Goal: Task Accomplishment & Management: Manage account settings

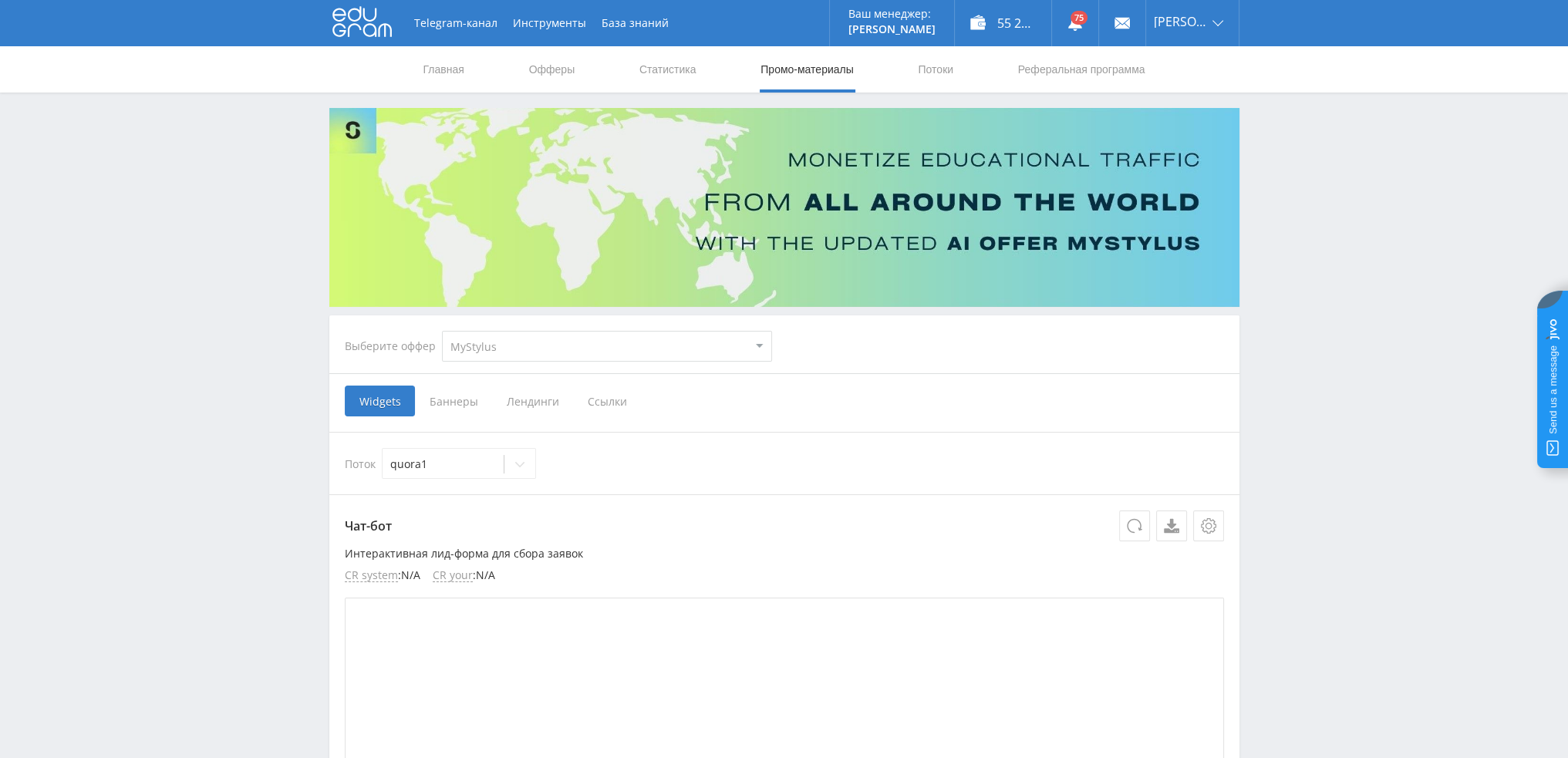
click at [553, 340] on select "MyStylus MyStylus - Revshare Кампус AI Studybay Автор24 Studybay Brazil Study A…" at bounding box center [606, 347] width 330 height 31
select select "340"
click at [442, 331] on select "MyStylus MyStylus - Revshare Кампус AI Studybay Автор24 Studybay Brazil Study A…" at bounding box center [606, 347] width 330 height 31
click at [596, 403] on span "Ссылки" at bounding box center [607, 402] width 69 height 31
click at [0, 0] on input "Ссылки" at bounding box center [0, 0] width 0 height 0
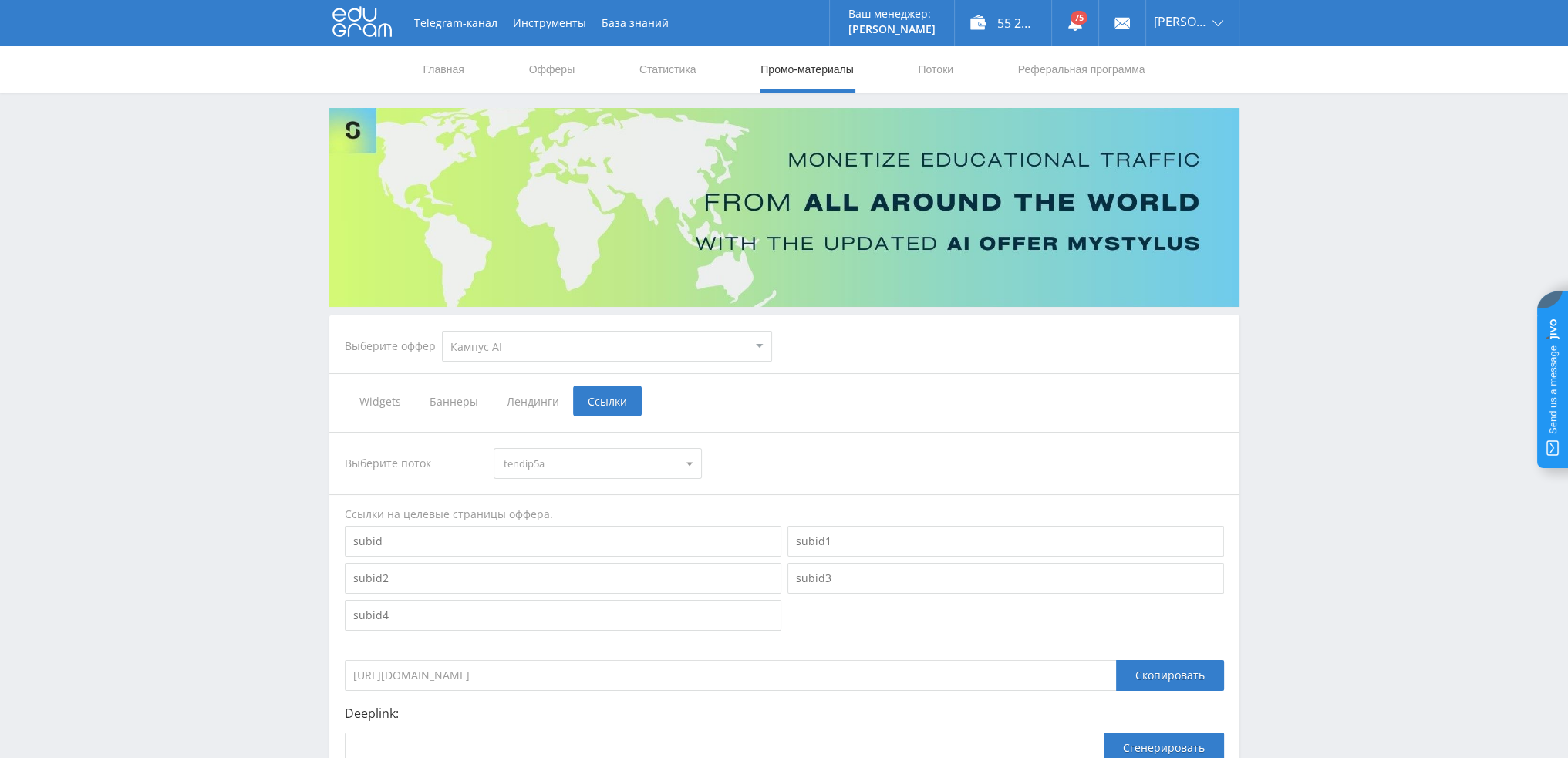
click at [552, 465] on span "tendip5a" at bounding box center [591, 463] width 174 height 29
click at [553, 534] on button "tenref5a" at bounding box center [597, 536] width 207 height 22
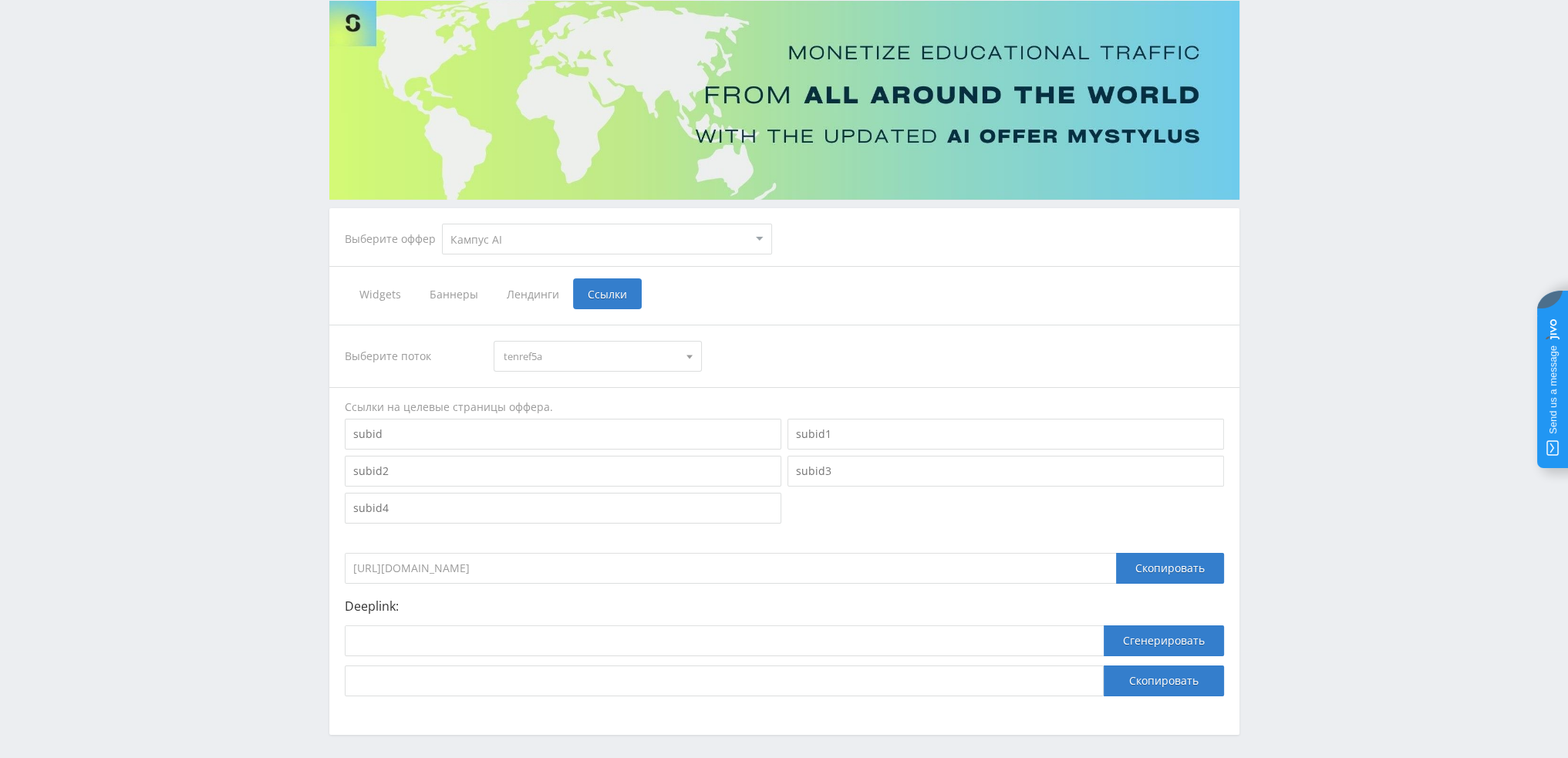
scroll to position [168, 0]
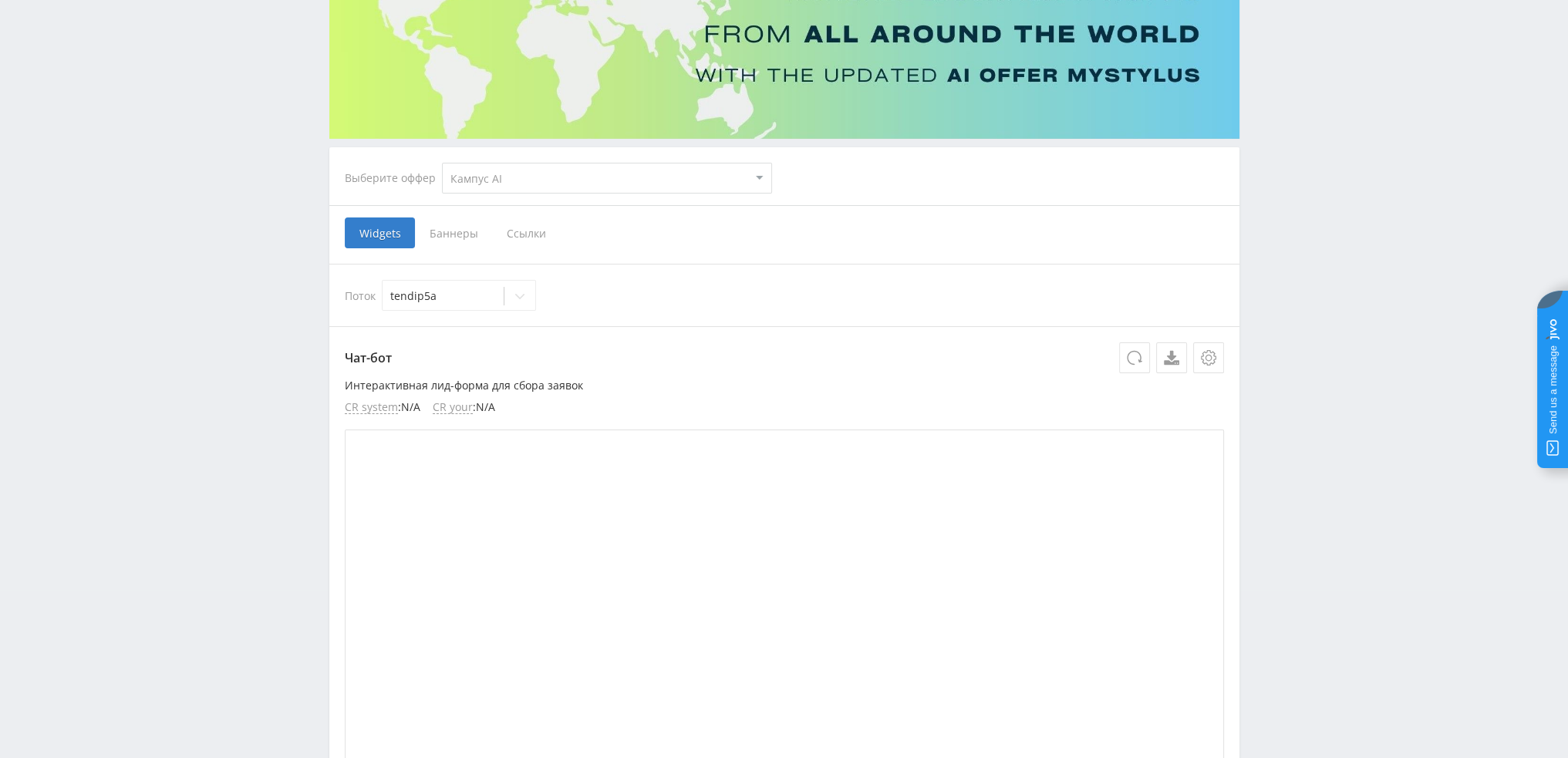
click at [522, 232] on span "Ссылки" at bounding box center [527, 233] width 69 height 31
click at [0, 0] on input "Ссылки" at bounding box center [0, 0] width 0 height 0
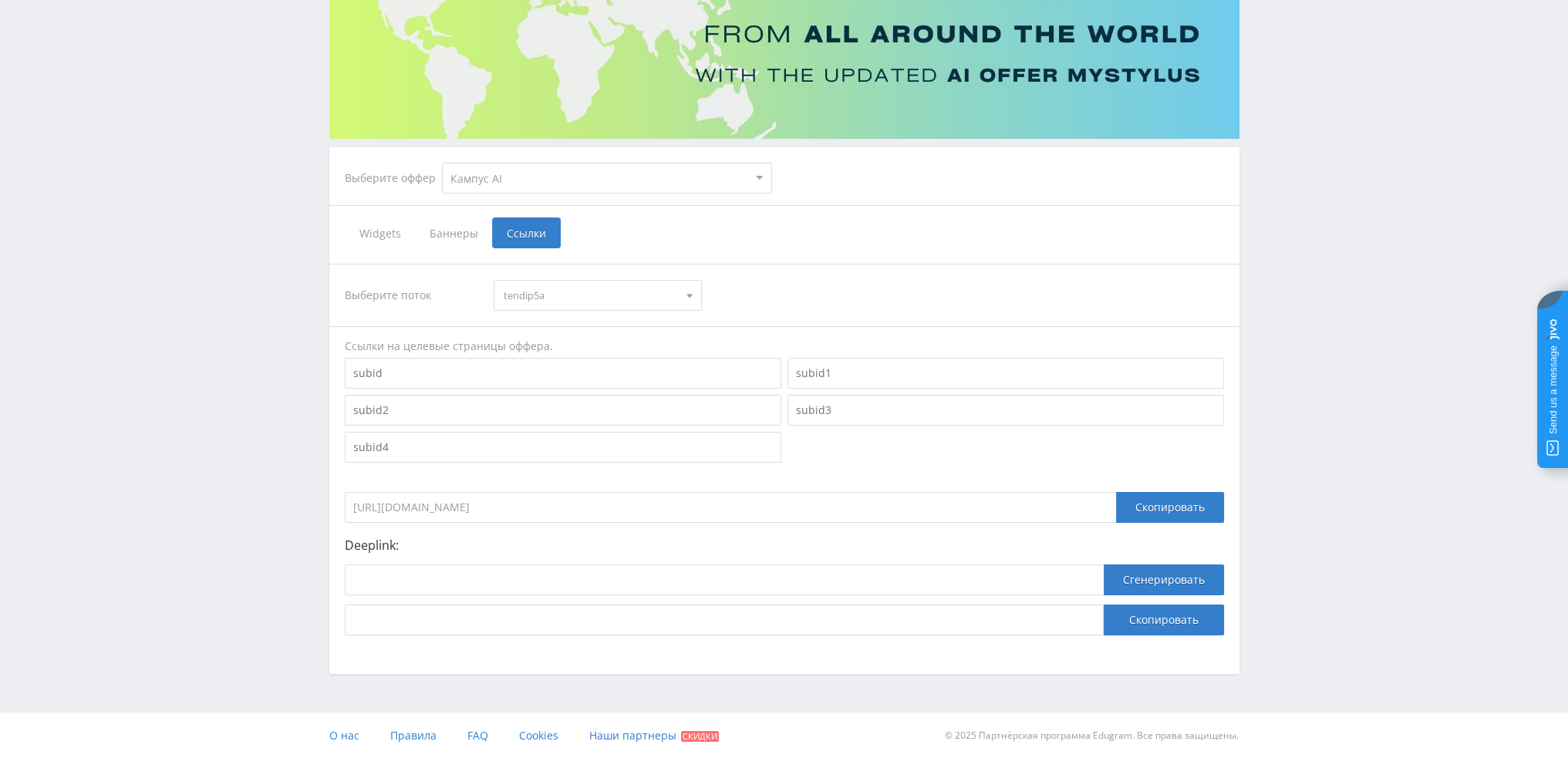
click at [603, 289] on span "tendip5a" at bounding box center [591, 296] width 174 height 29
click at [554, 366] on button "tenref5a" at bounding box center [597, 367] width 207 height 22
click at [1168, 519] on div "Скопировать" at bounding box center [1170, 508] width 108 height 31
click at [1179, 524] on div "Выберите поток tenref5a tendip5a tenkurs5a tenref5a tenesse5a dtftext10stud dtf…" at bounding box center [784, 450] width 879 height 372
click at [1179, 511] on div "Скопировать" at bounding box center [1170, 508] width 108 height 31
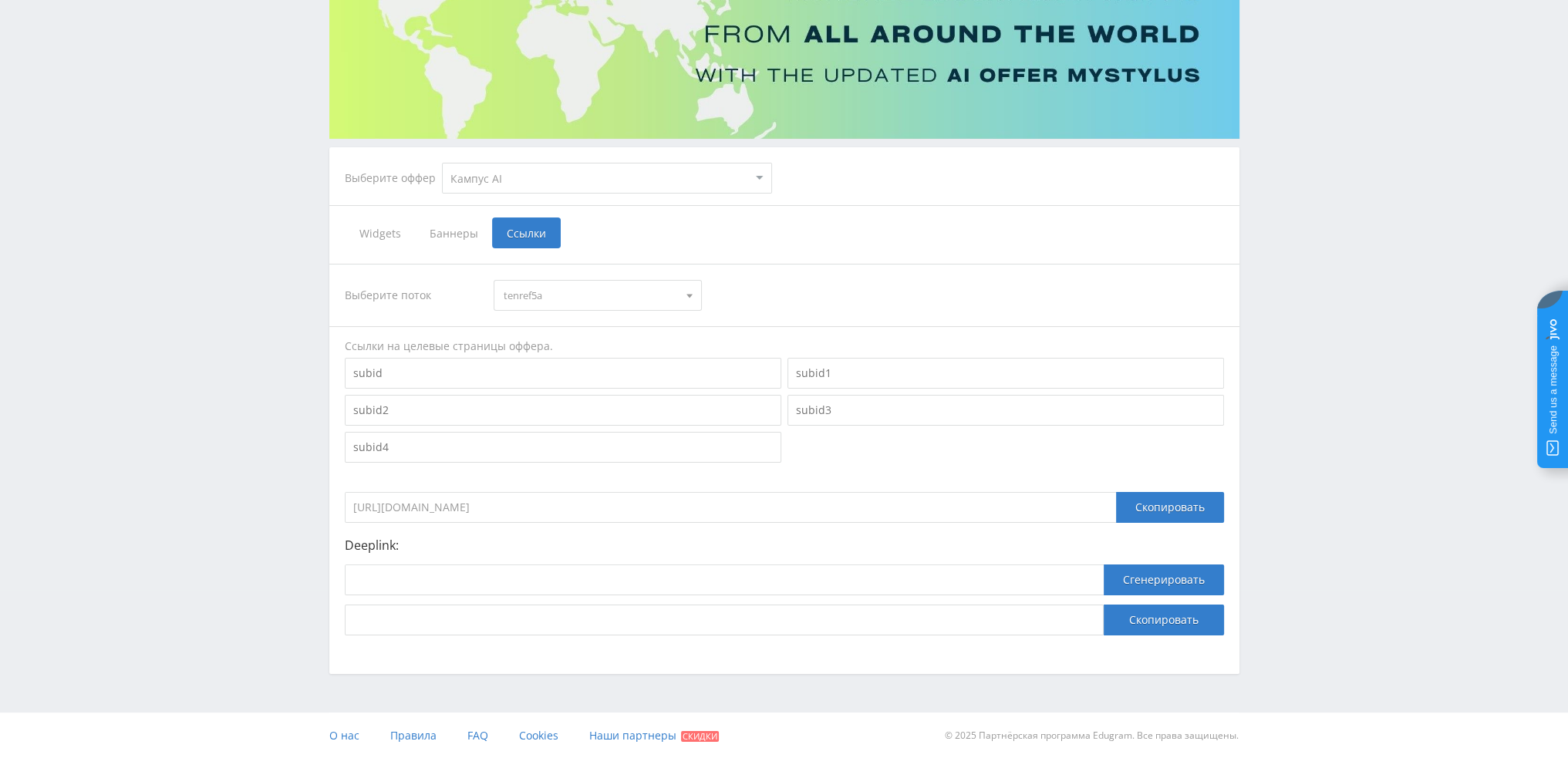
click at [524, 186] on select "MyStylus MyStylus - Revshare Кампус AI Studybay Автор24 Studybay Brazil Study A…" at bounding box center [606, 178] width 330 height 31
select select "376"
click at [442, 163] on select "MyStylus MyStylus - Revshare Кампус AI Studybay Автор24 Studybay Brazil Study A…" at bounding box center [606, 178] width 330 height 31
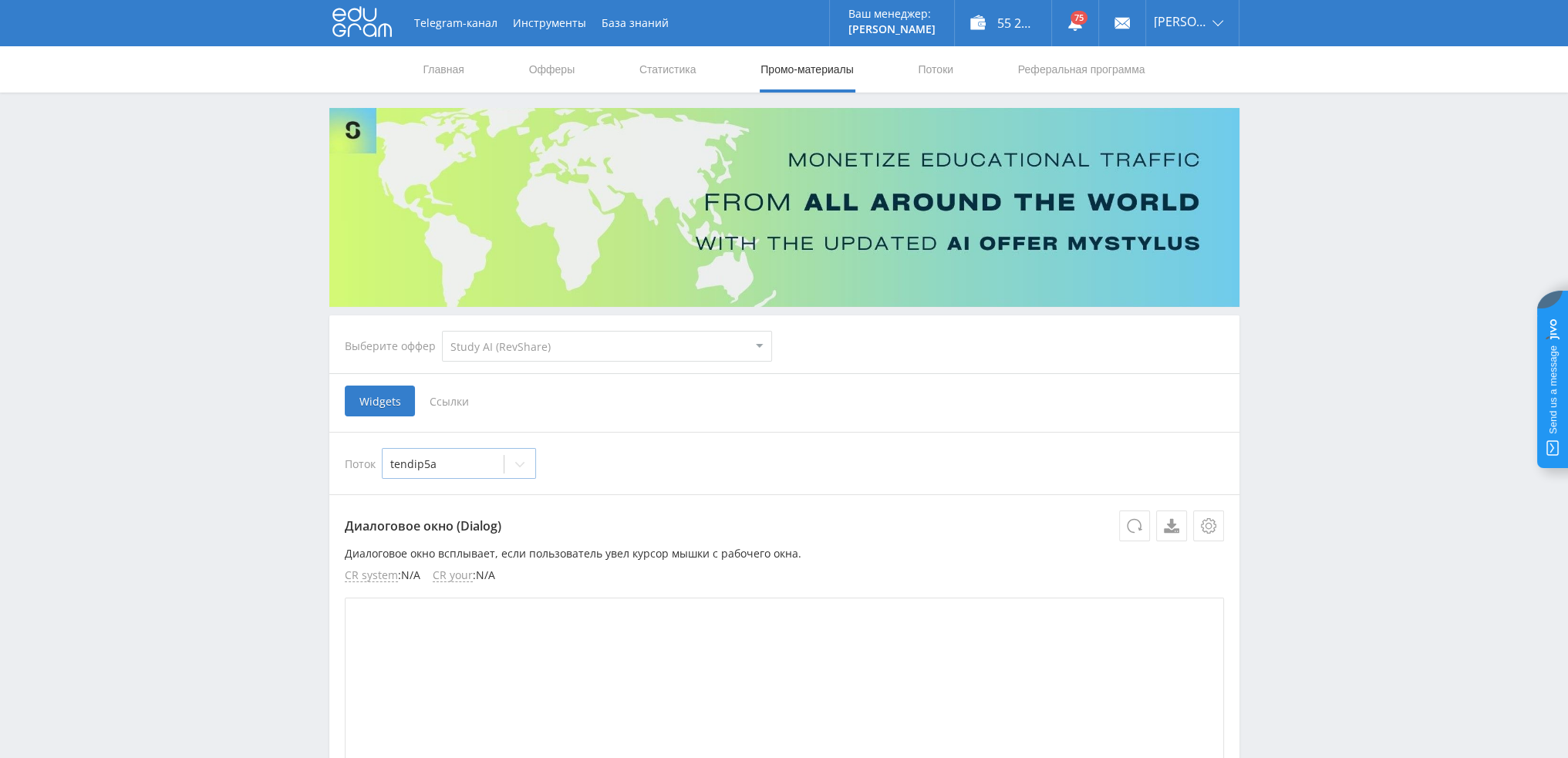
click at [465, 471] on div at bounding box center [444, 464] width 106 height 16
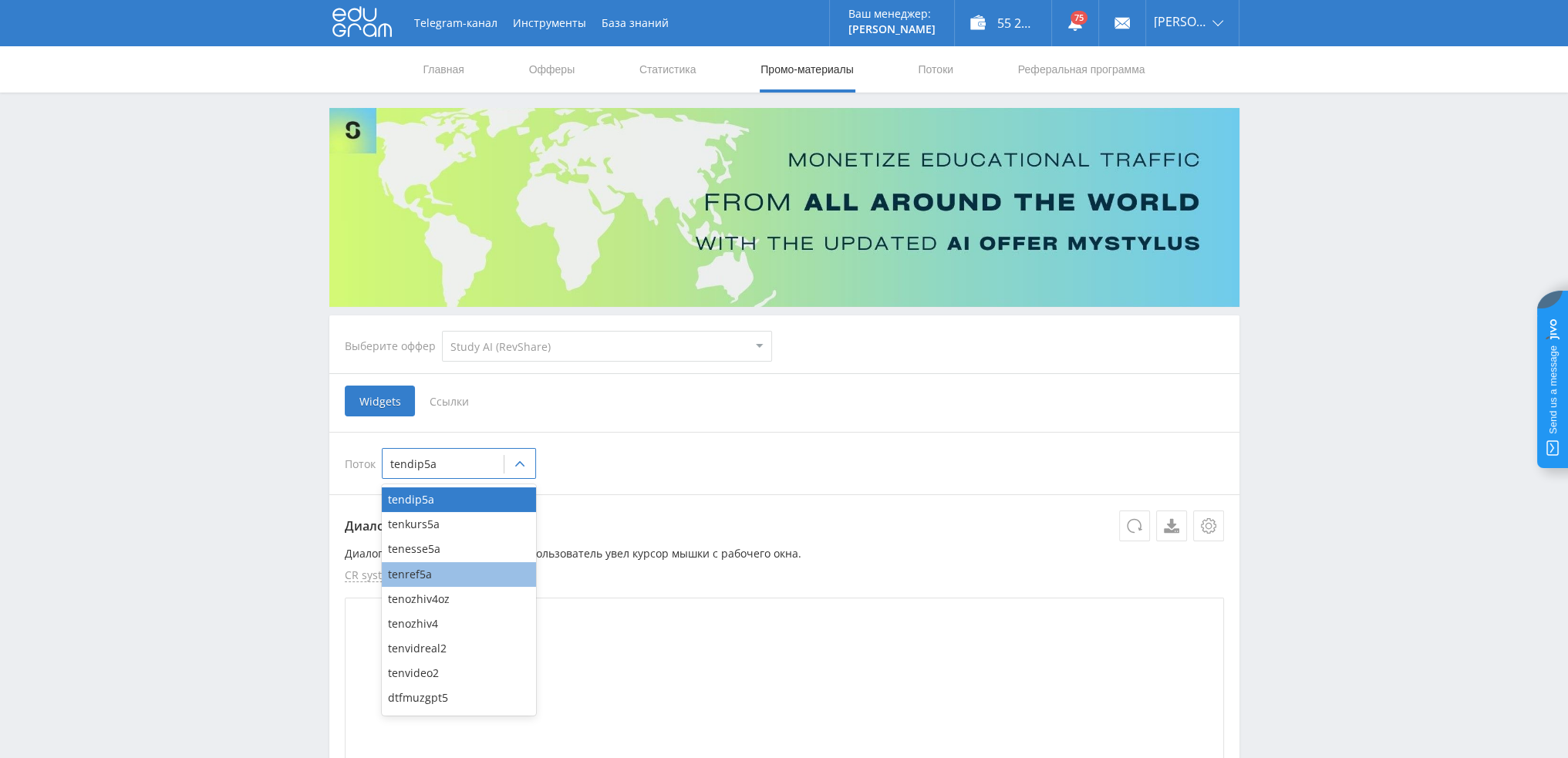
click at [445, 570] on div "tenref5a" at bounding box center [459, 574] width 155 height 24
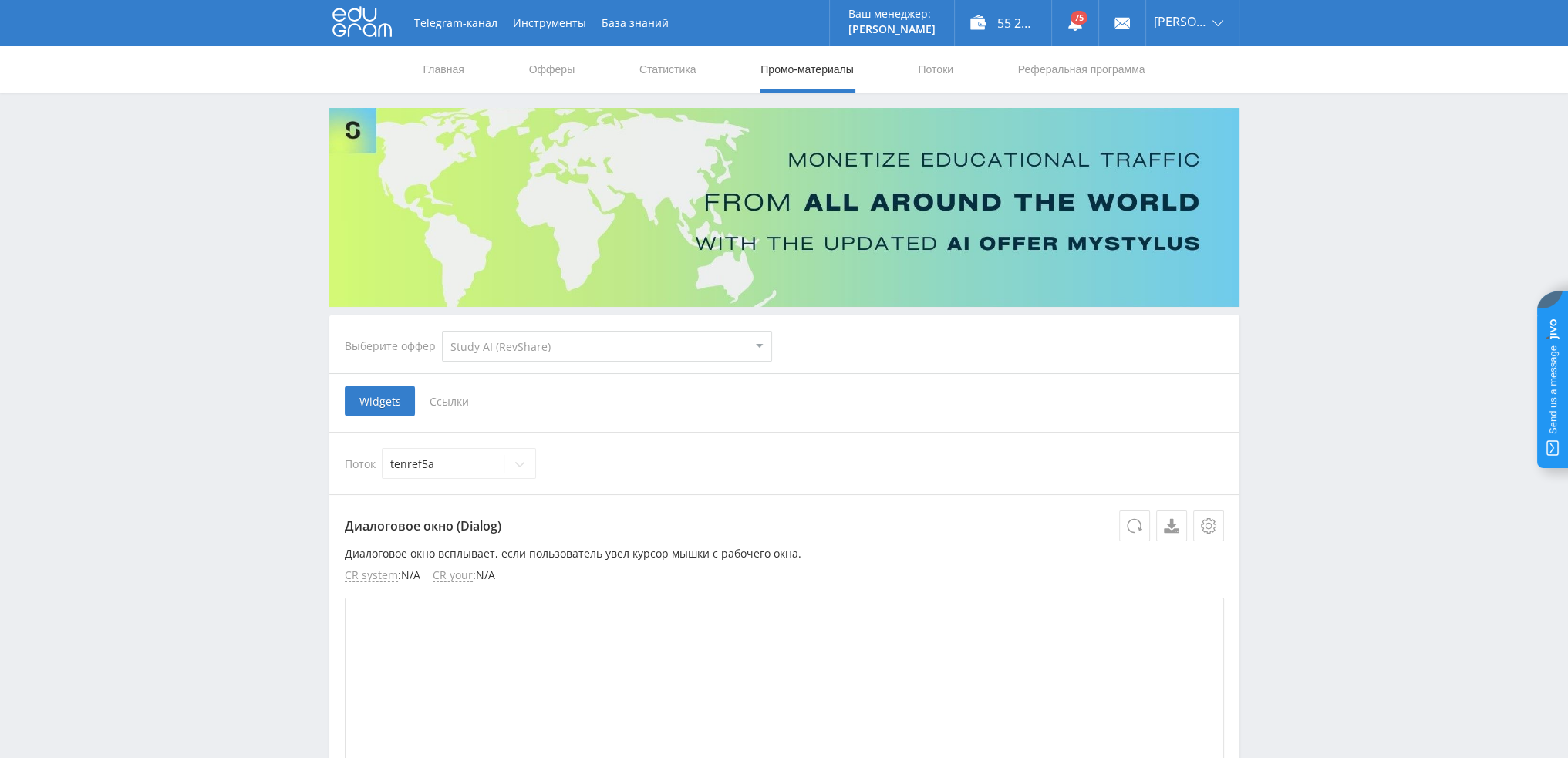
click at [457, 400] on span "Ссылки" at bounding box center [450, 402] width 69 height 31
click at [0, 0] on input "Ссылки" at bounding box center [0, 0] width 0 height 0
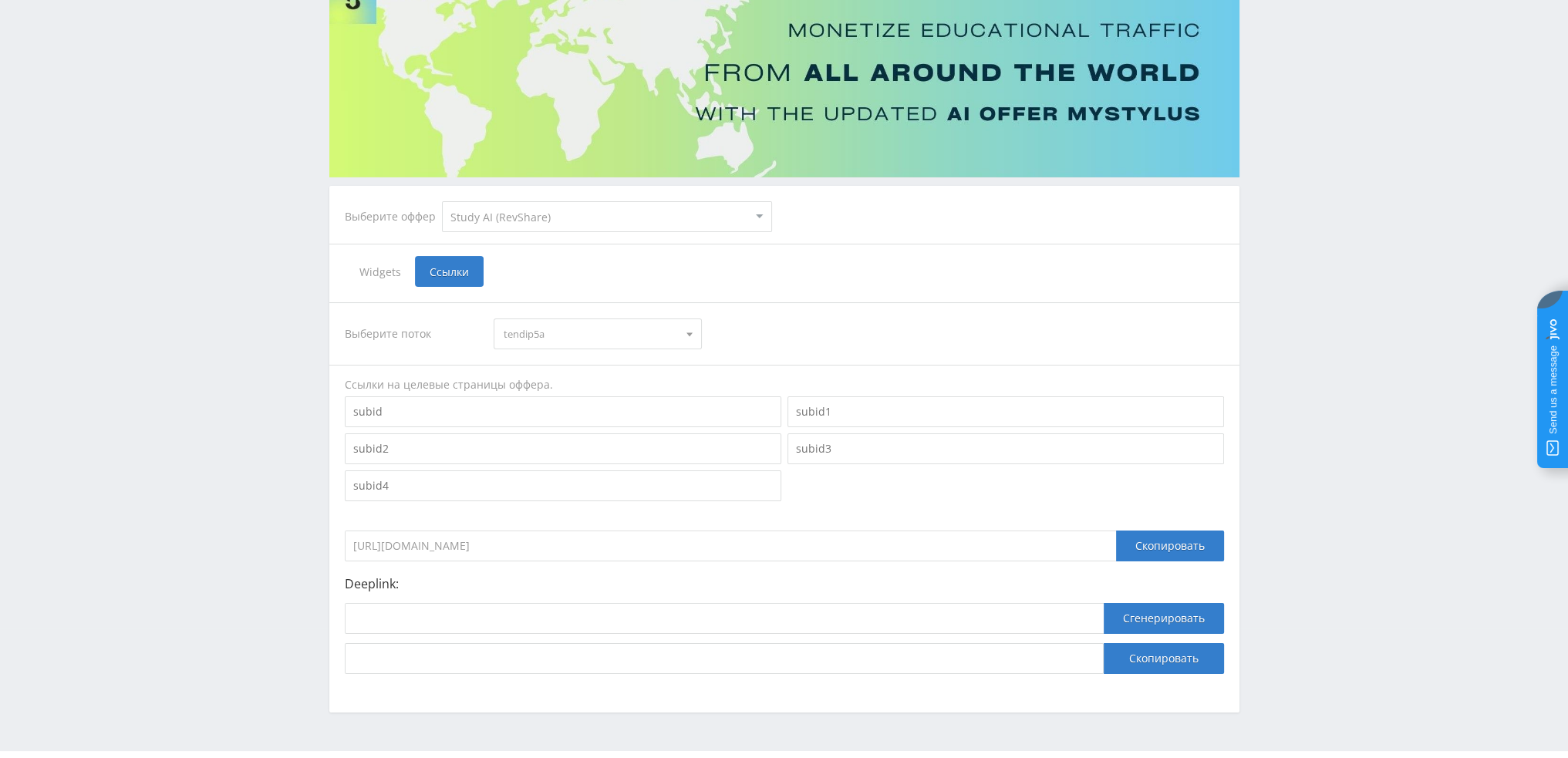
scroll to position [168, 0]
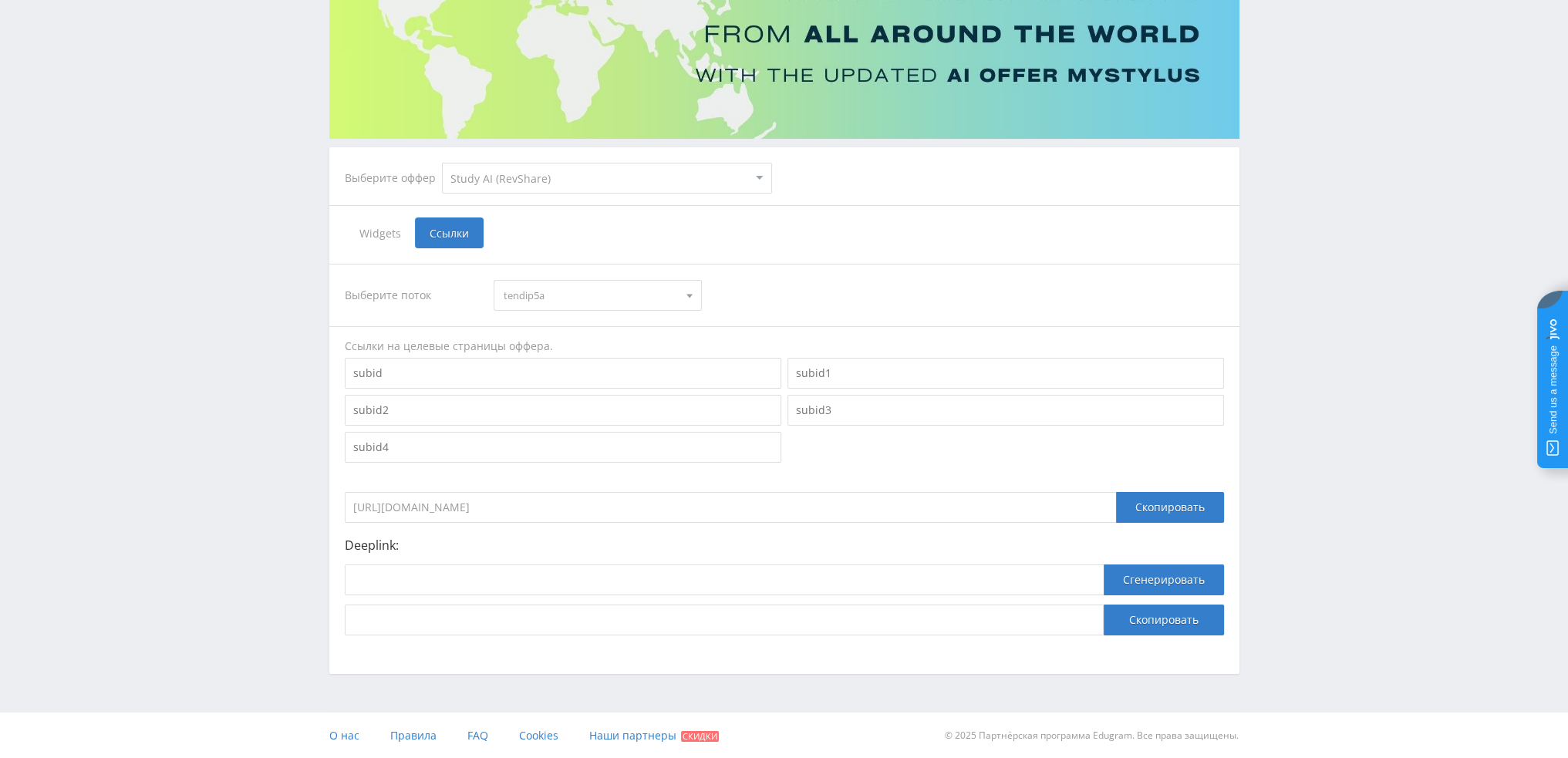
click at [576, 277] on div "Выберите поток tendip5a tendip5a tenkurs5a tenesse5a tenref5a tenozhiv4oz tenoz…" at bounding box center [784, 450] width 879 height 372
click at [568, 295] on span "tendip5a" at bounding box center [591, 296] width 174 height 29
click at [546, 391] on button "tenref5a" at bounding box center [597, 389] width 207 height 22
click at [1153, 505] on div "Скопировать" at bounding box center [1170, 508] width 108 height 31
click at [577, 290] on span "tenref5a" at bounding box center [591, 296] width 174 height 29
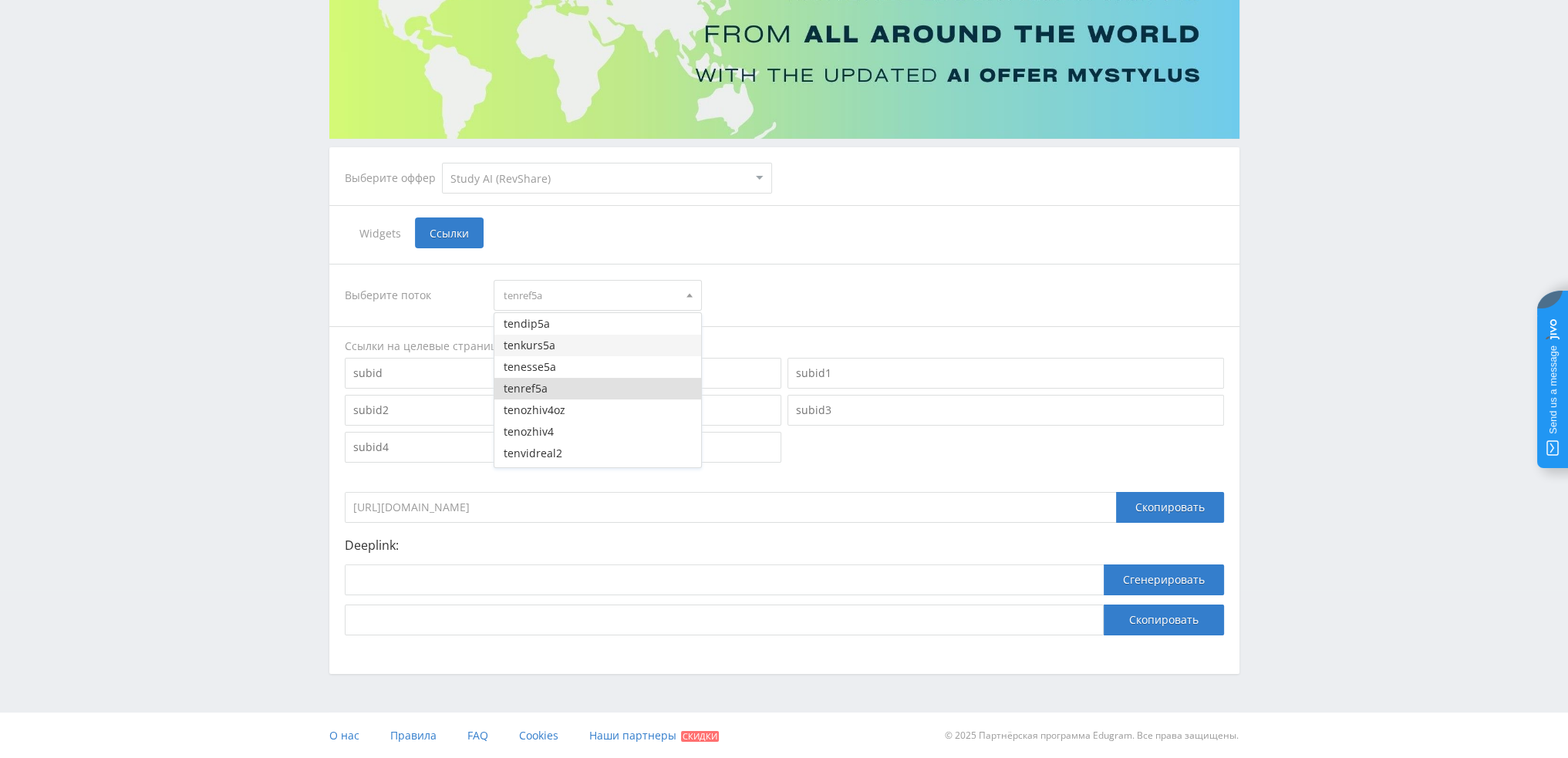
click at [560, 350] on button "tenkurs5a" at bounding box center [597, 346] width 207 height 22
click at [1169, 517] on div "Скопировать" at bounding box center [1170, 508] width 108 height 31
click at [553, 292] on span "tenkurs5a" at bounding box center [591, 296] width 174 height 29
click at [555, 321] on button "tendip5a" at bounding box center [597, 324] width 207 height 22
click at [1164, 507] on div "Скопировать" at bounding box center [1170, 508] width 108 height 31
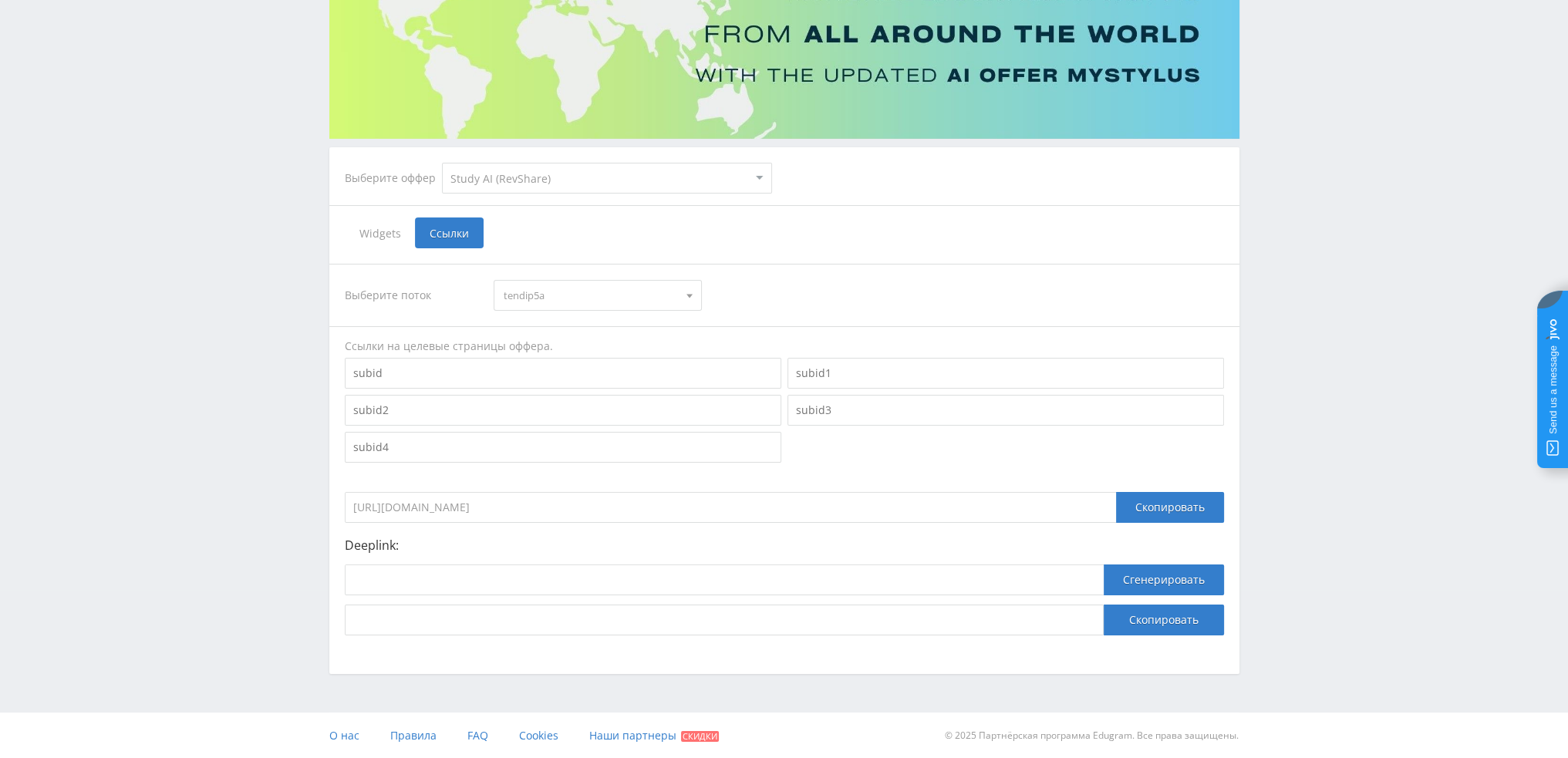
click at [472, 174] on select "MyStylus MyStylus - Revshare Кампус AI Studybay Автор24 Studybay Brazil Study A…" at bounding box center [606, 178] width 330 height 31
select select "340"
click at [442, 163] on select "MyStylus MyStylus - Revshare Кампус AI Studybay Автор24 Studybay Brazil Study A…" at bounding box center [606, 178] width 330 height 31
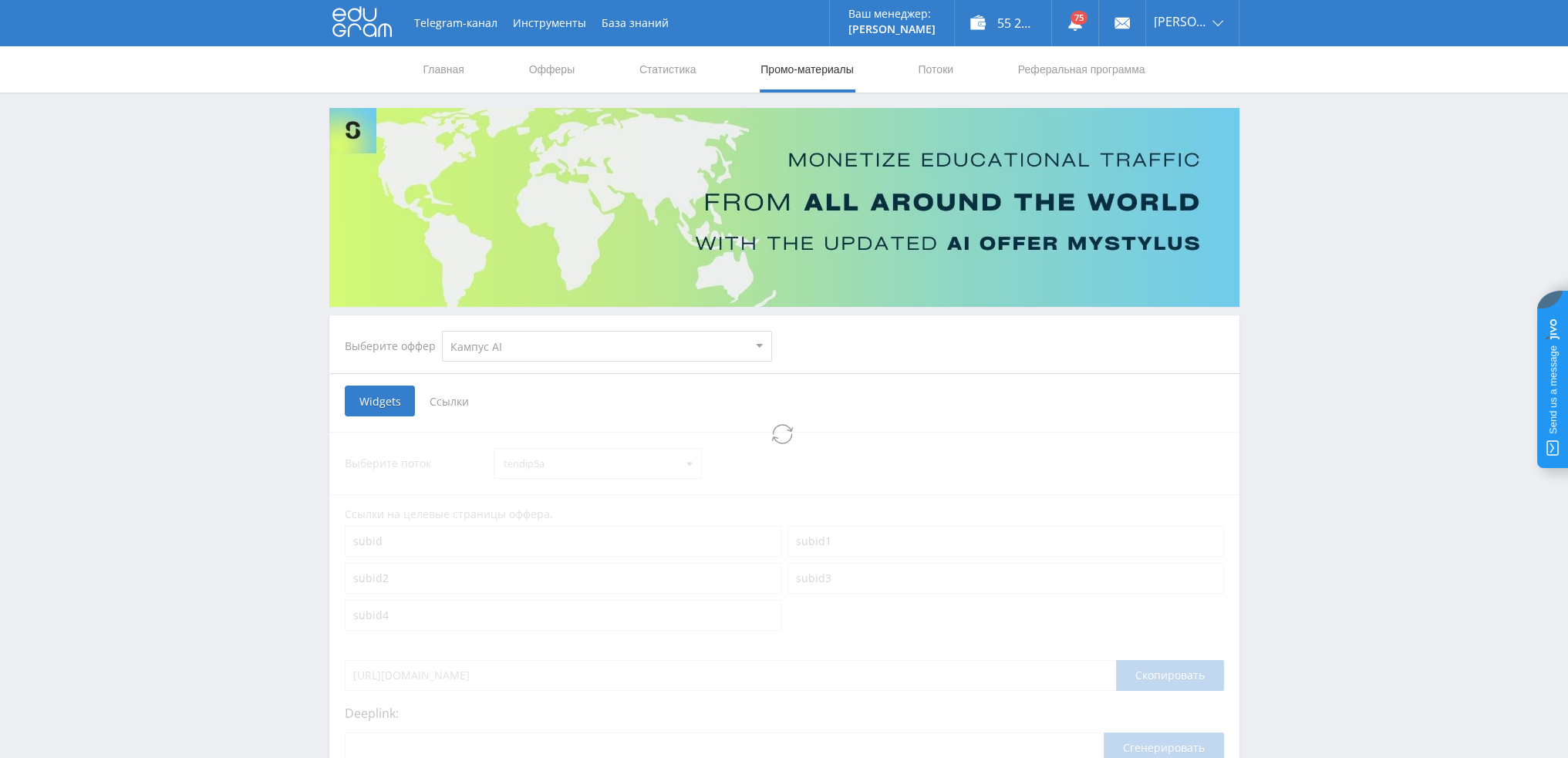
select select "340"
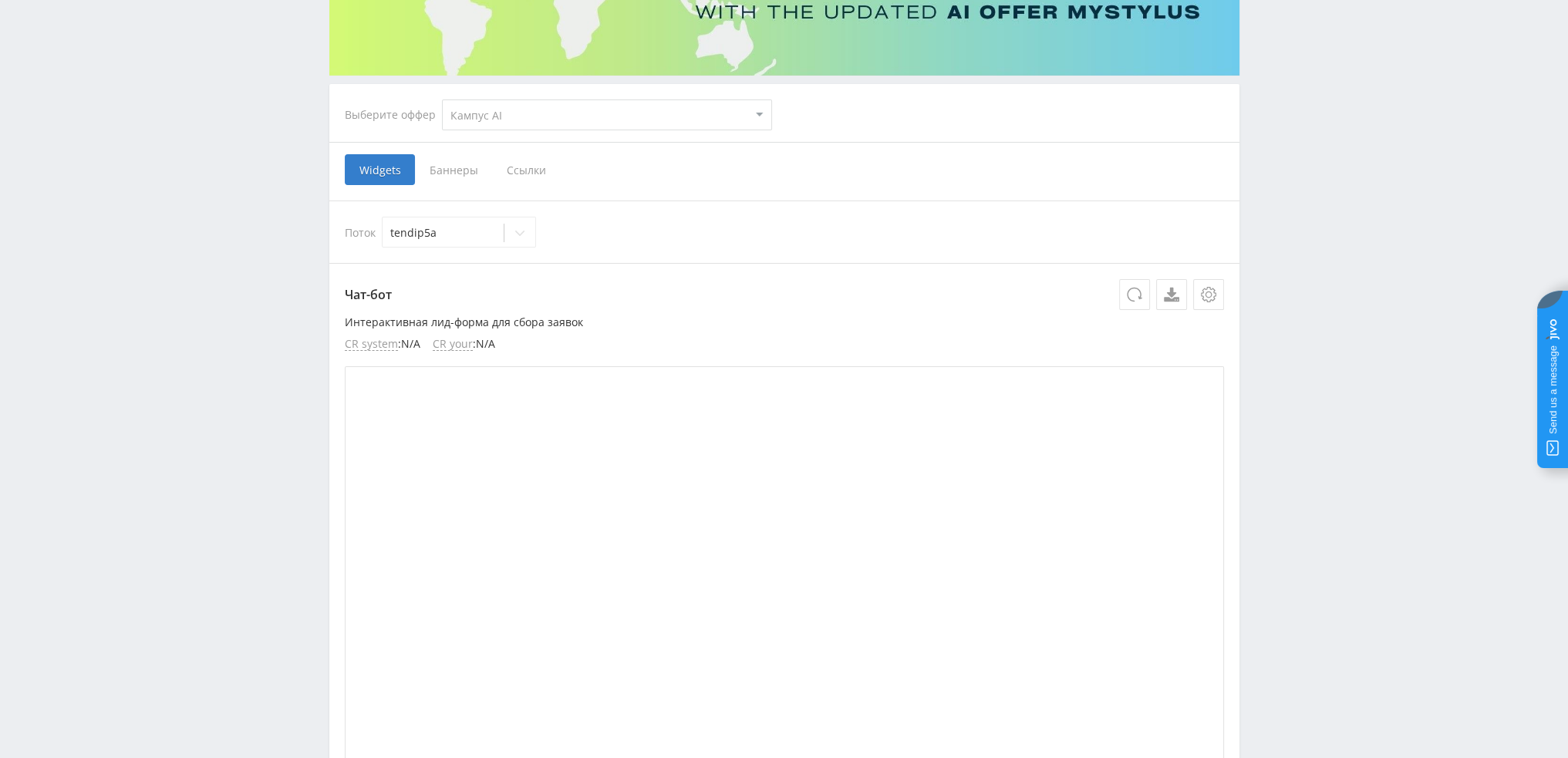
click at [521, 178] on span "Ссылки" at bounding box center [527, 170] width 69 height 31
click at [0, 0] on input "Ссылки" at bounding box center [0, 0] width 0 height 0
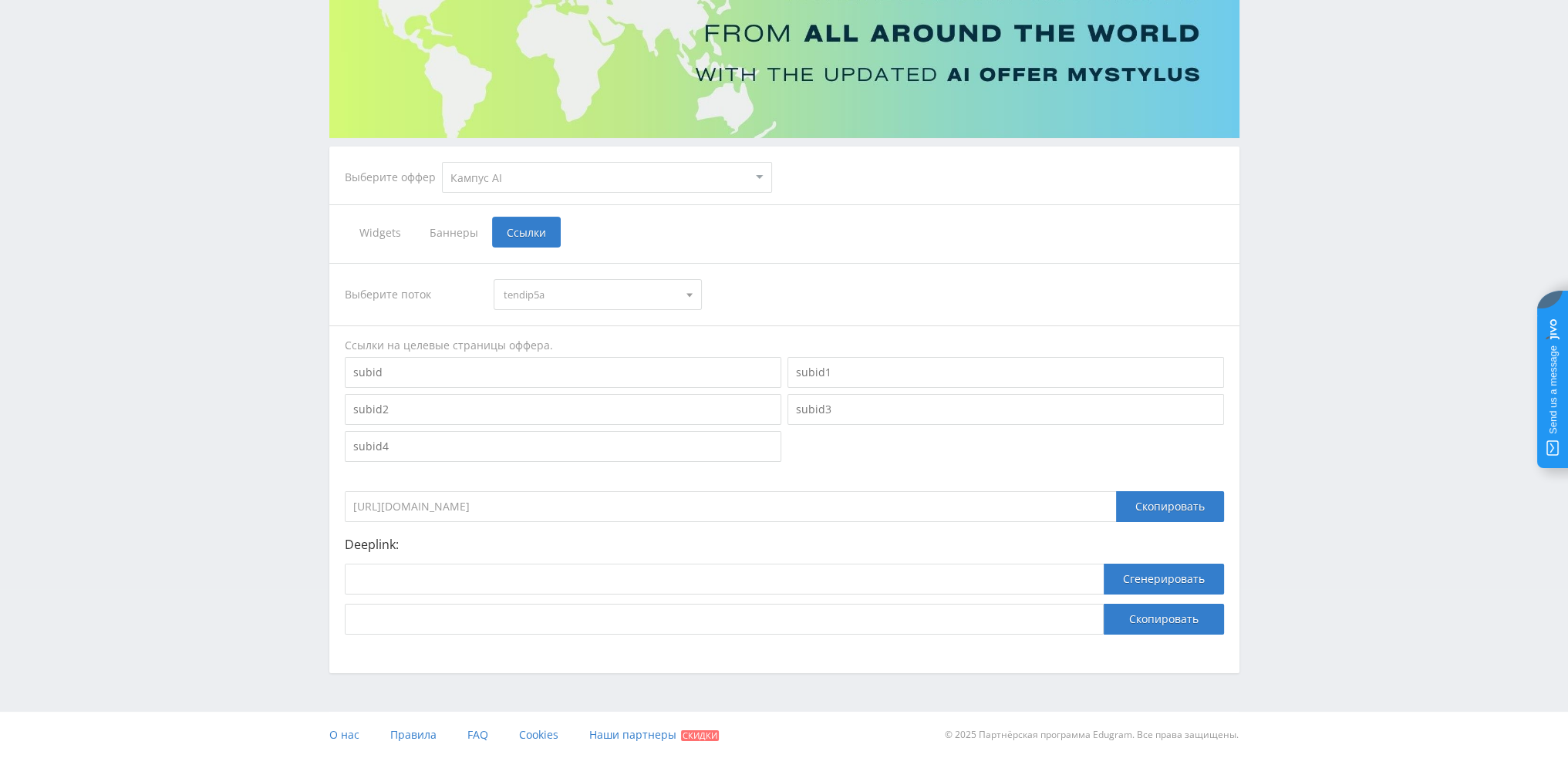
scroll to position [168, 0]
click at [1149, 505] on div "Скопировать" at bounding box center [1170, 508] width 108 height 31
click at [539, 294] on span "tendip5a" at bounding box center [591, 296] width 174 height 29
click at [543, 344] on button "tenkurs5a" at bounding box center [597, 346] width 207 height 22
click at [1151, 501] on div "Скопировать" at bounding box center [1170, 508] width 108 height 31
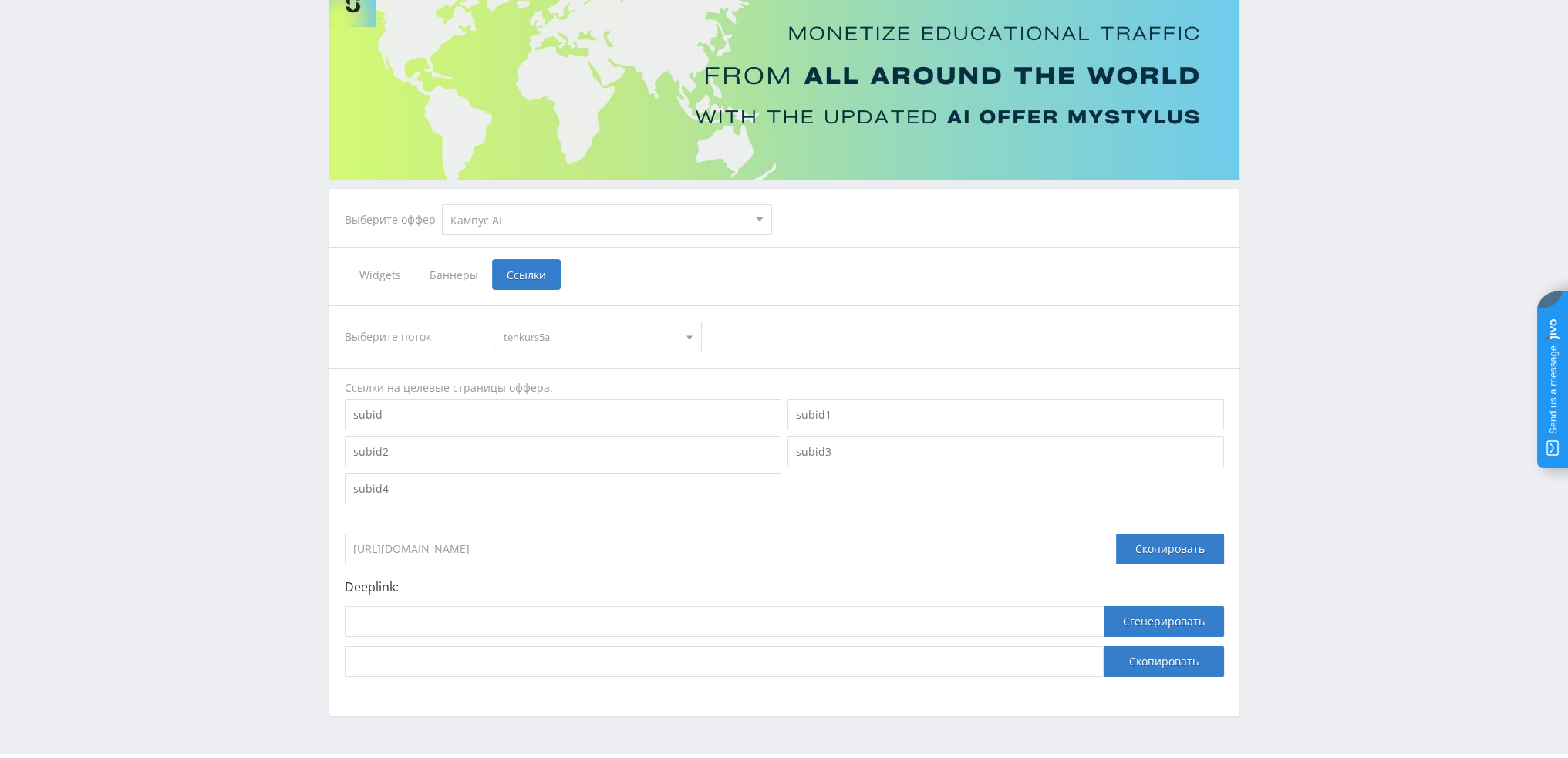
scroll to position [0, 0]
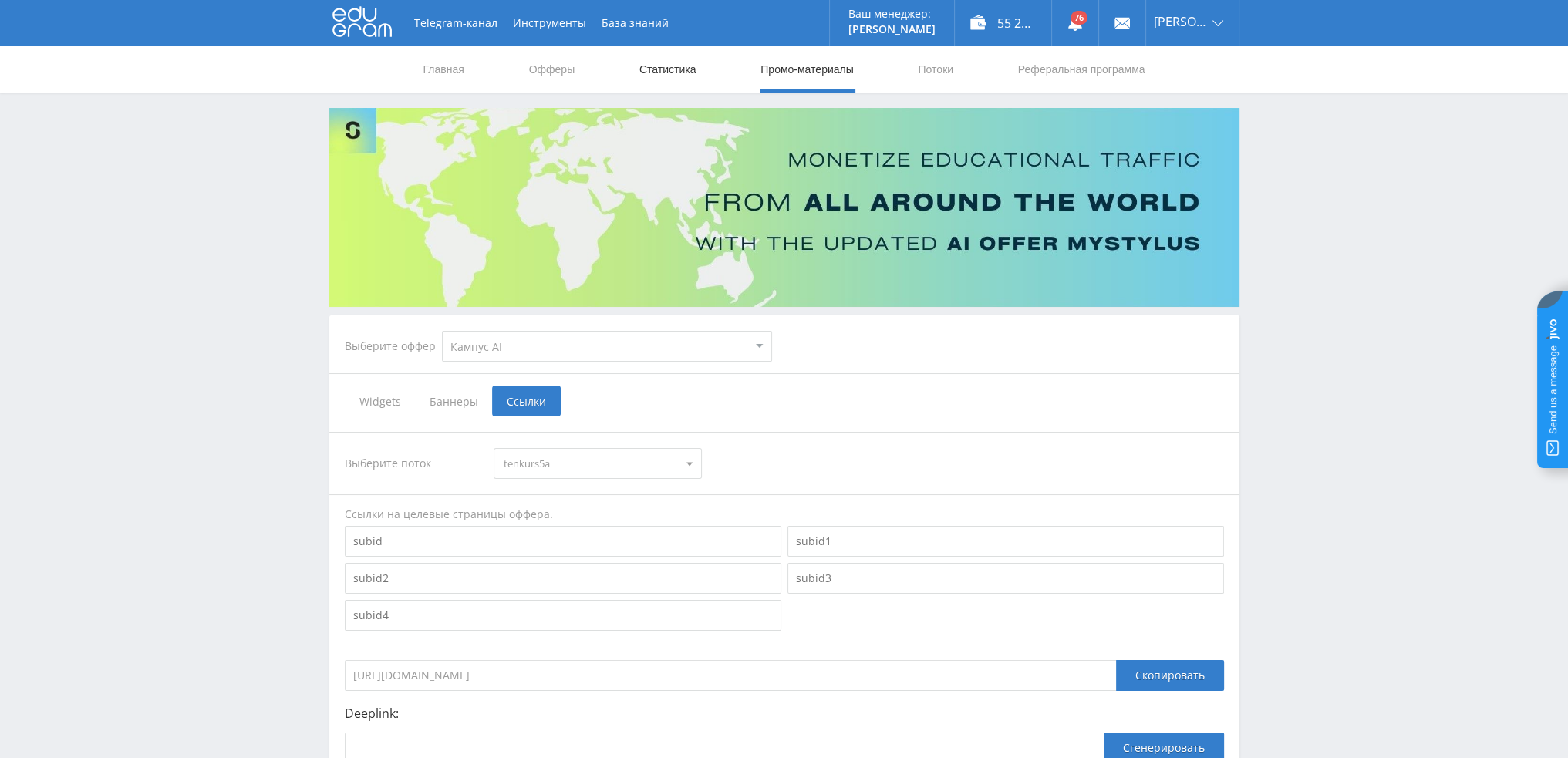
click at [680, 64] on link "Статистика" at bounding box center [667, 69] width 60 height 46
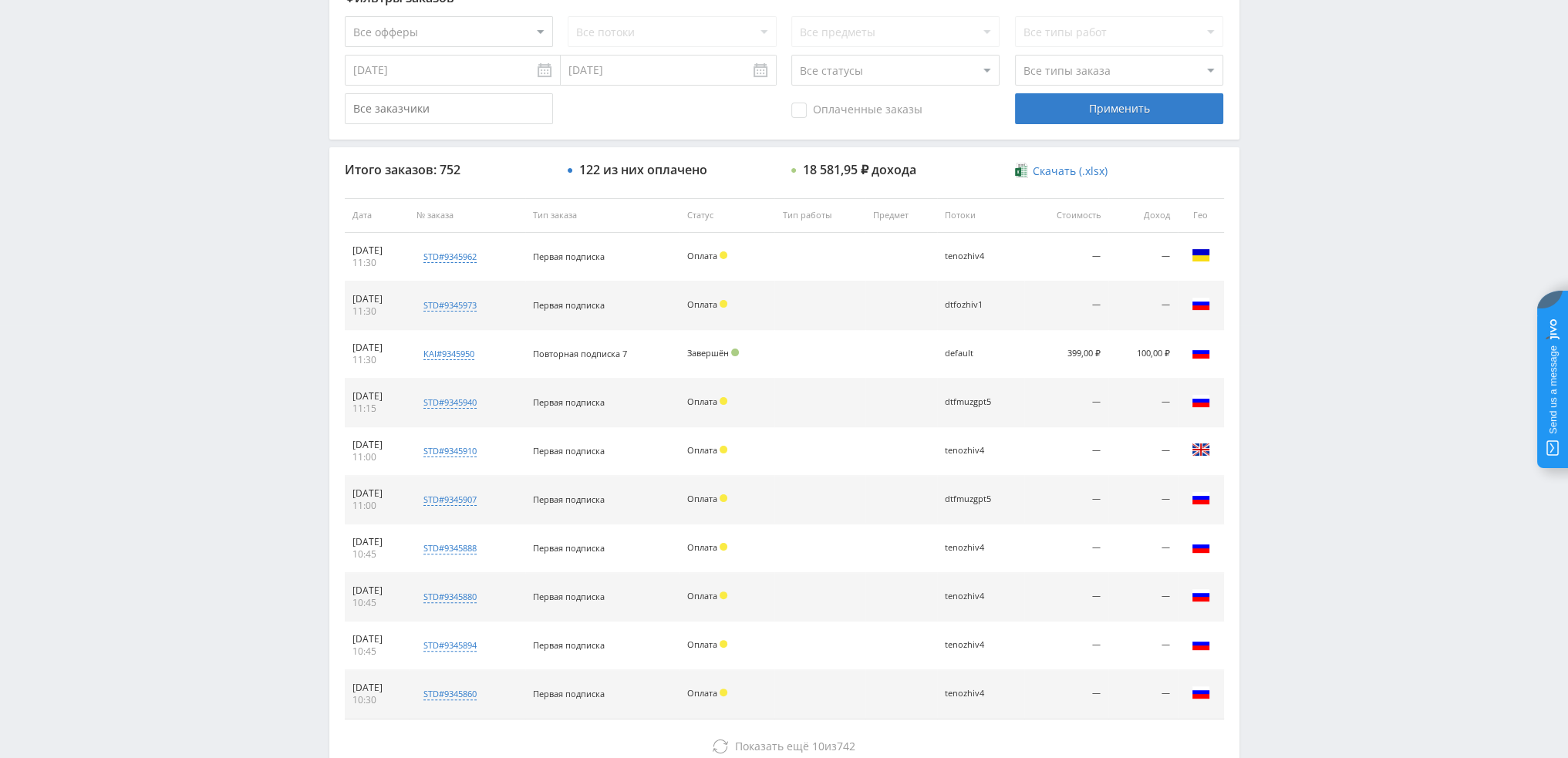
scroll to position [463, 0]
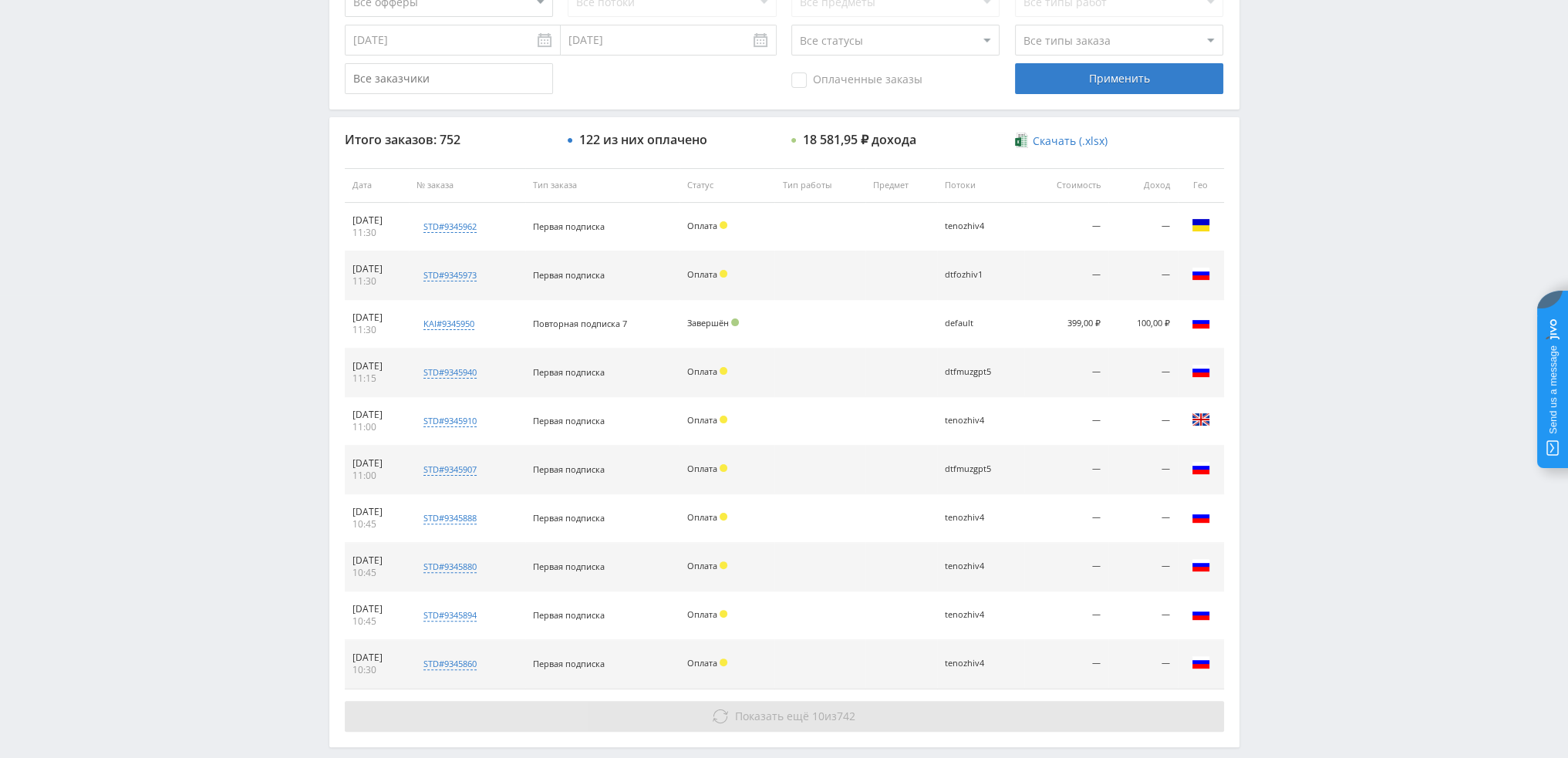
click at [764, 712] on span "Показать ещё" at bounding box center [773, 716] width 74 height 15
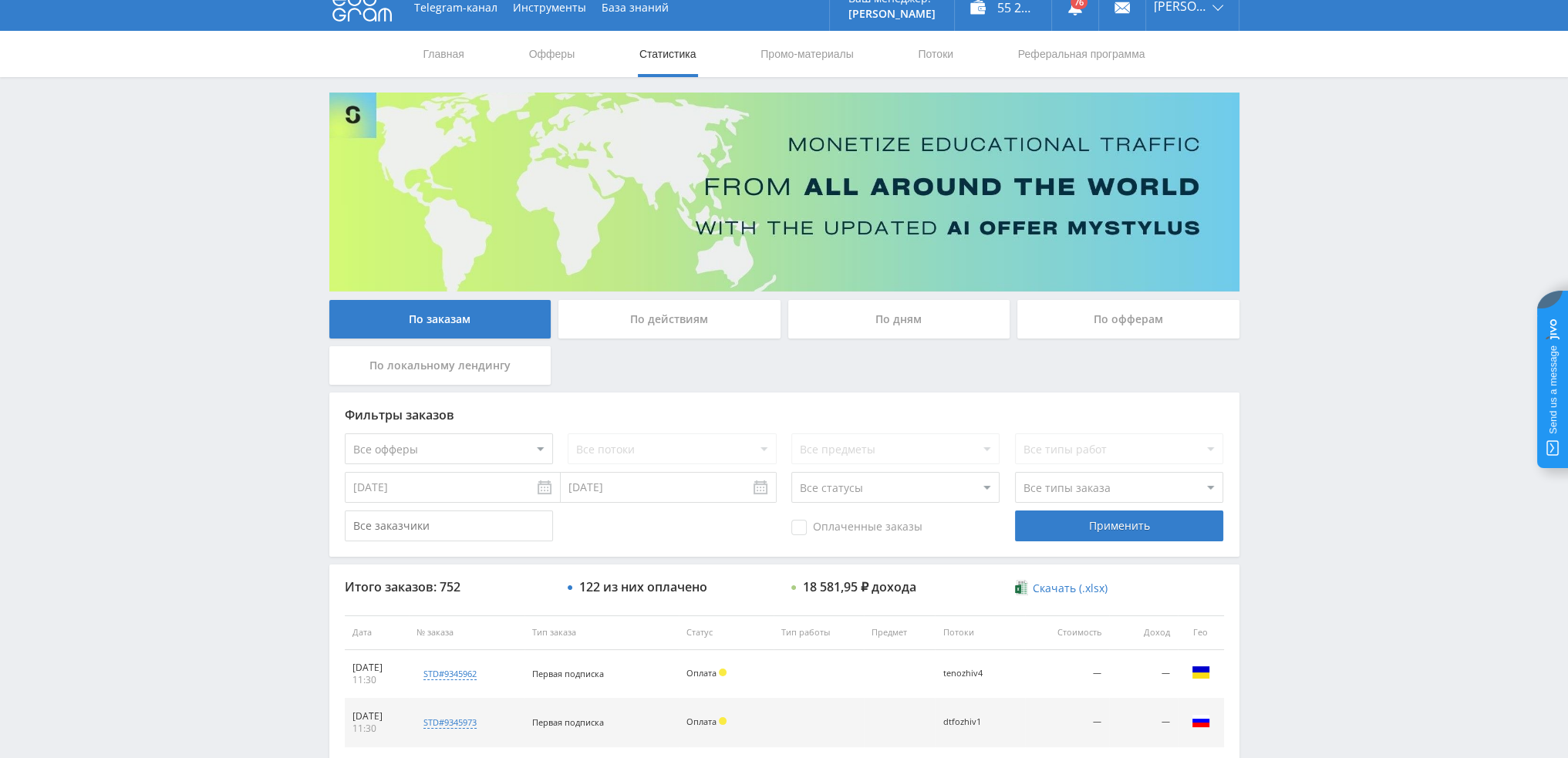
scroll to position [0, 0]
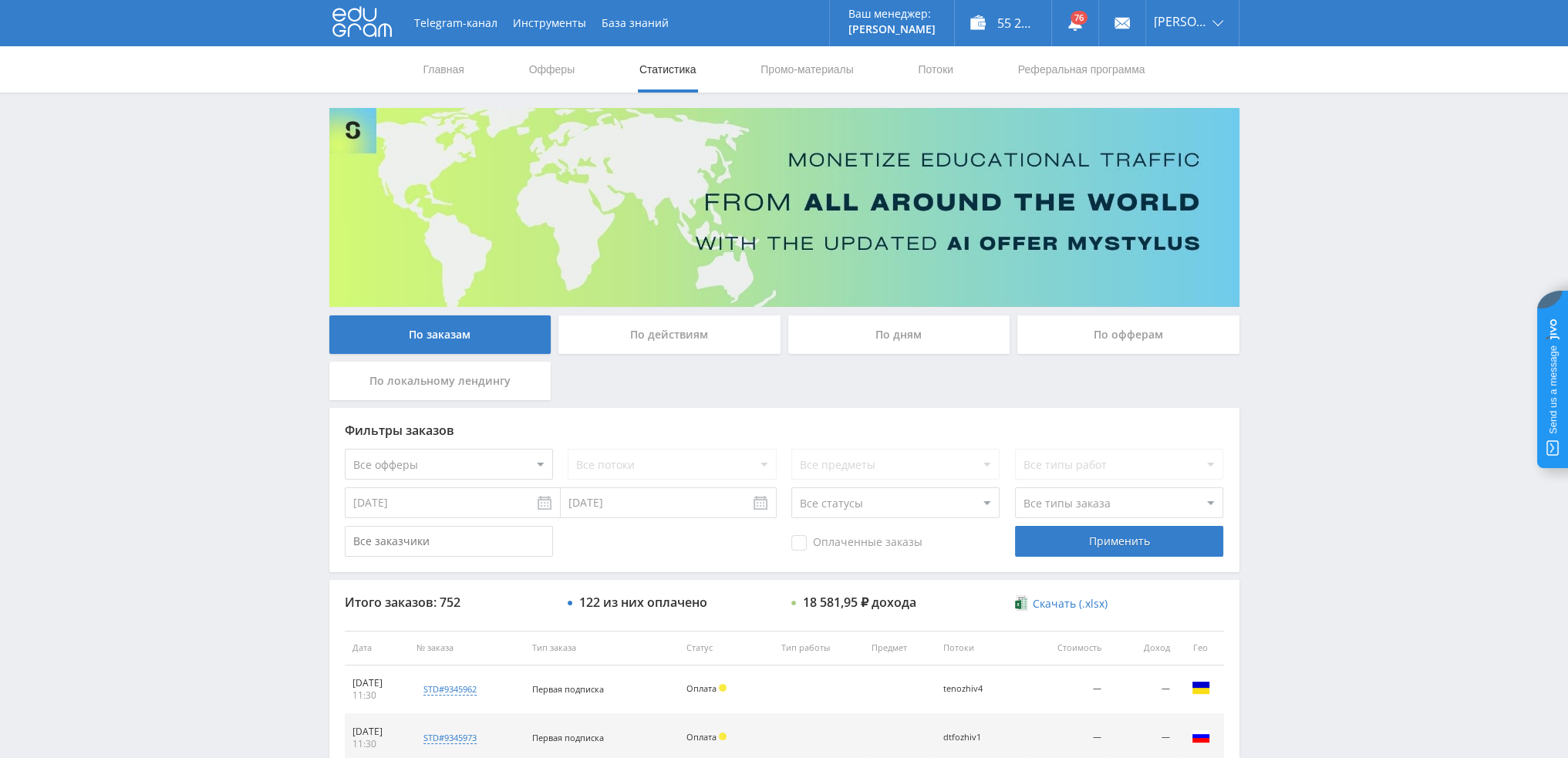
click at [847, 363] on div "По заказам По действиям По дням По офферам По локальному лендингу" at bounding box center [784, 361] width 918 height 93
click at [852, 342] on div "По дням" at bounding box center [899, 334] width 222 height 38
click at [0, 0] on input "По дням" at bounding box center [0, 0] width 0 height 0
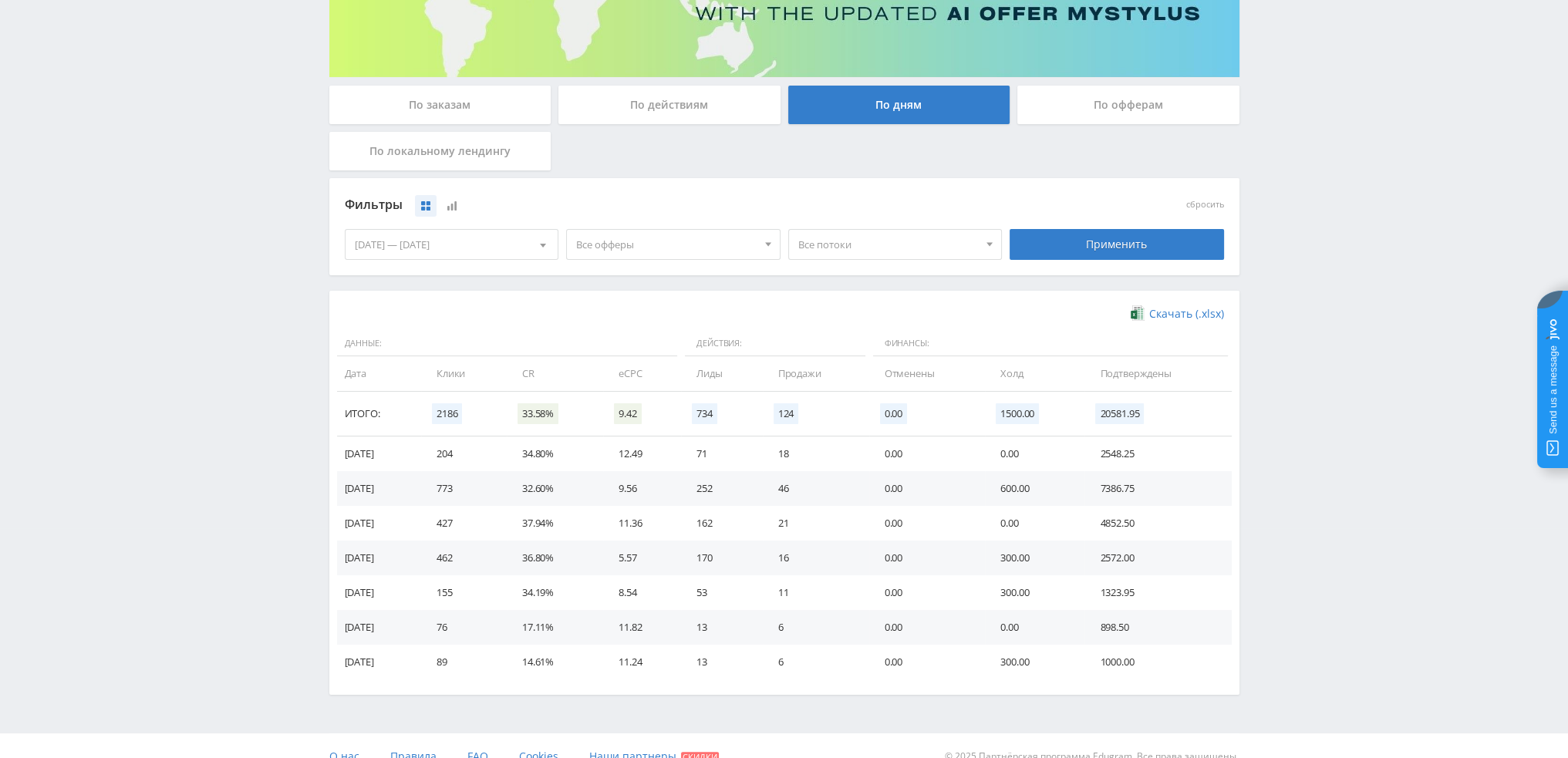
scroll to position [231, 0]
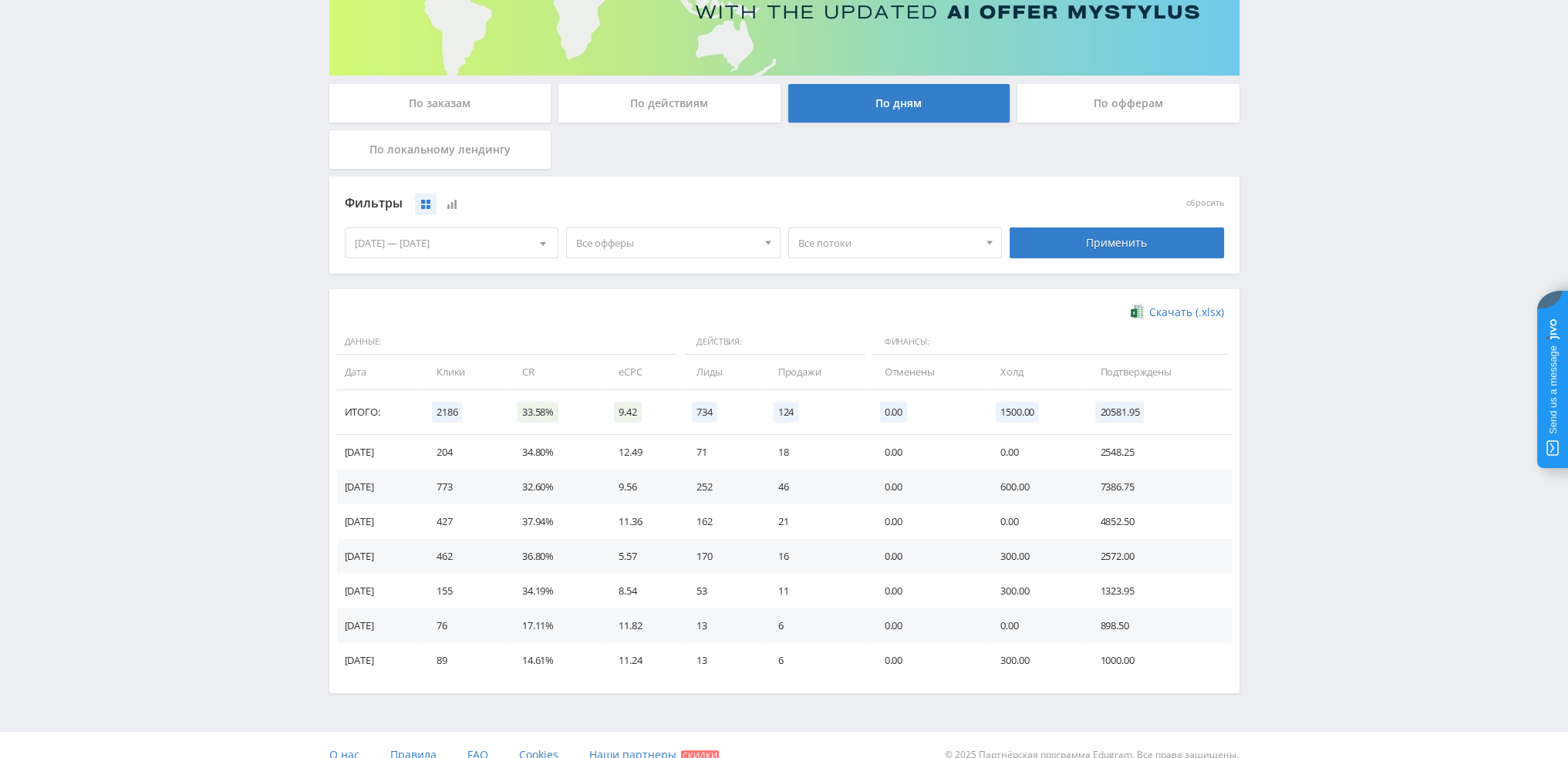
click at [663, 244] on span "Все офферы" at bounding box center [666, 243] width 180 height 29
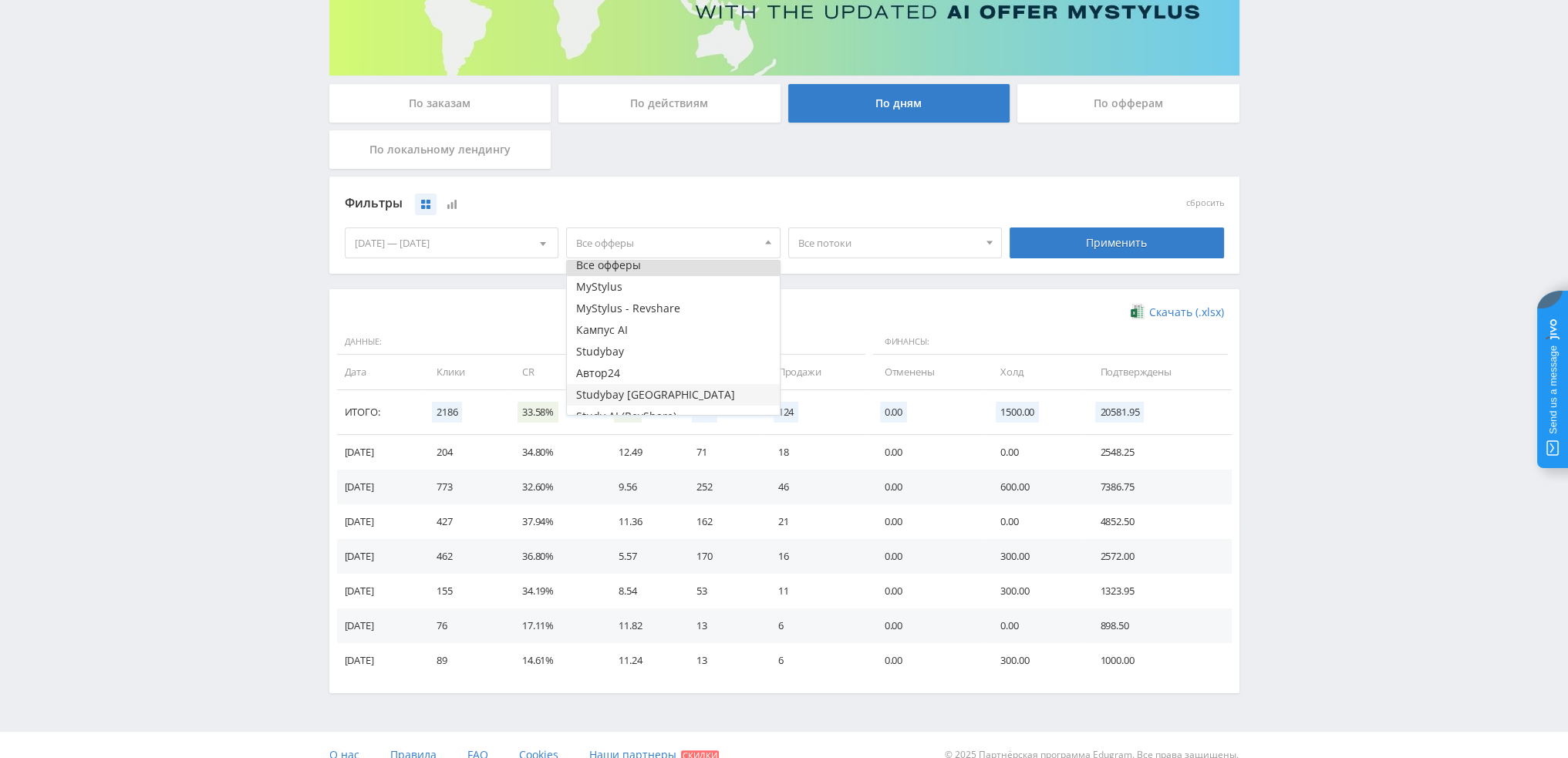
scroll to position [19, 0]
click at [614, 401] on button "Study AI (RevShare)" at bounding box center [673, 404] width 213 height 22
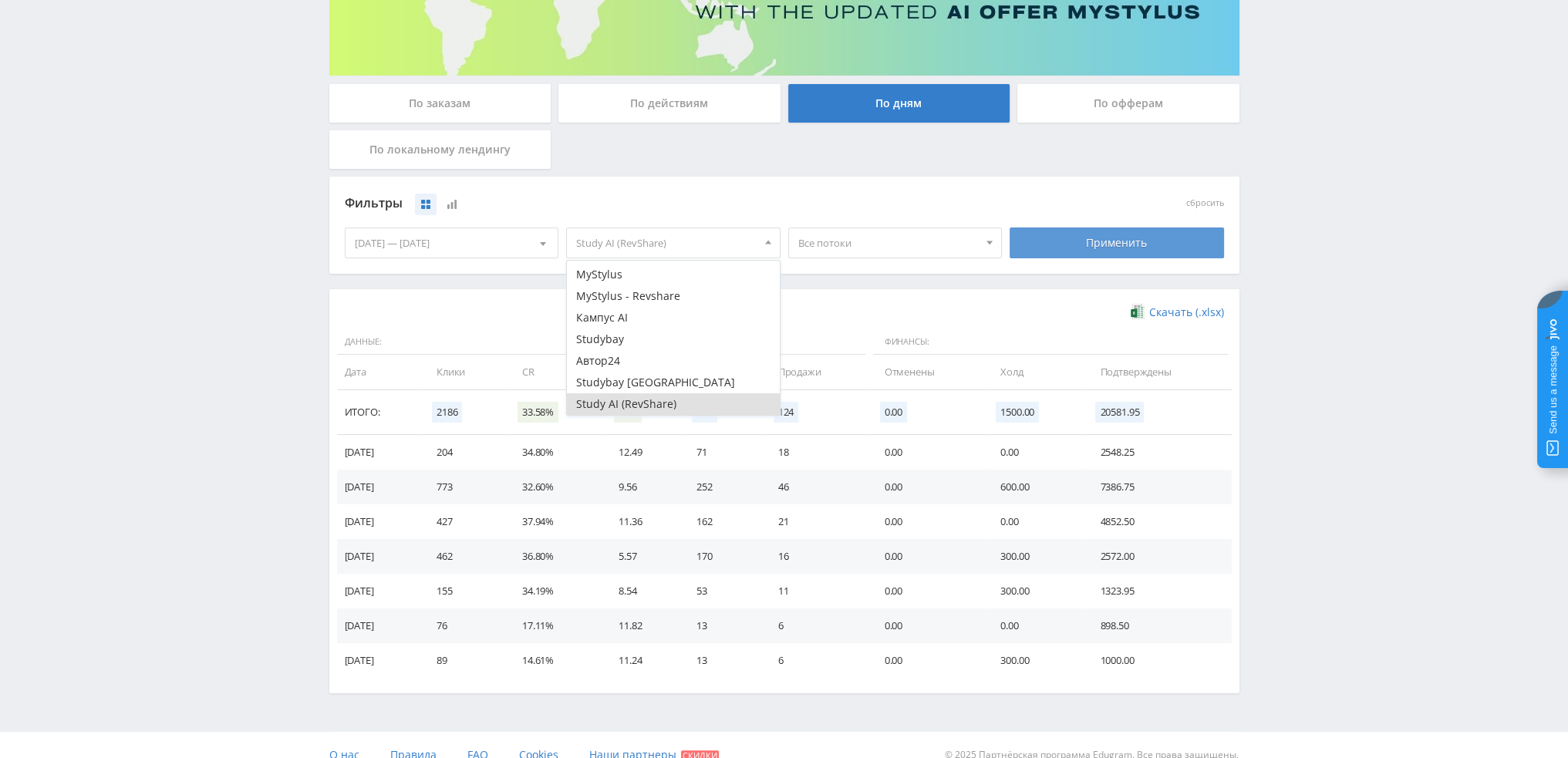
click at [1052, 246] on div "Применить" at bounding box center [1117, 243] width 214 height 31
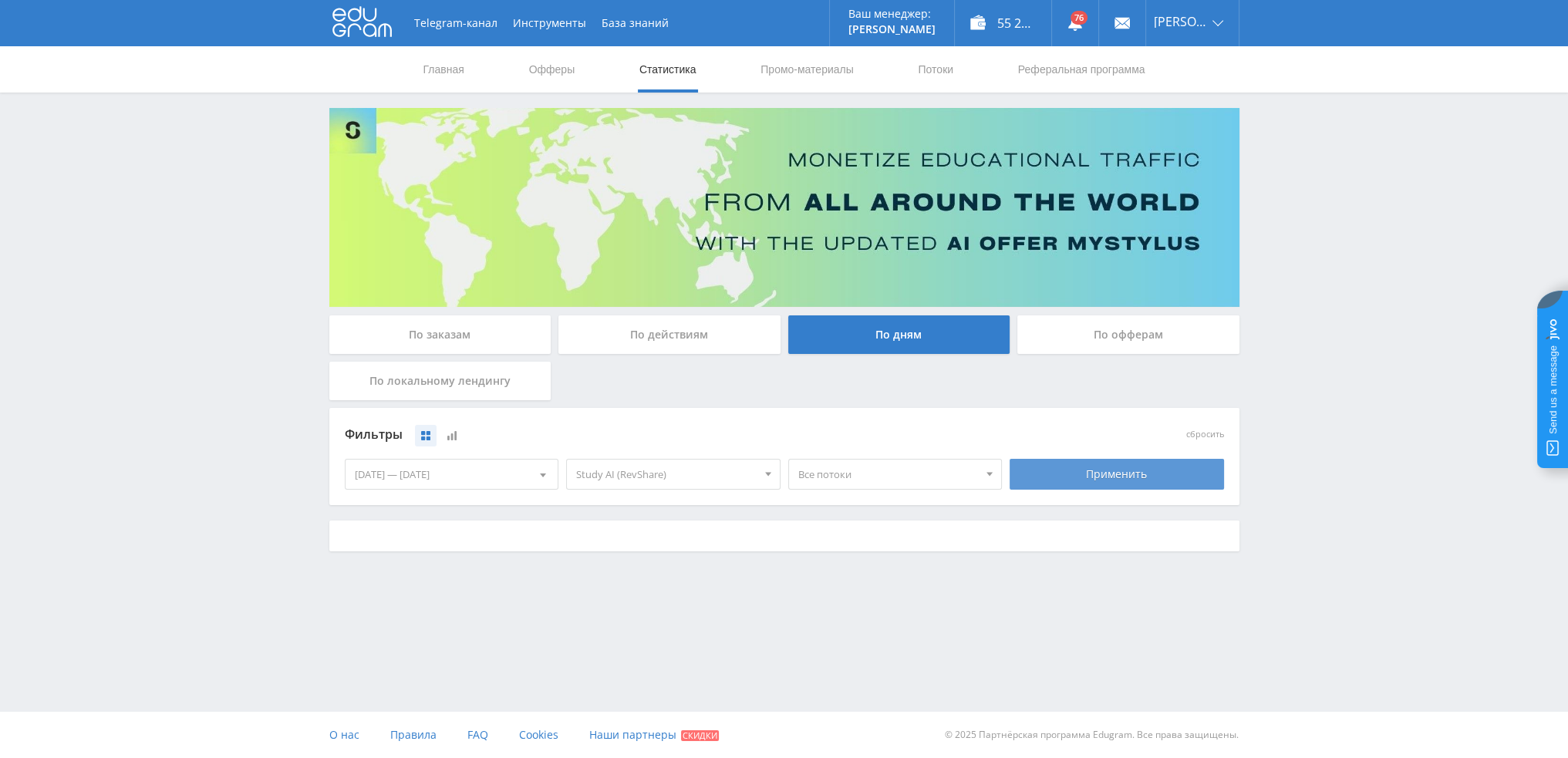
scroll to position [0, 0]
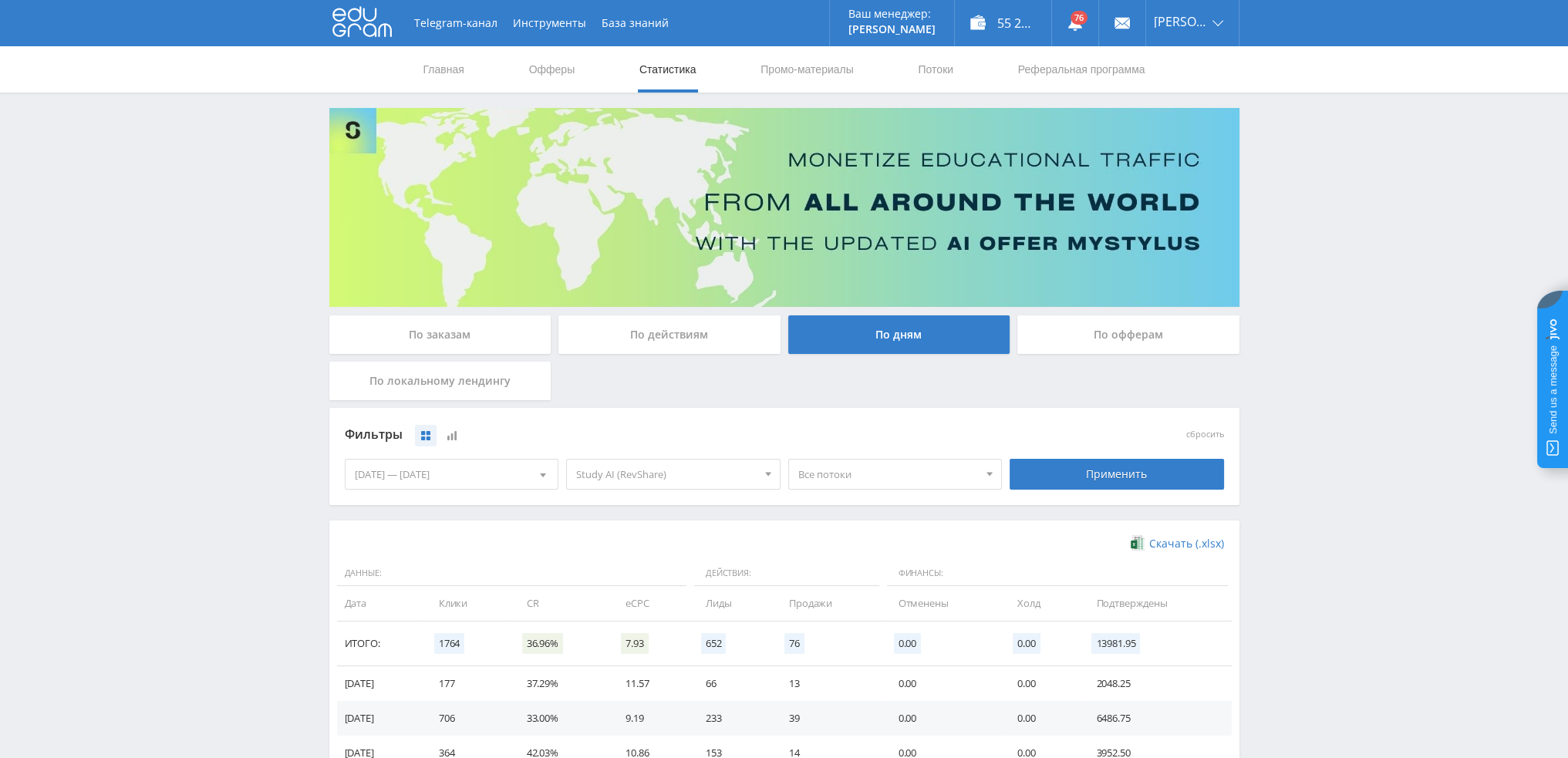
click at [852, 477] on span "Все потоки" at bounding box center [888, 474] width 180 height 29
click at [835, 635] on button "dtfvideo1" at bounding box center [895, 630] width 213 height 22
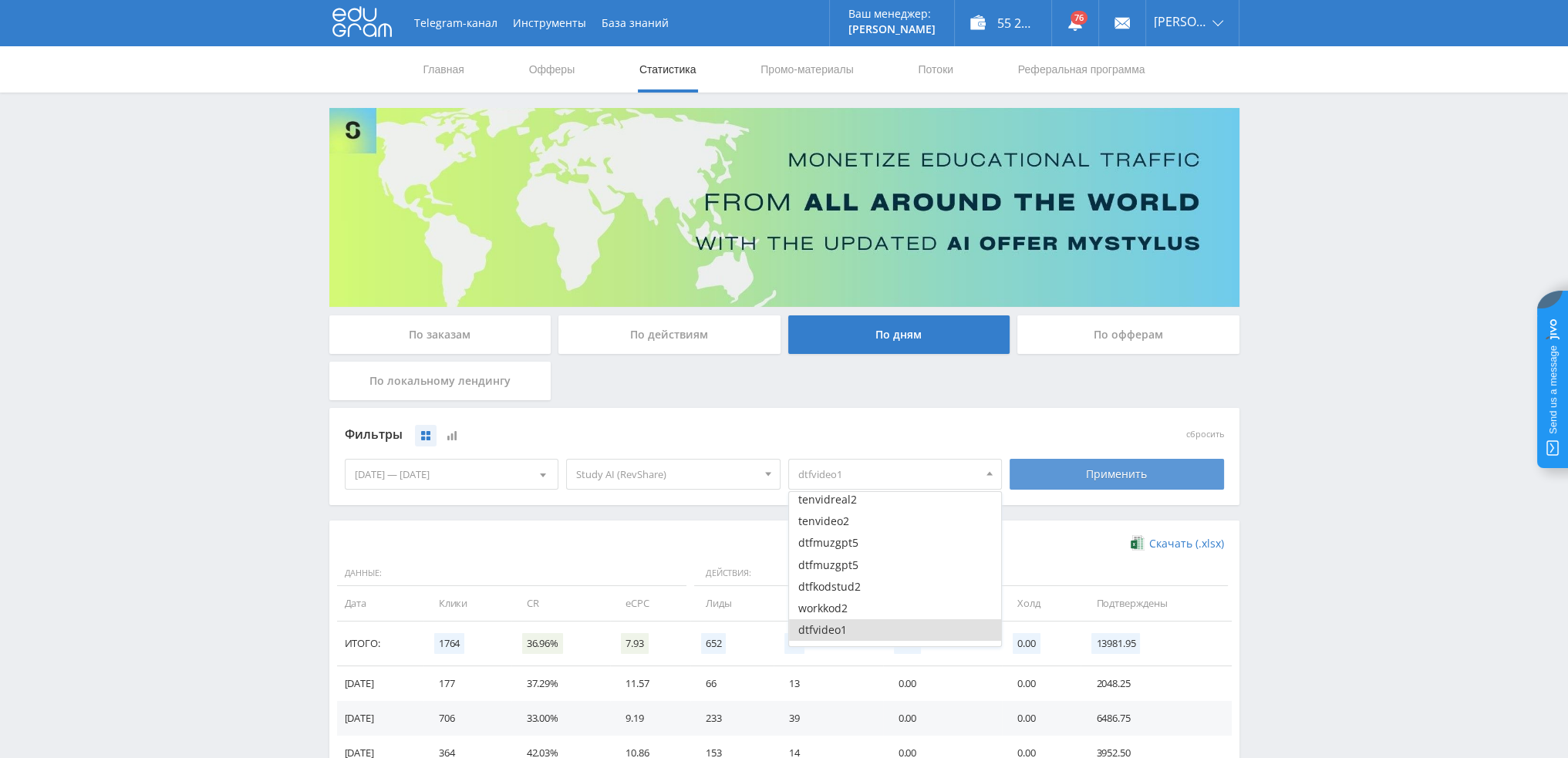
click at [1037, 483] on div "Применить" at bounding box center [1117, 475] width 214 height 31
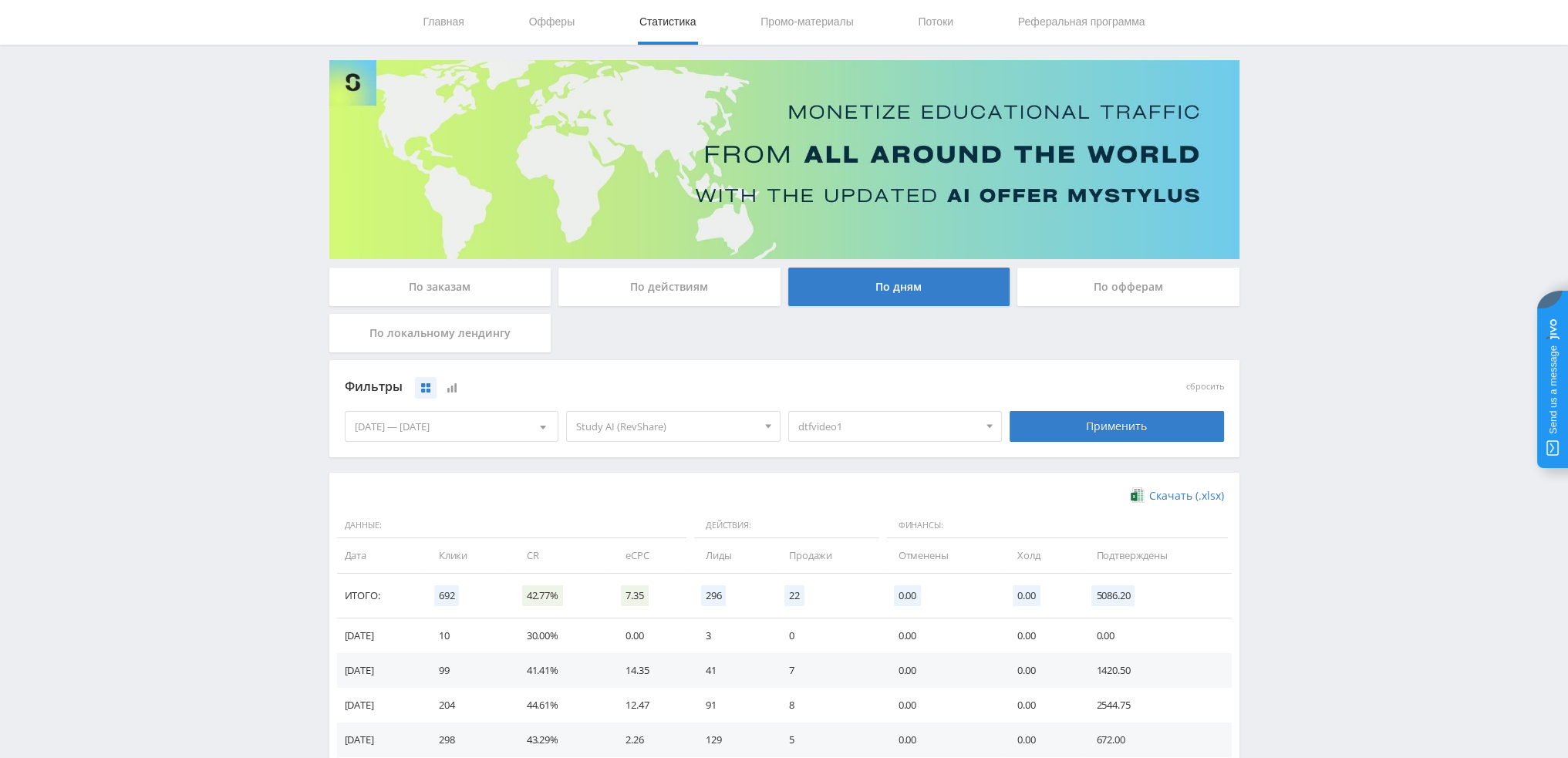
scroll to position [0, 0]
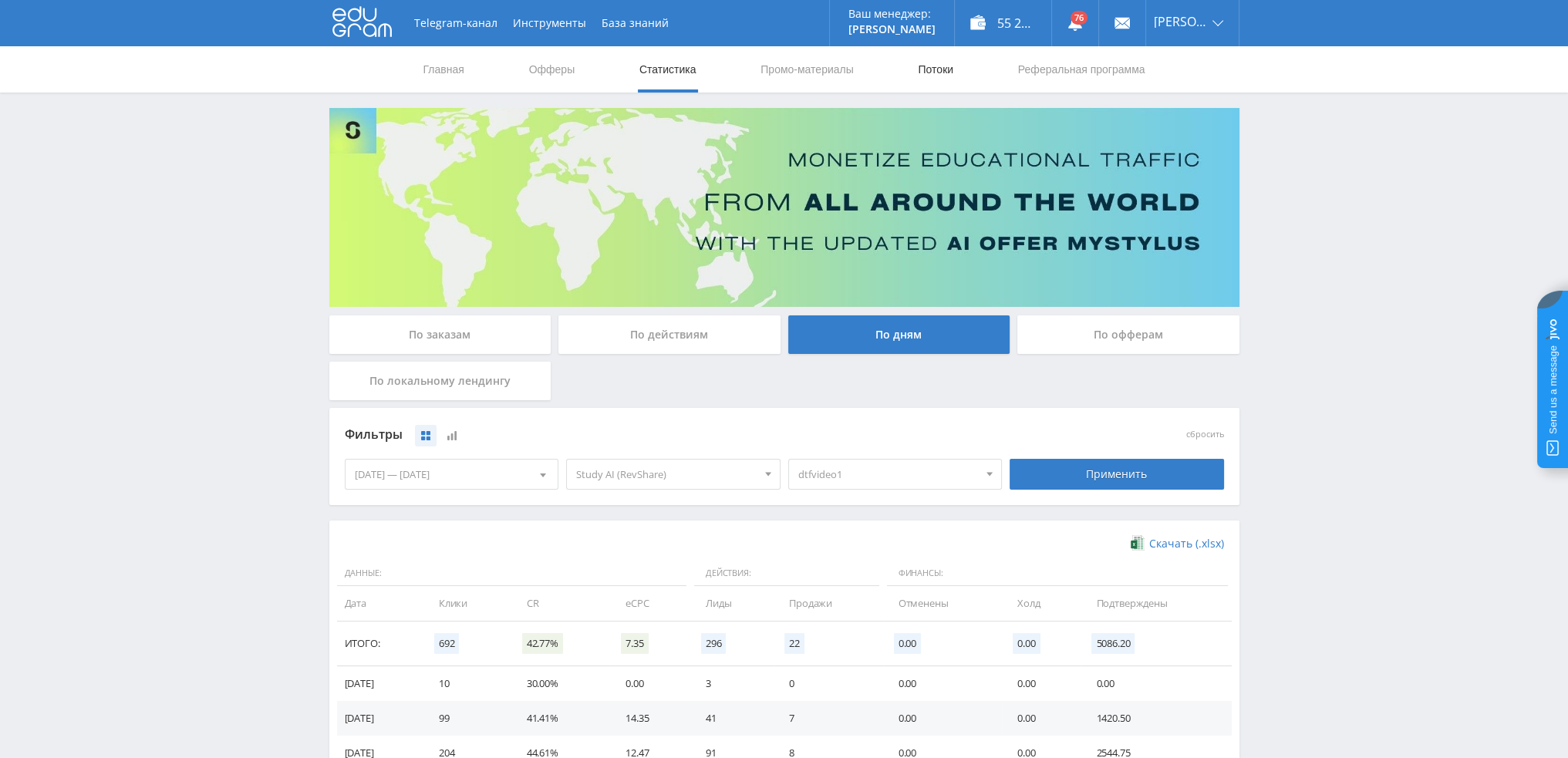
click at [935, 70] on link "Потоки" at bounding box center [935, 69] width 38 height 46
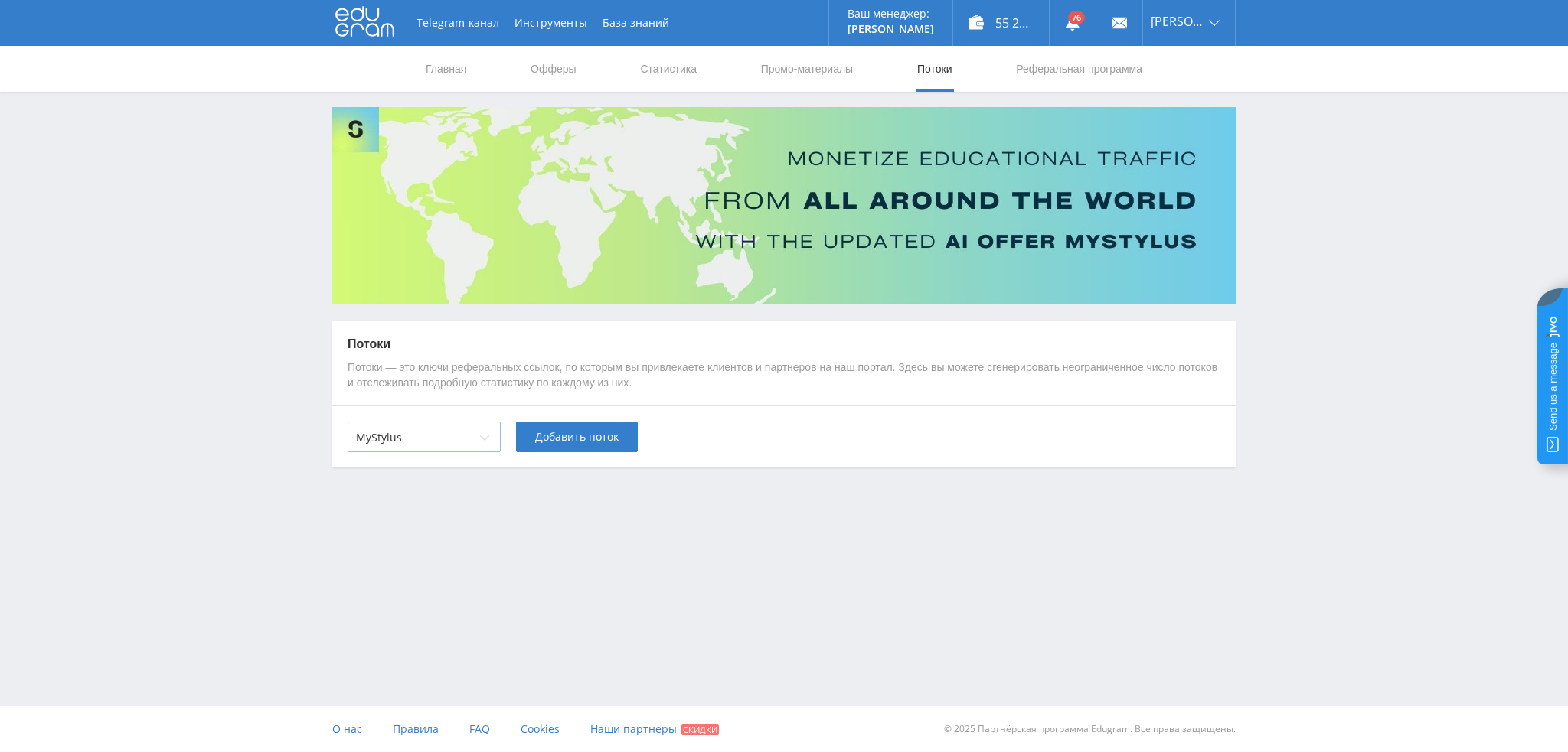
click at [463, 439] on div "MyStylus" at bounding box center [408, 438] width 121 height 21
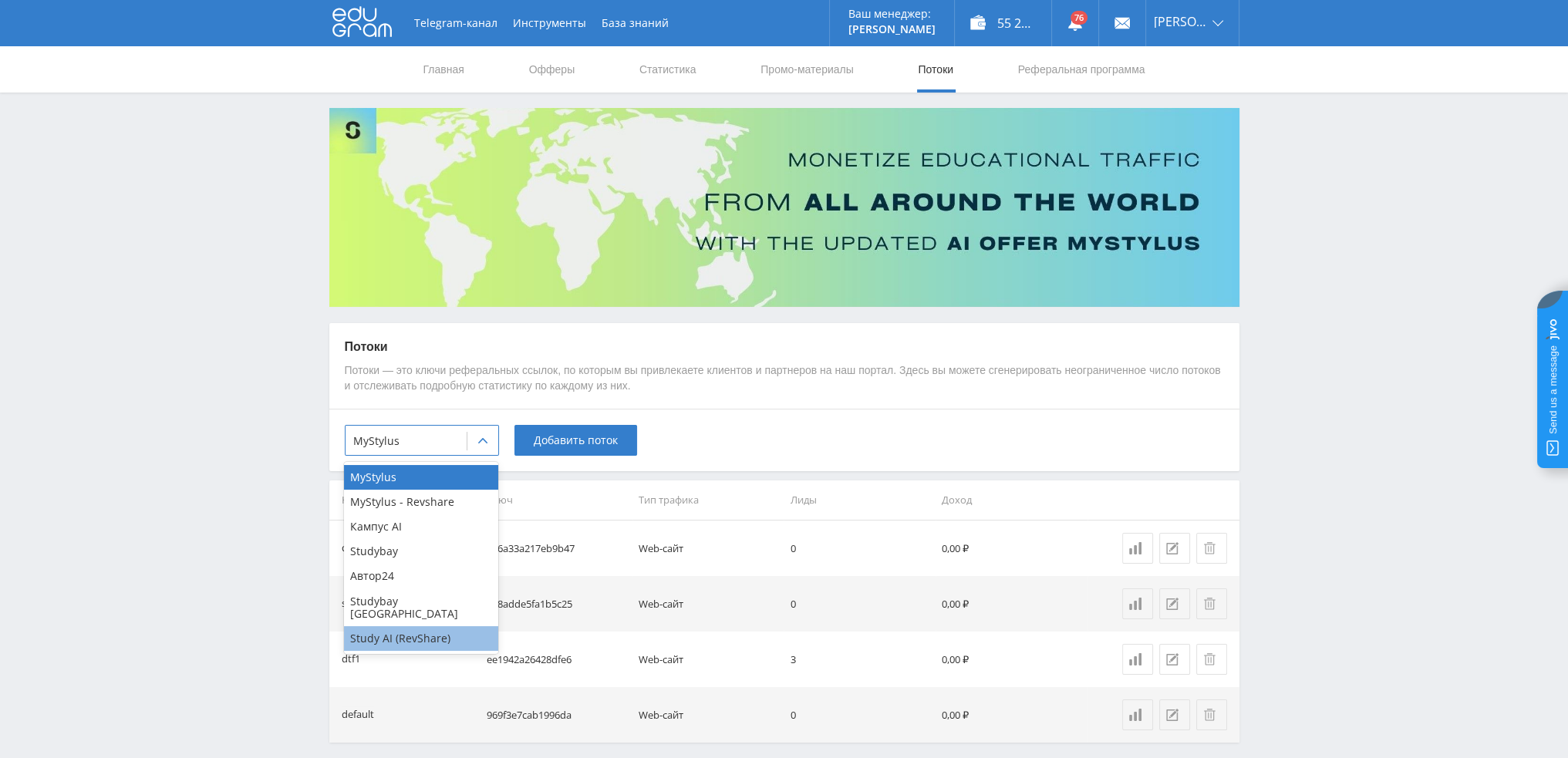
click at [405, 627] on div "Study AI (RevShare)" at bounding box center [421, 639] width 155 height 24
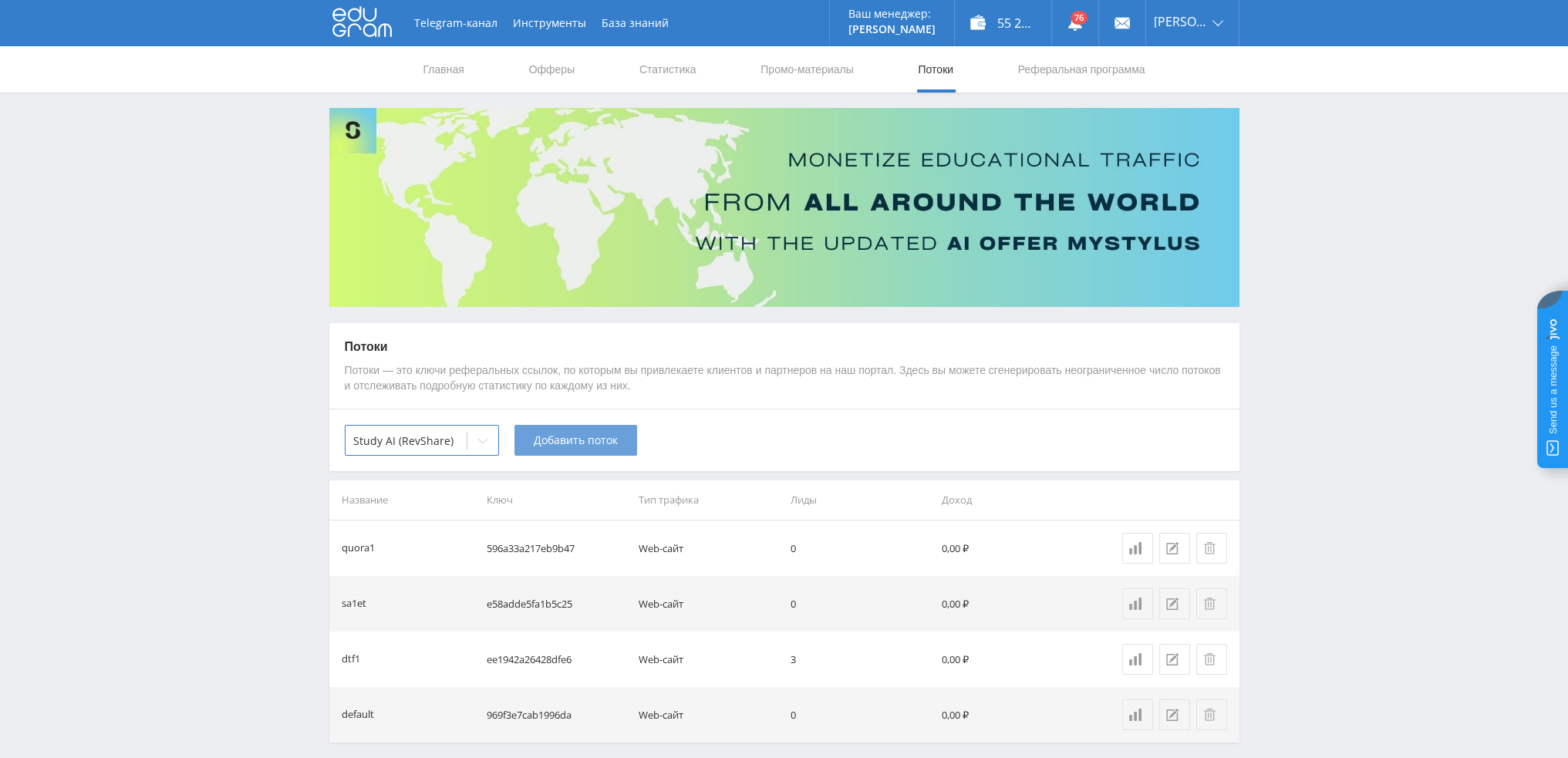
click at [571, 436] on span "Добавить поток" at bounding box center [576, 440] width 84 height 13
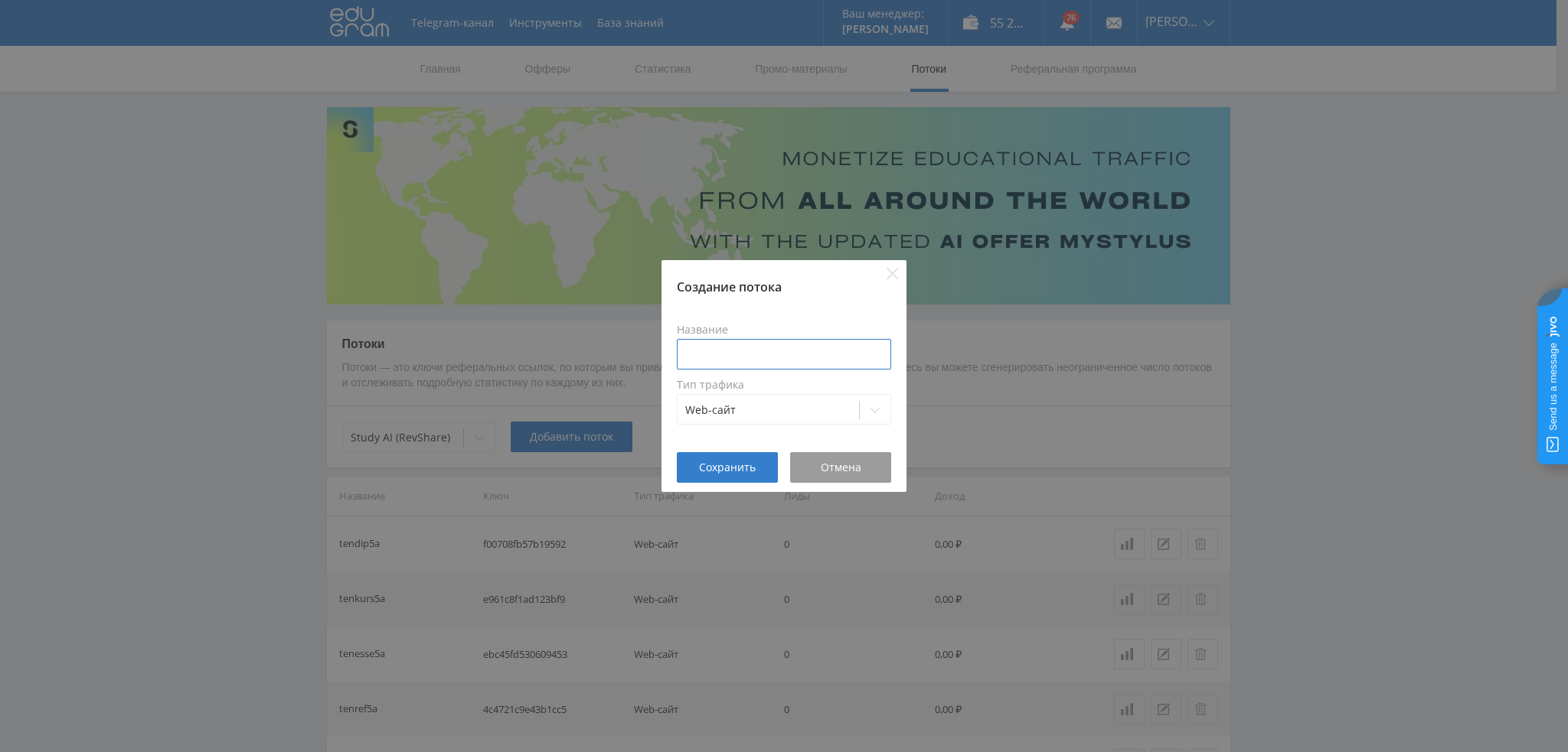
click at [763, 362] on input at bounding box center [784, 355] width 215 height 31
type input "k"
type input "dtfvidkling1"
click at [729, 466] on span "Сохранить" at bounding box center [727, 467] width 56 height 13
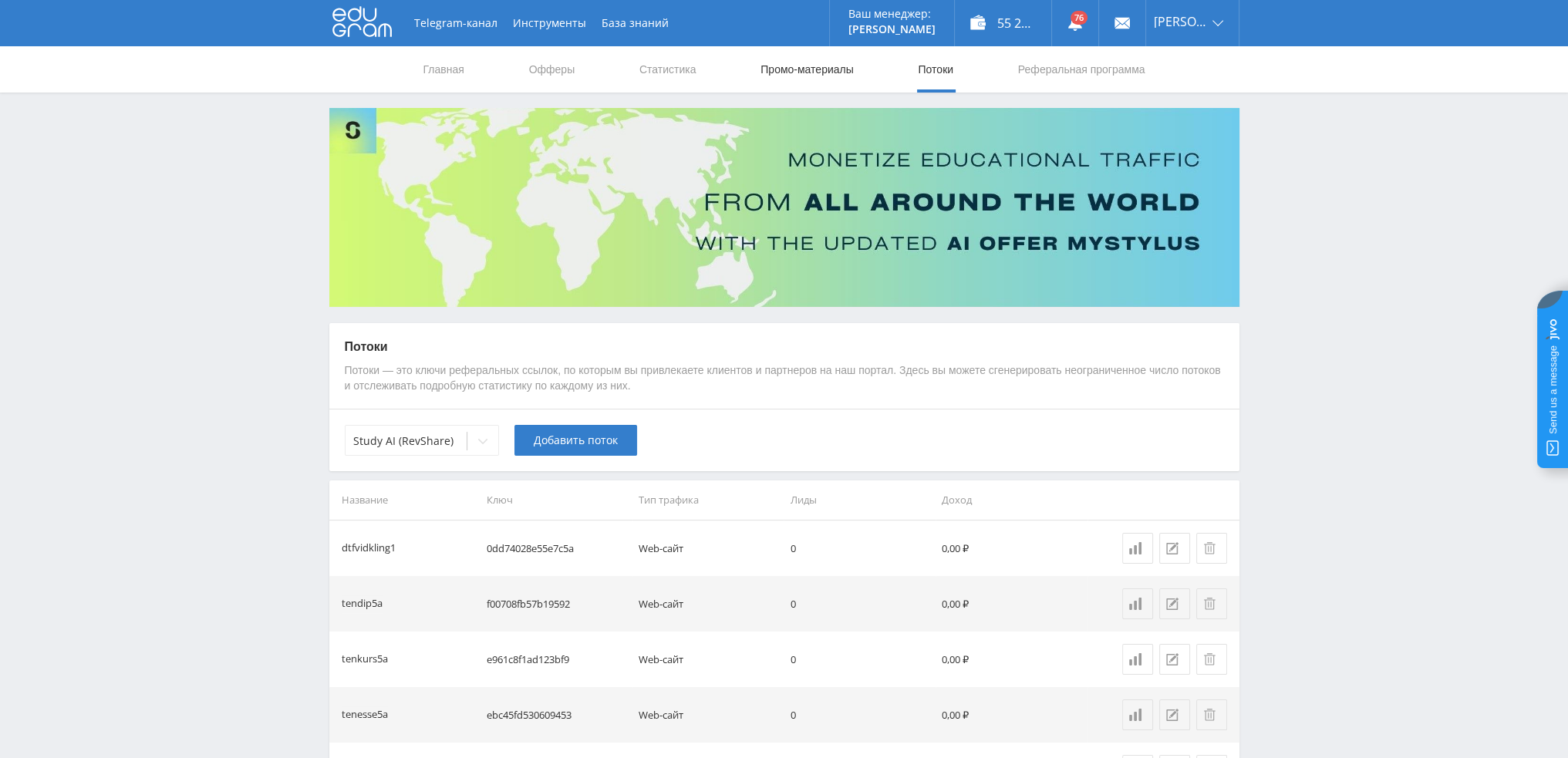
click at [787, 65] on link "Промо-материалы" at bounding box center [807, 69] width 96 height 46
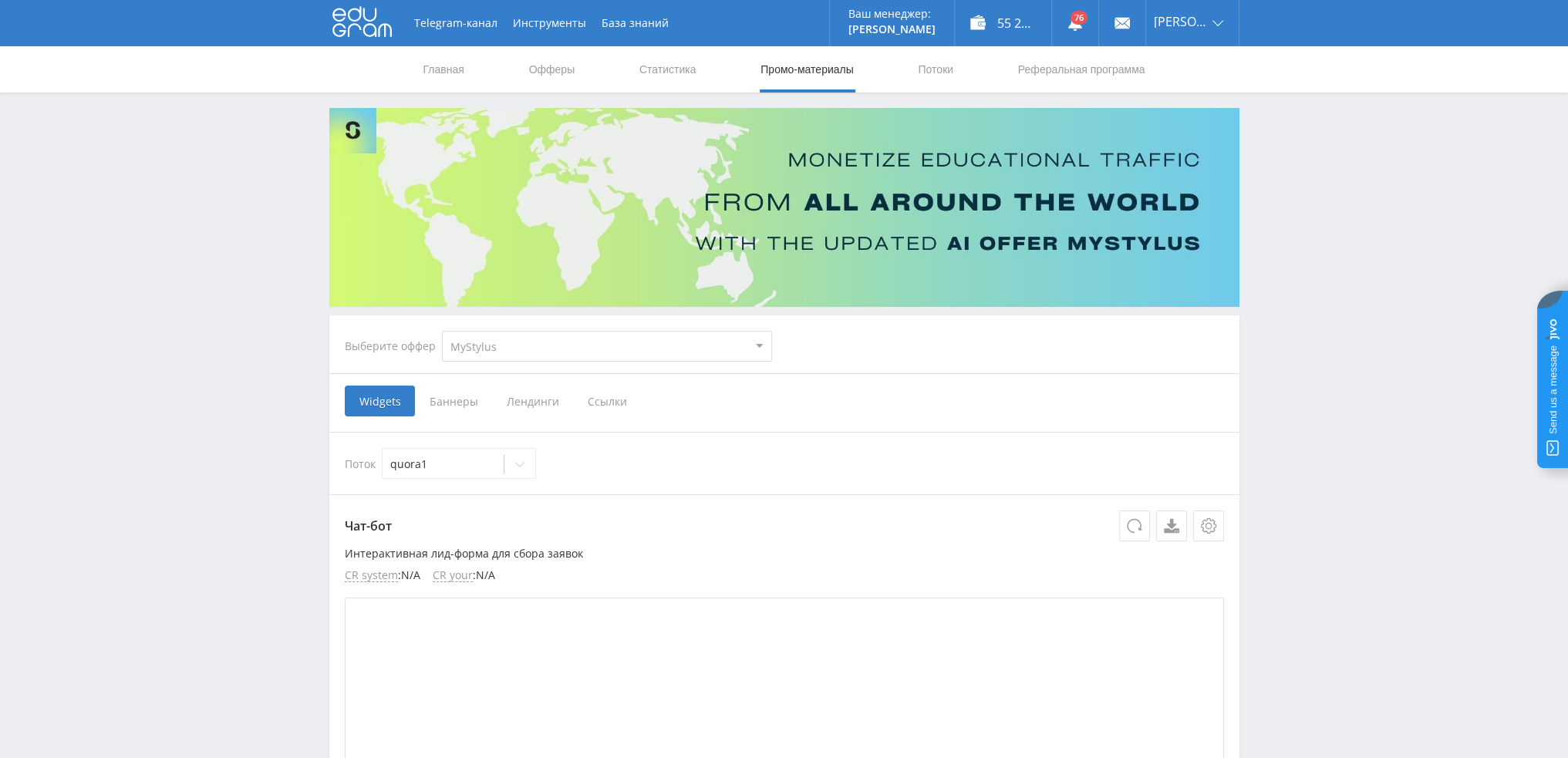
click at [583, 346] on select "MyStylus MyStylus - Revshare Кампус AI Studybay Автор24 Studybay Brazil Study A…" at bounding box center [606, 347] width 330 height 31
select select "376"
click at [442, 331] on select "MyStylus MyStylus - Revshare Кампус AI Studybay Автор24 Studybay Brazil Study A…" at bounding box center [606, 347] width 330 height 31
select select "376"
click at [456, 398] on span "Ссылки" at bounding box center [450, 402] width 69 height 31
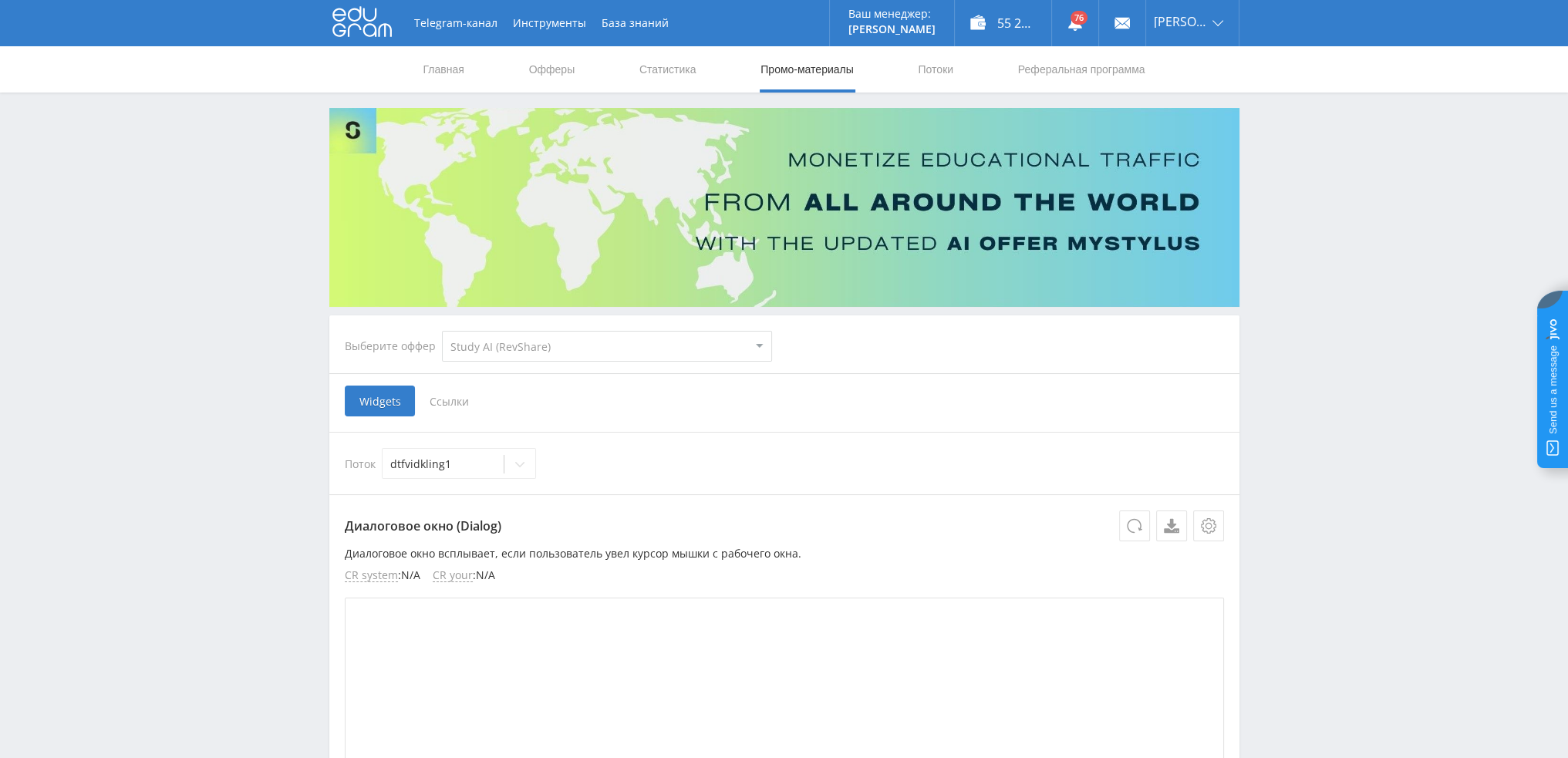
click at [0, 0] on input "Ссылки" at bounding box center [0, 0] width 0 height 0
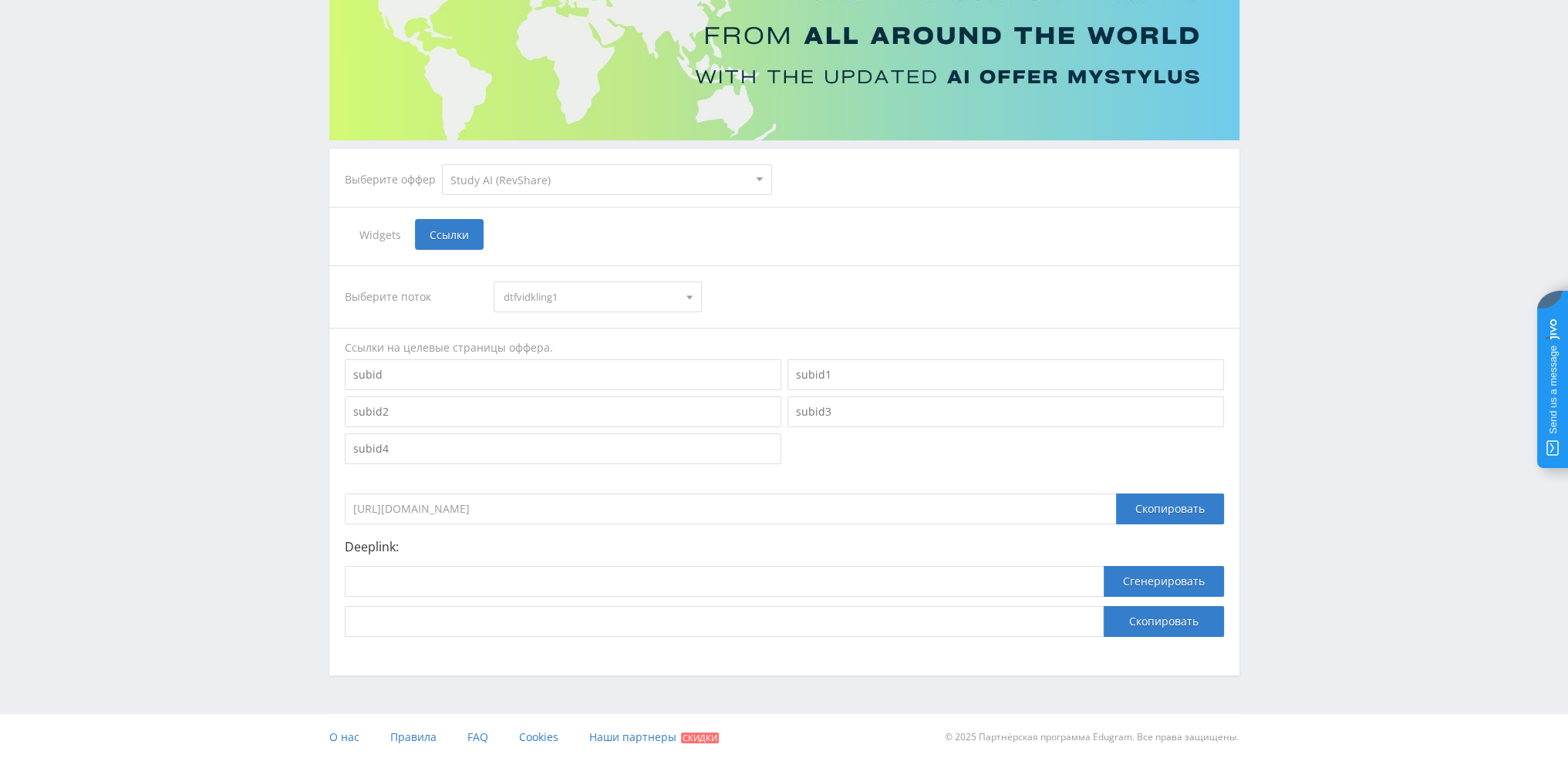
scroll to position [168, 0]
click at [1182, 505] on div "Скопировать" at bounding box center [1170, 508] width 108 height 31
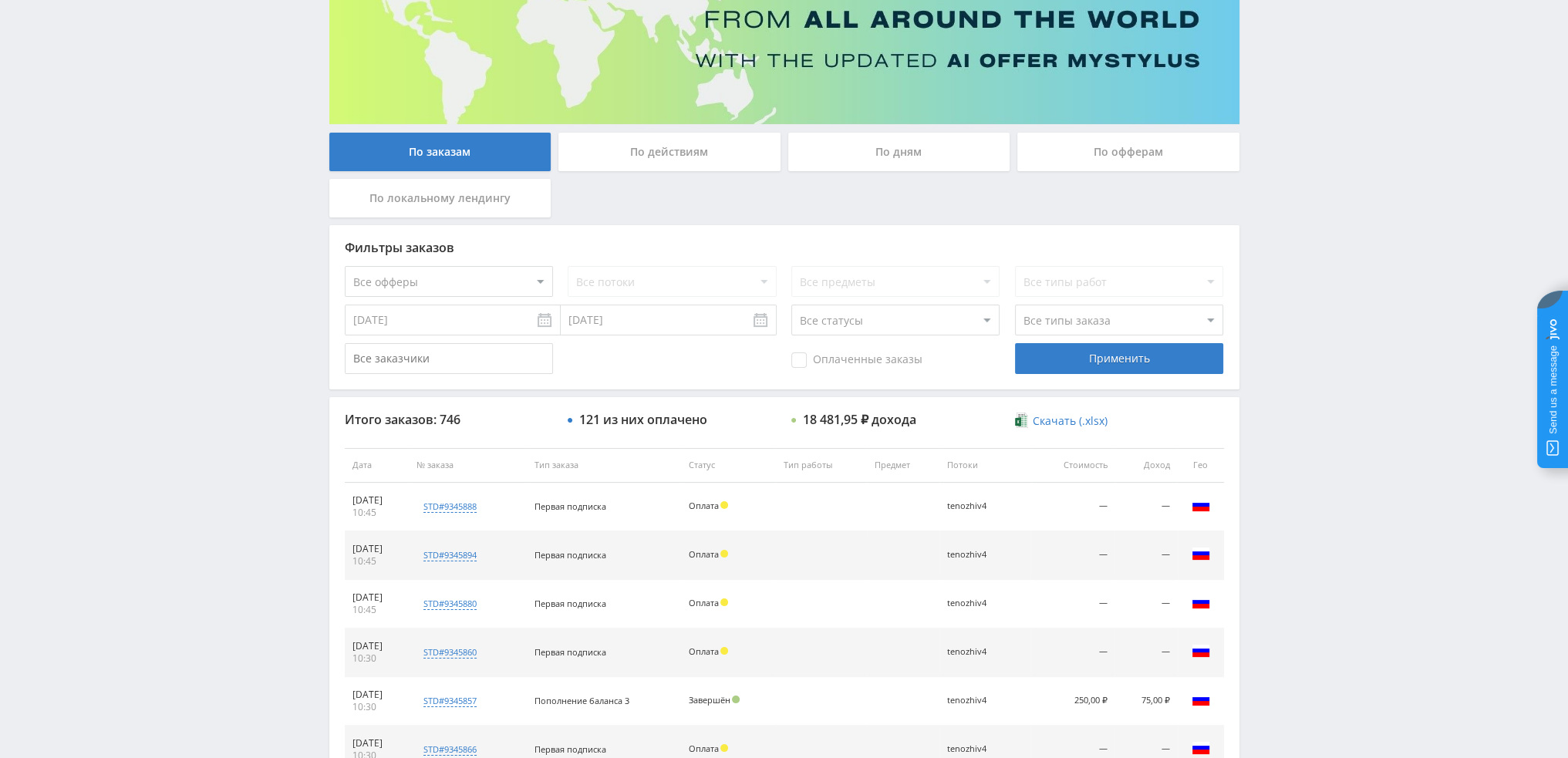
scroll to position [155, 0]
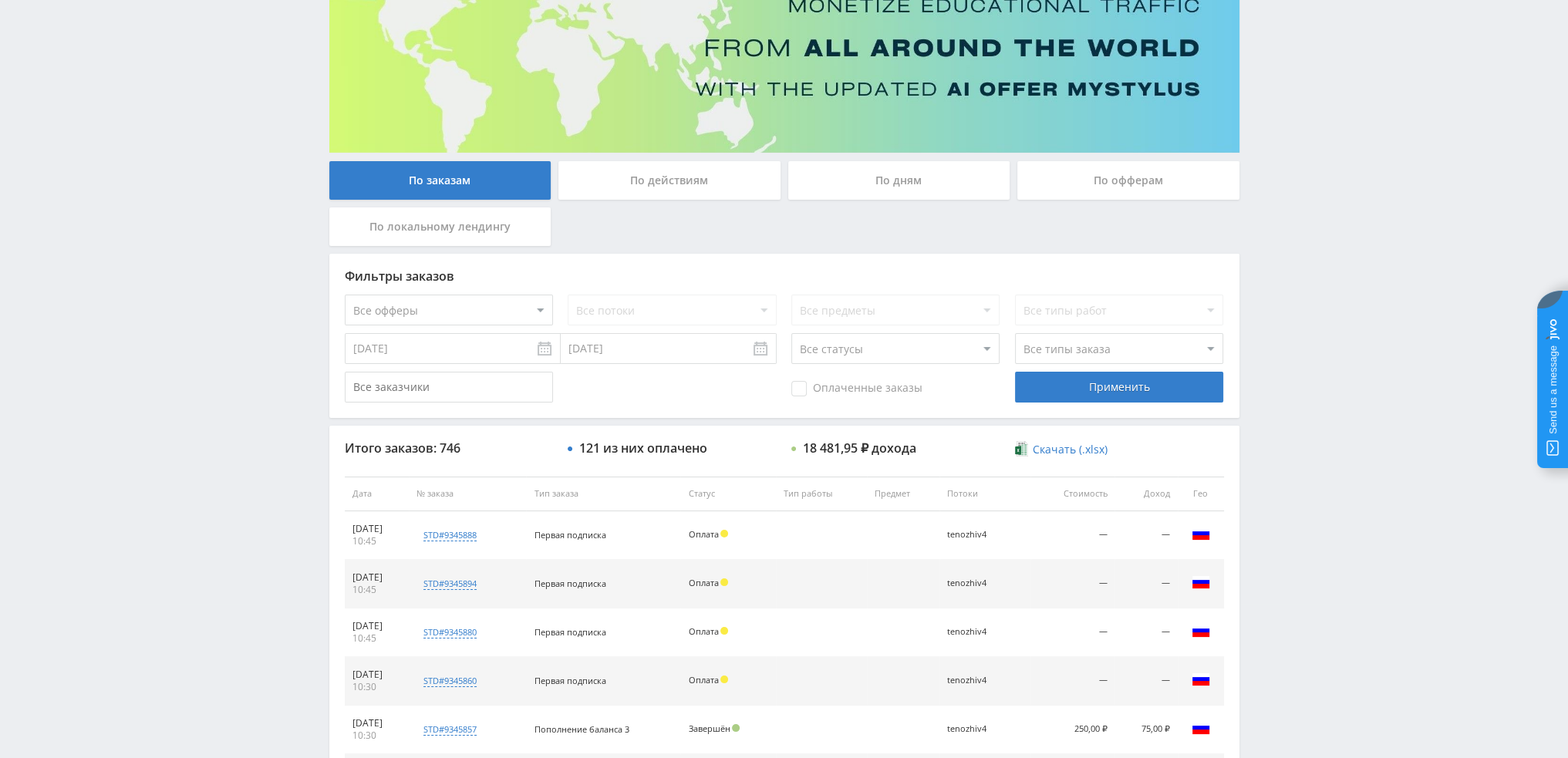
click at [934, 175] on div "По дням" at bounding box center [899, 180] width 222 height 38
click at [0, 0] on input "По дням" at bounding box center [0, 0] width 0 height 0
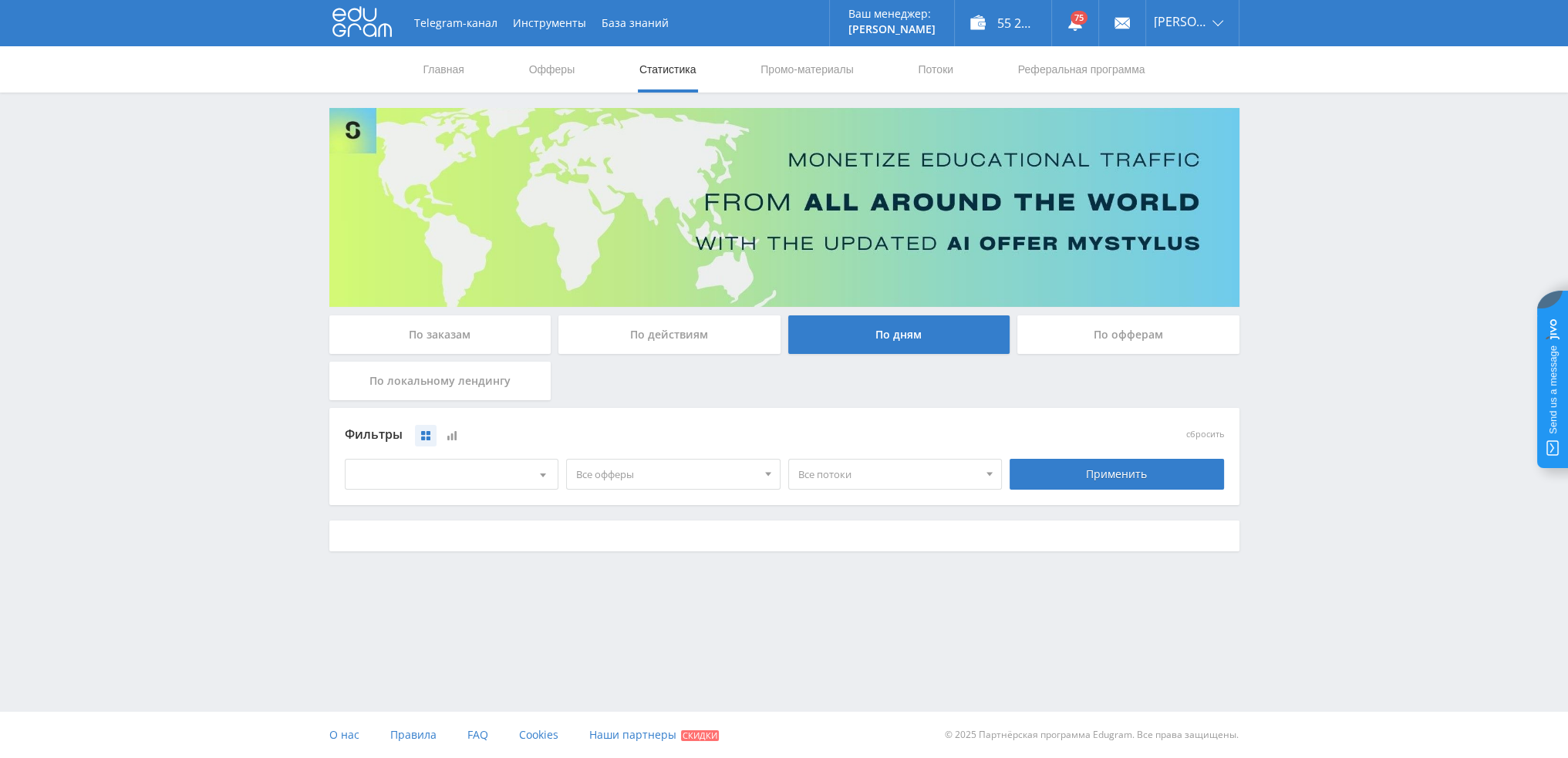
scroll to position [0, 0]
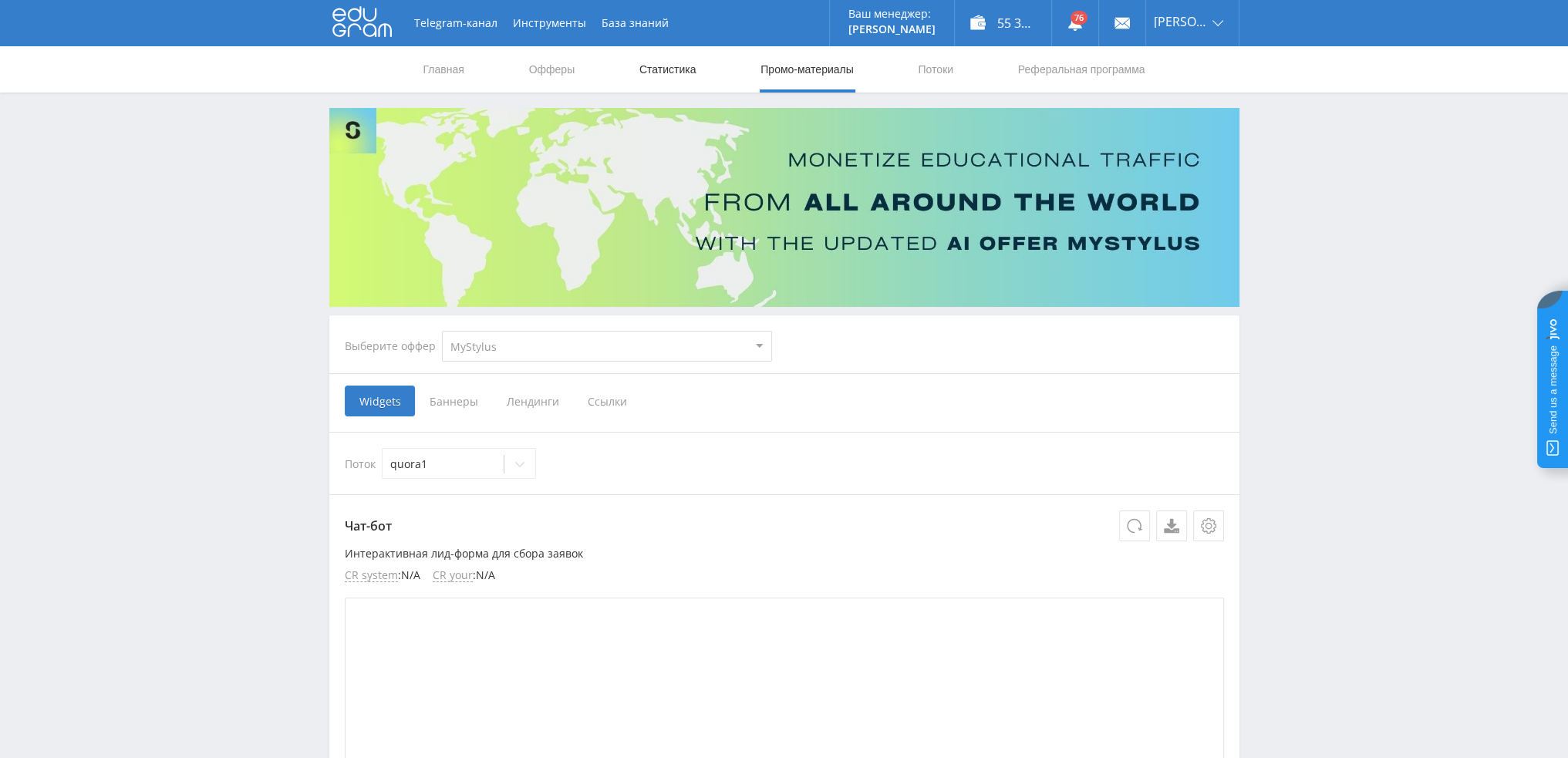
click at [658, 71] on link "Статистика" at bounding box center [667, 69] width 60 height 46
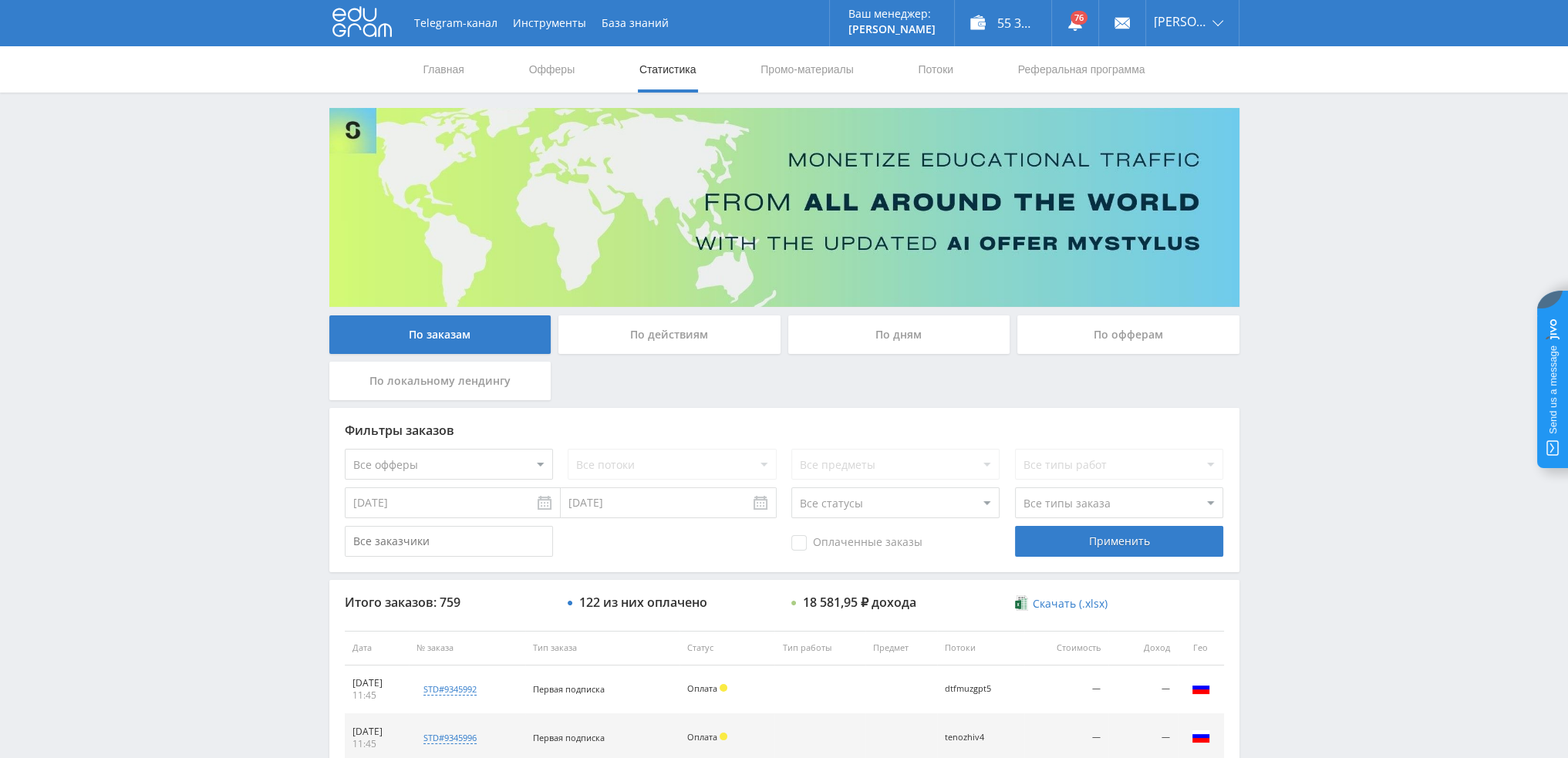
click at [898, 334] on div "По дням" at bounding box center [899, 334] width 222 height 38
click at [0, 0] on input "По дням" at bounding box center [0, 0] width 0 height 0
click at [892, 317] on div "По дням" at bounding box center [899, 334] width 222 height 38
click at [0, 0] on input "По дням" at bounding box center [0, 0] width 0 height 0
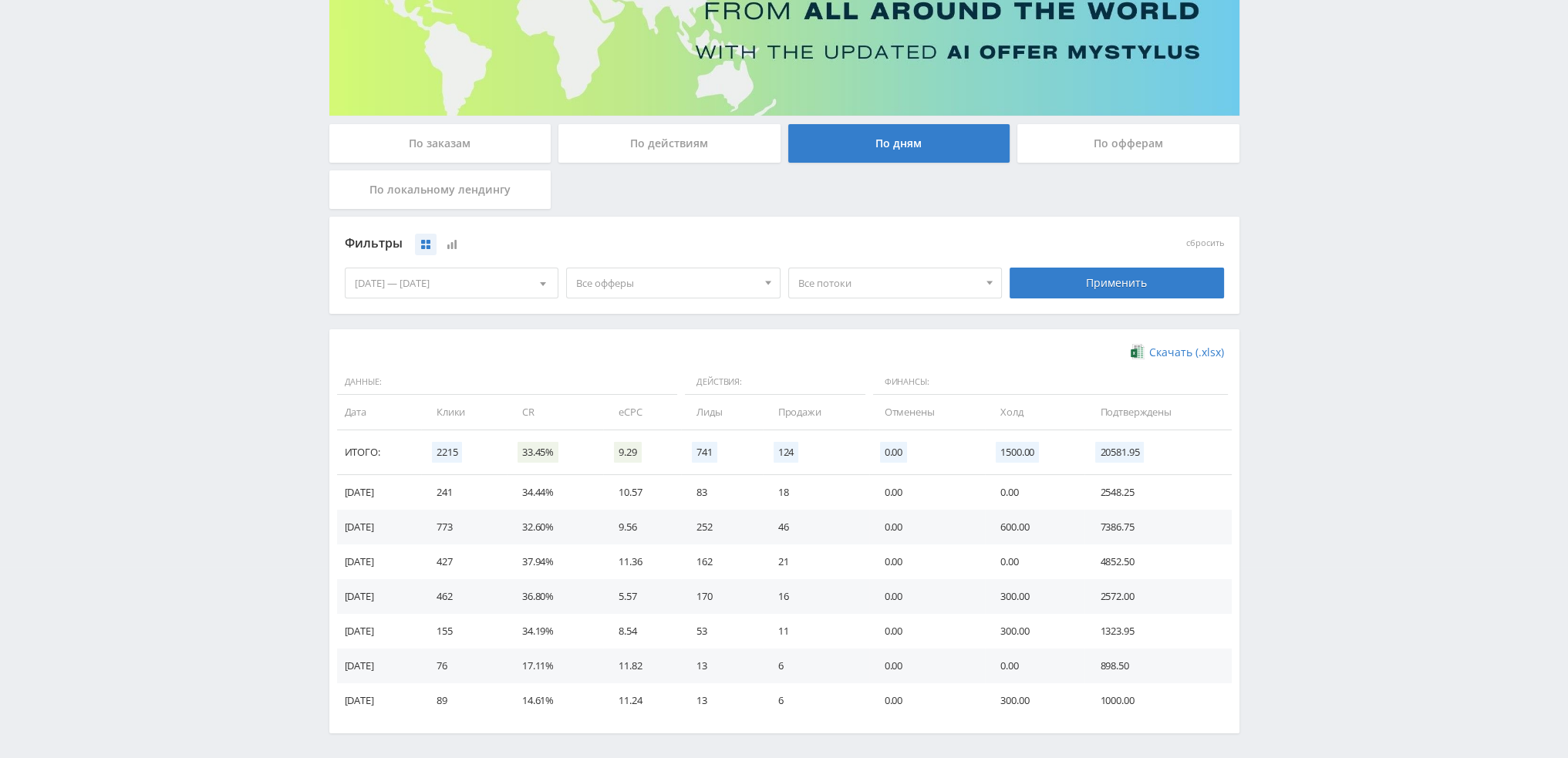
scroll to position [250, 0]
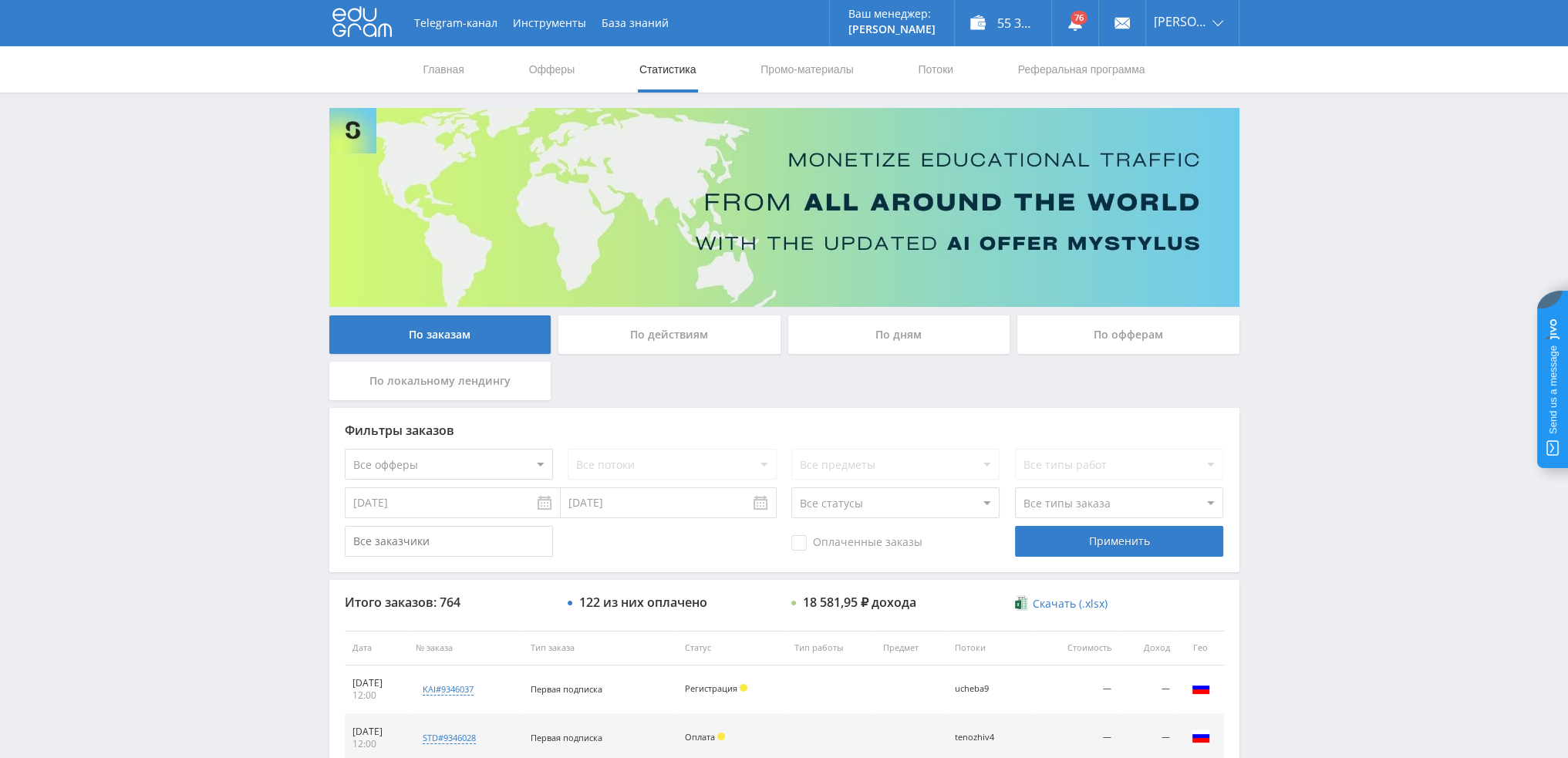
click at [867, 336] on div "По дням" at bounding box center [899, 334] width 222 height 38
click at [0, 0] on input "По дням" at bounding box center [0, 0] width 0 height 0
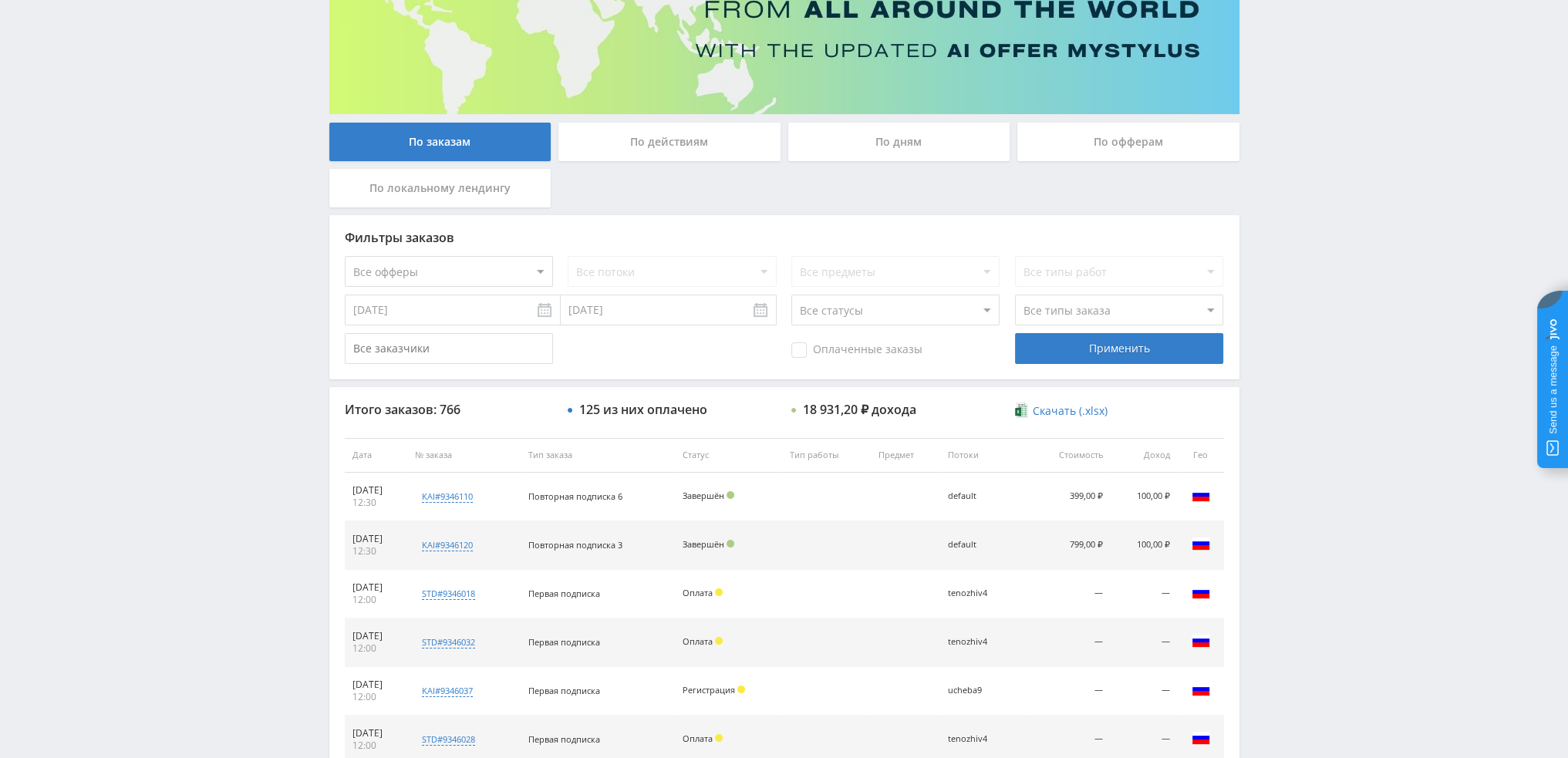
scroll to position [77, 0]
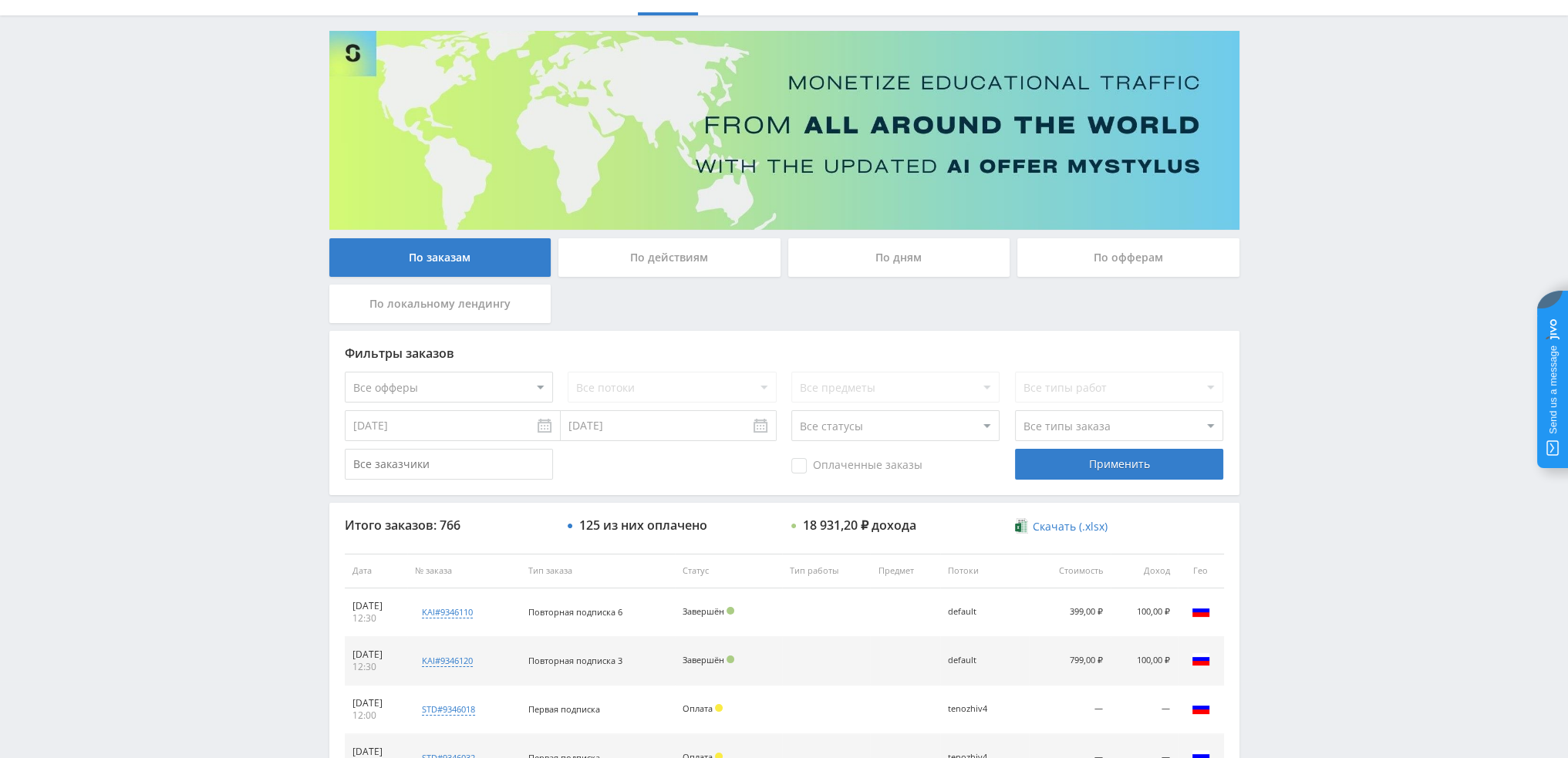
click at [846, 264] on div "По дням" at bounding box center [899, 257] width 222 height 38
click at [0, 0] on input "По дням" at bounding box center [0, 0] width 0 height 0
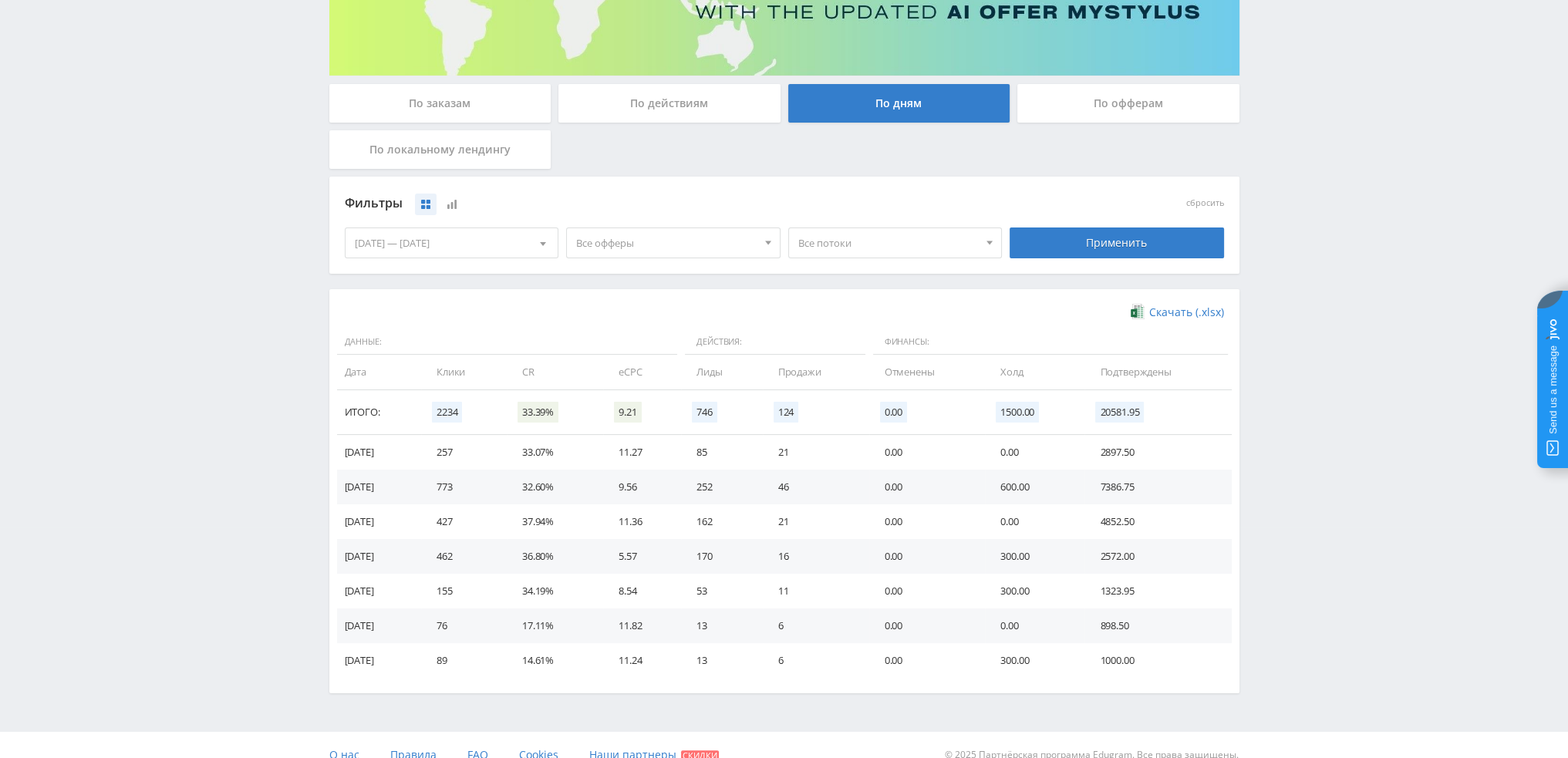
scroll to position [0, 0]
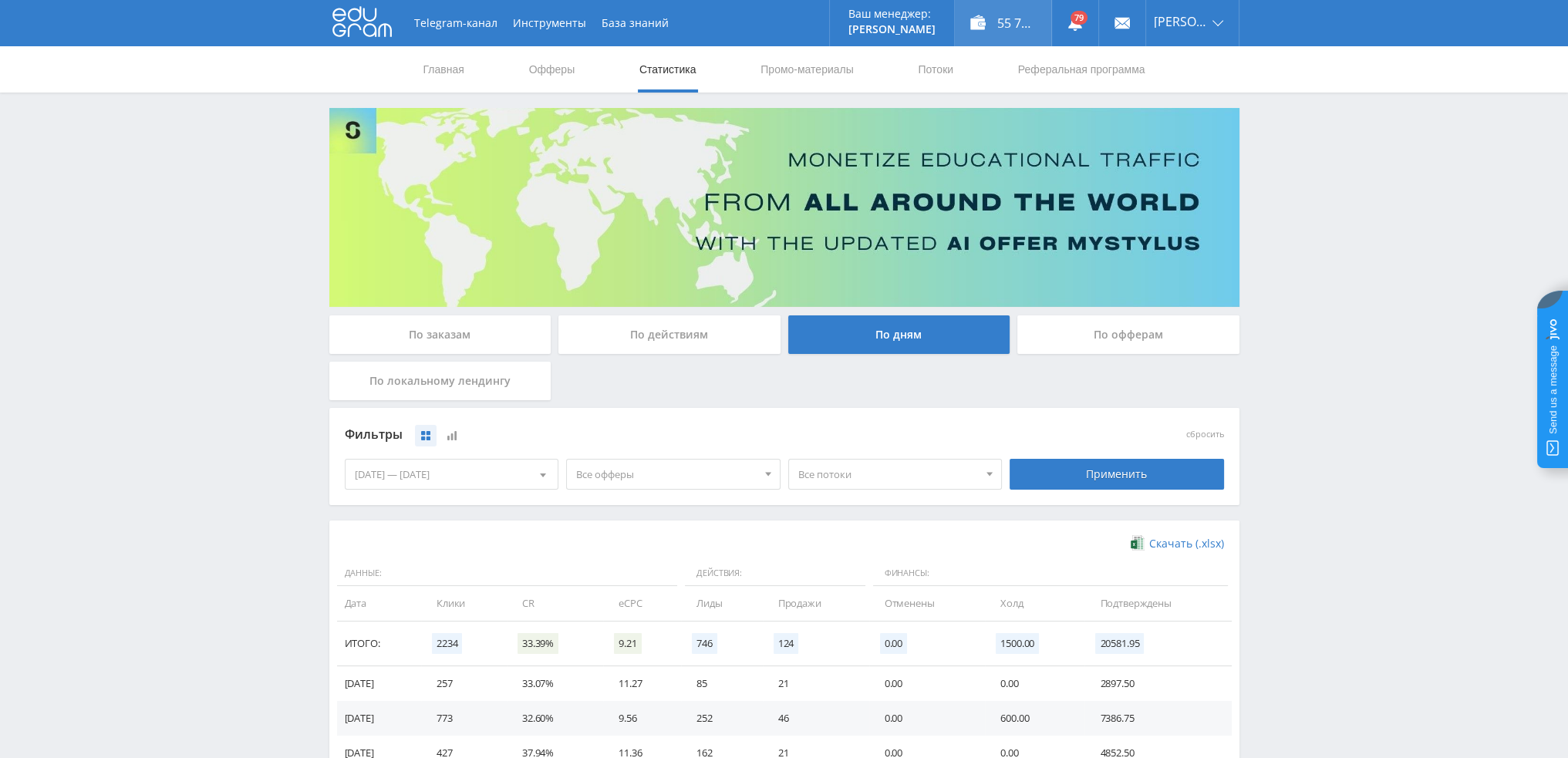
click at [1018, 17] on div "55 739,10 ₽" at bounding box center [1003, 23] width 96 height 46
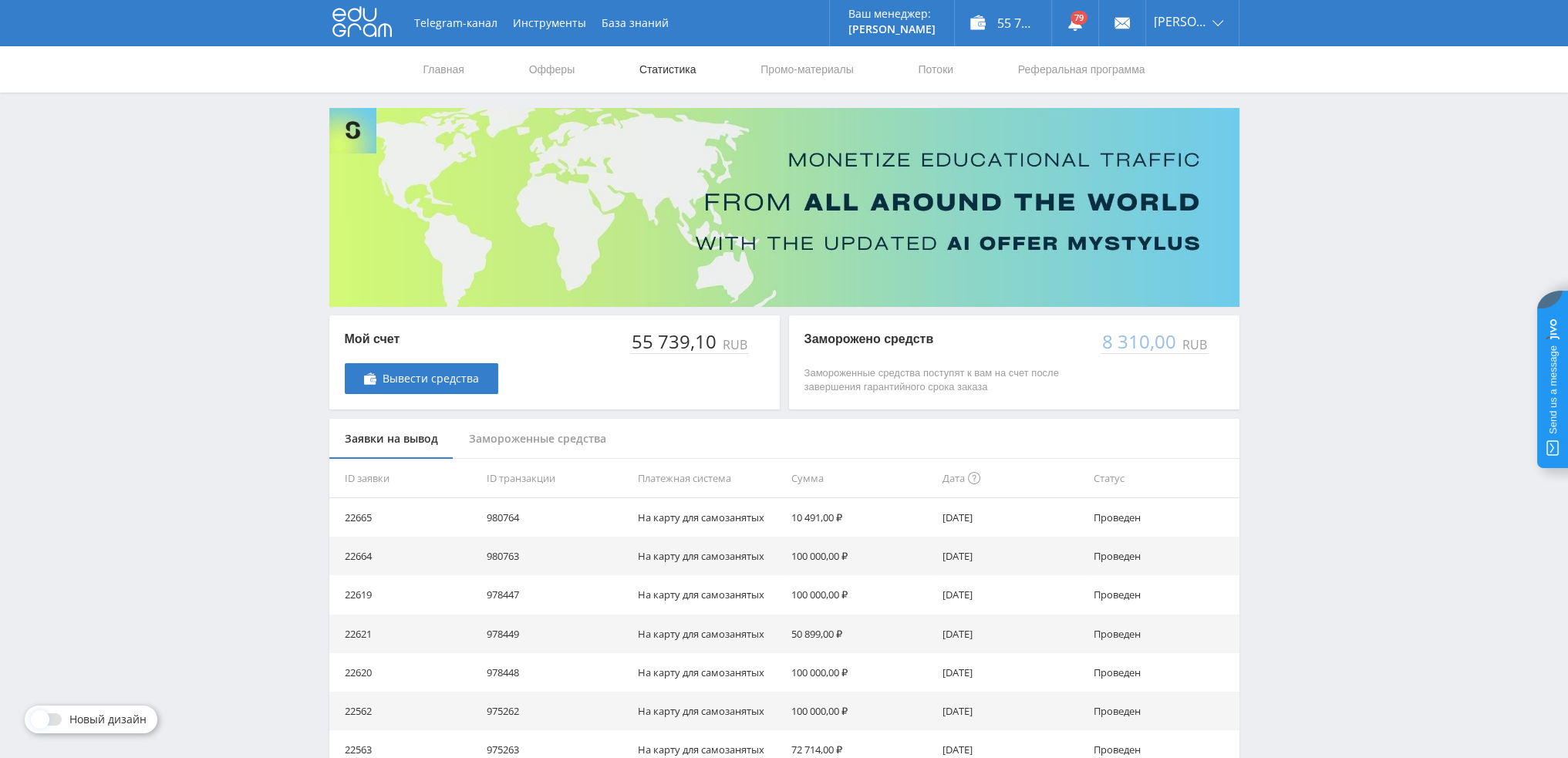
click at [639, 85] on link "Статистика" at bounding box center [667, 69] width 60 height 46
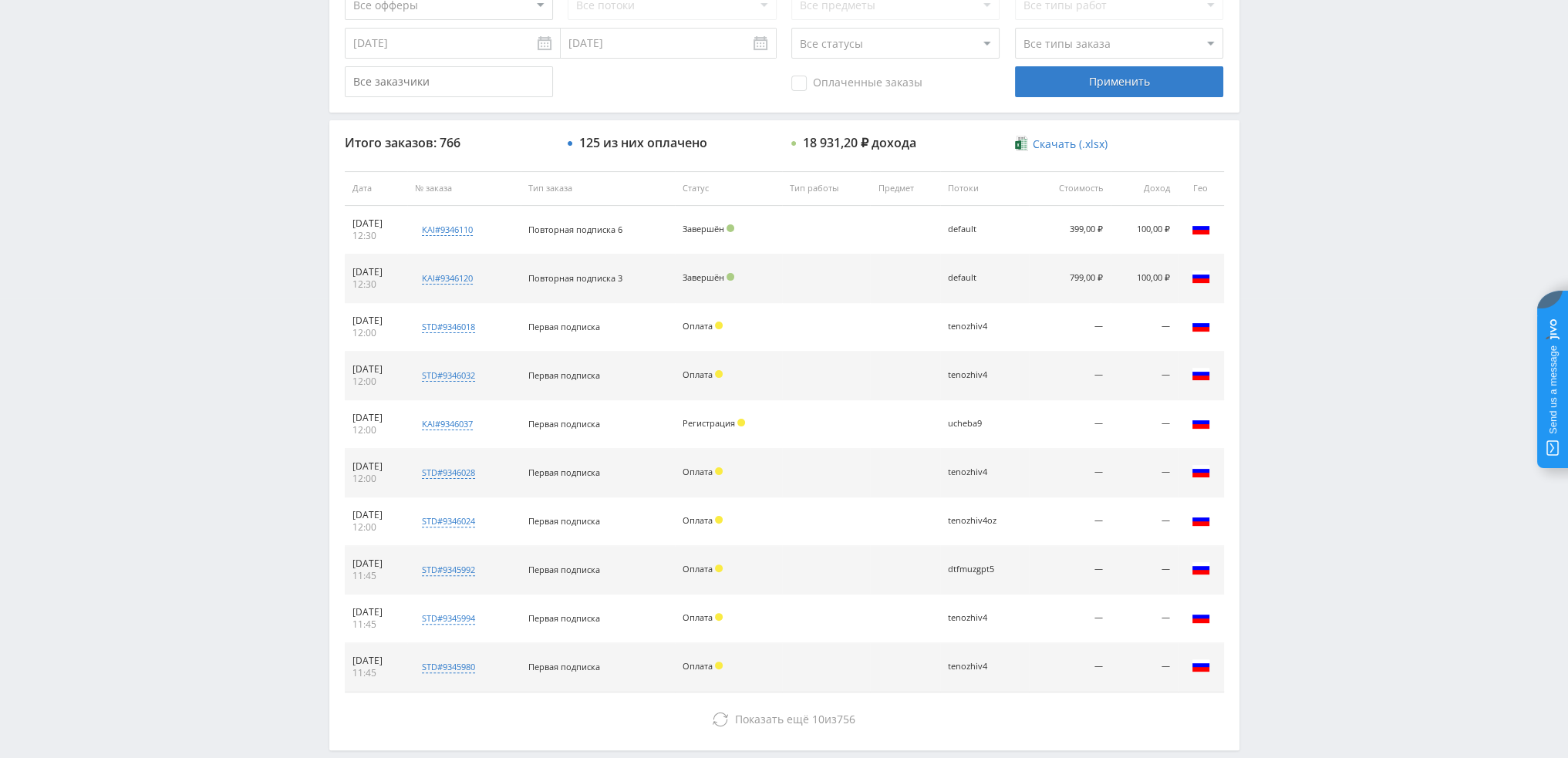
scroll to position [463, 0]
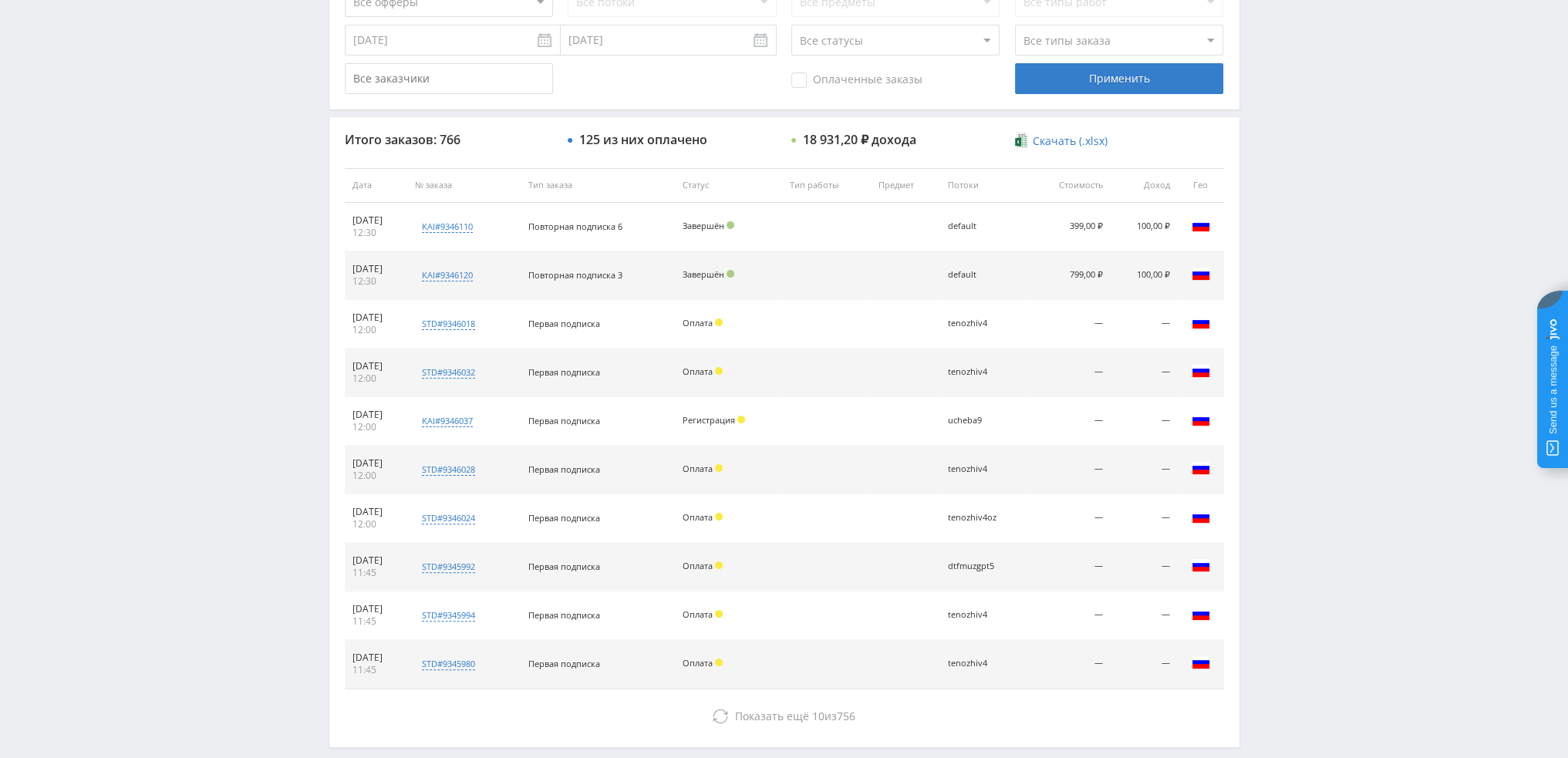
click at [772, 701] on div "Показать ещё 10 из 756" at bounding box center [784, 717] width 879 height 31
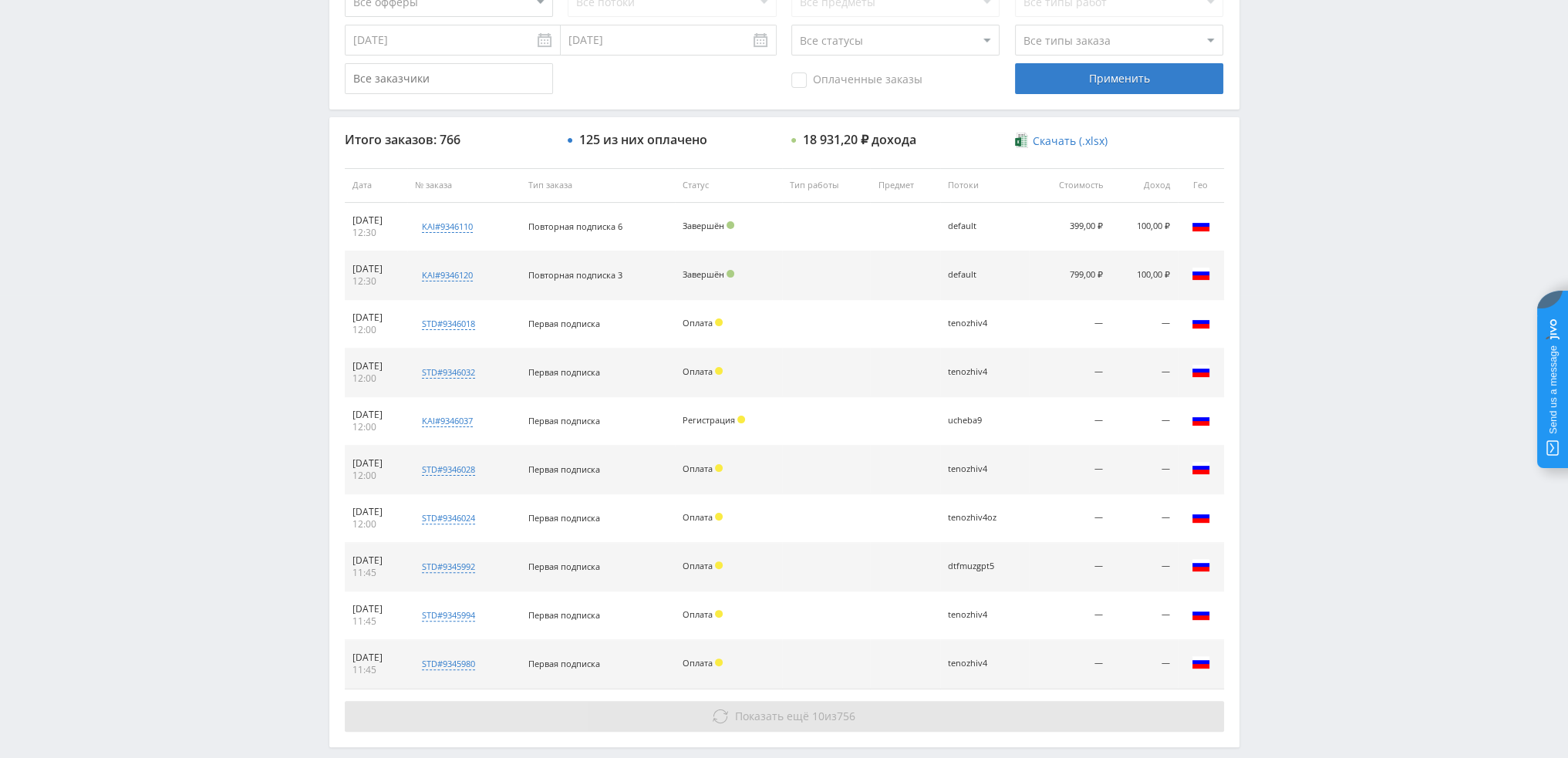
click at [772, 703] on button "Показать ещё 10 из 756" at bounding box center [784, 717] width 879 height 31
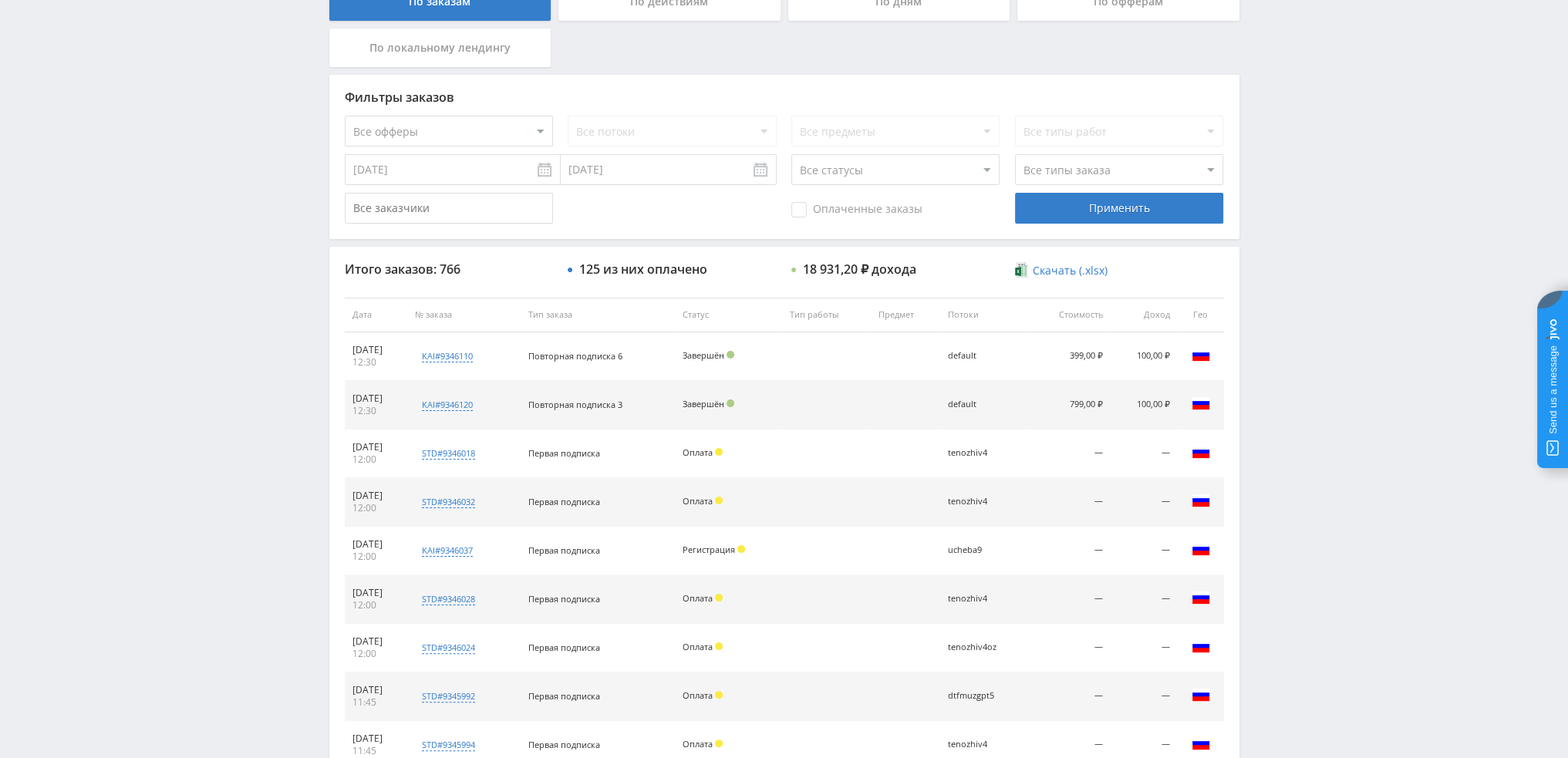
scroll to position [0, 0]
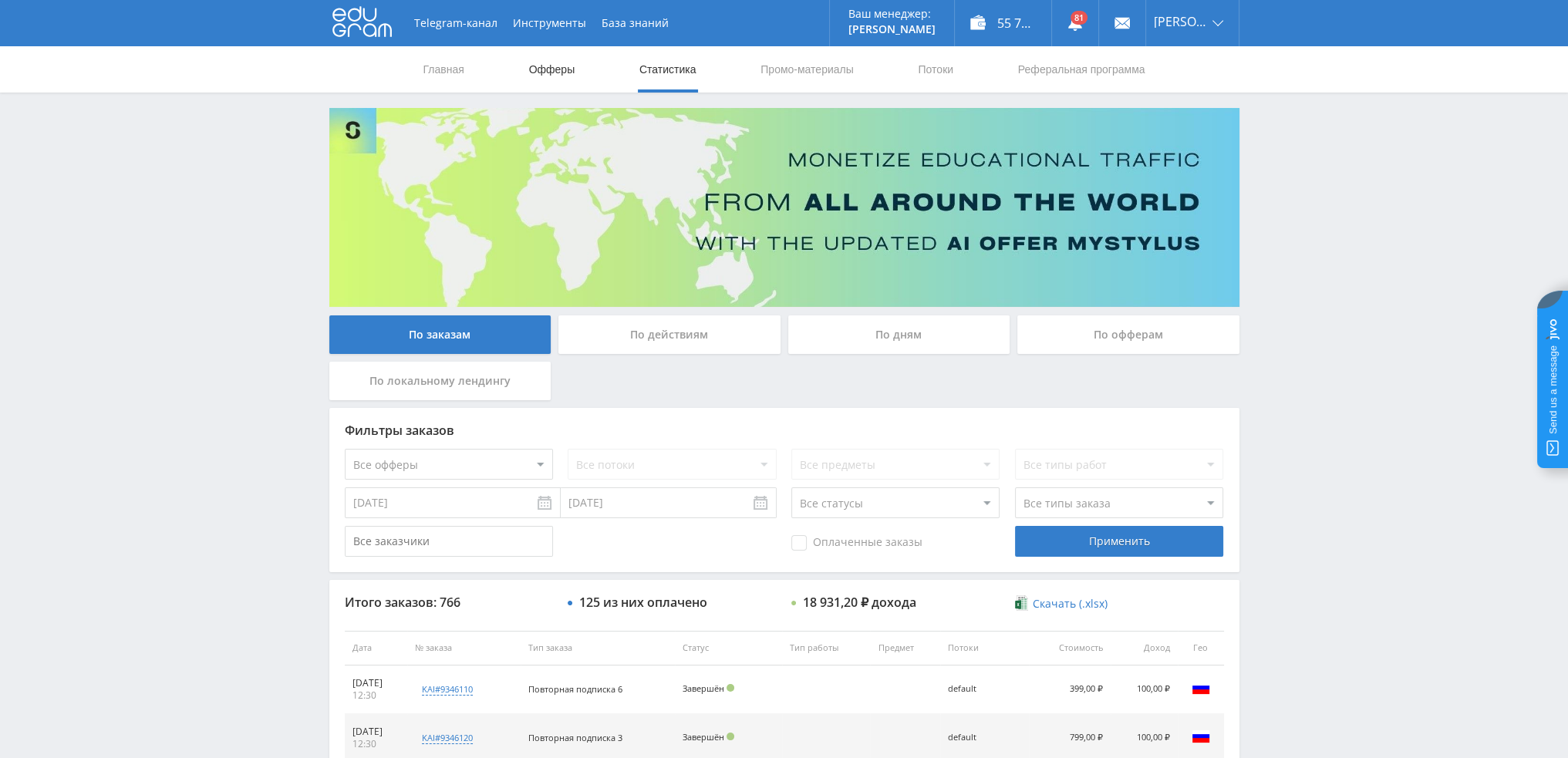
click at [549, 64] on link "Офферы" at bounding box center [552, 69] width 49 height 46
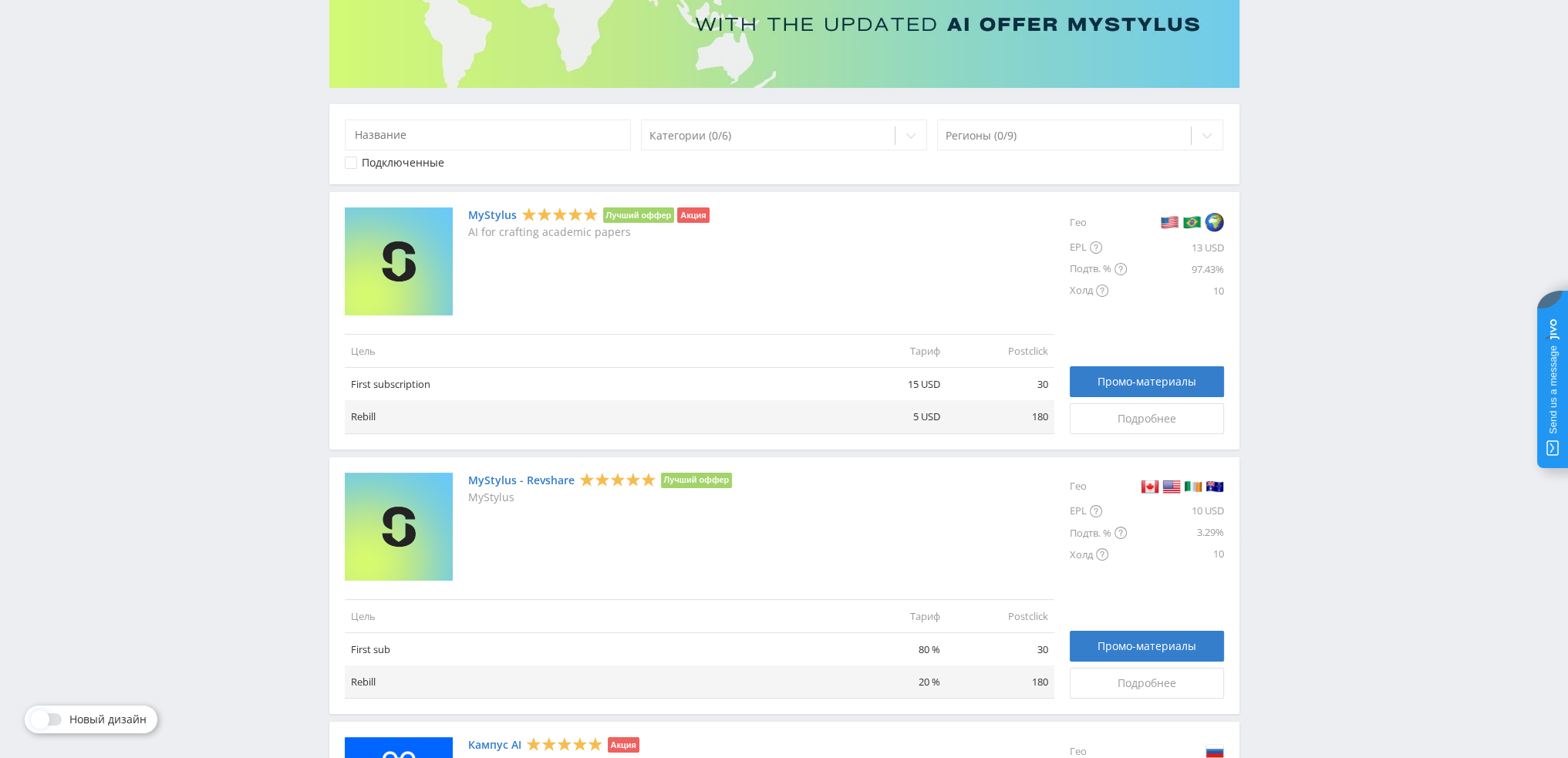
scroll to position [231, 0]
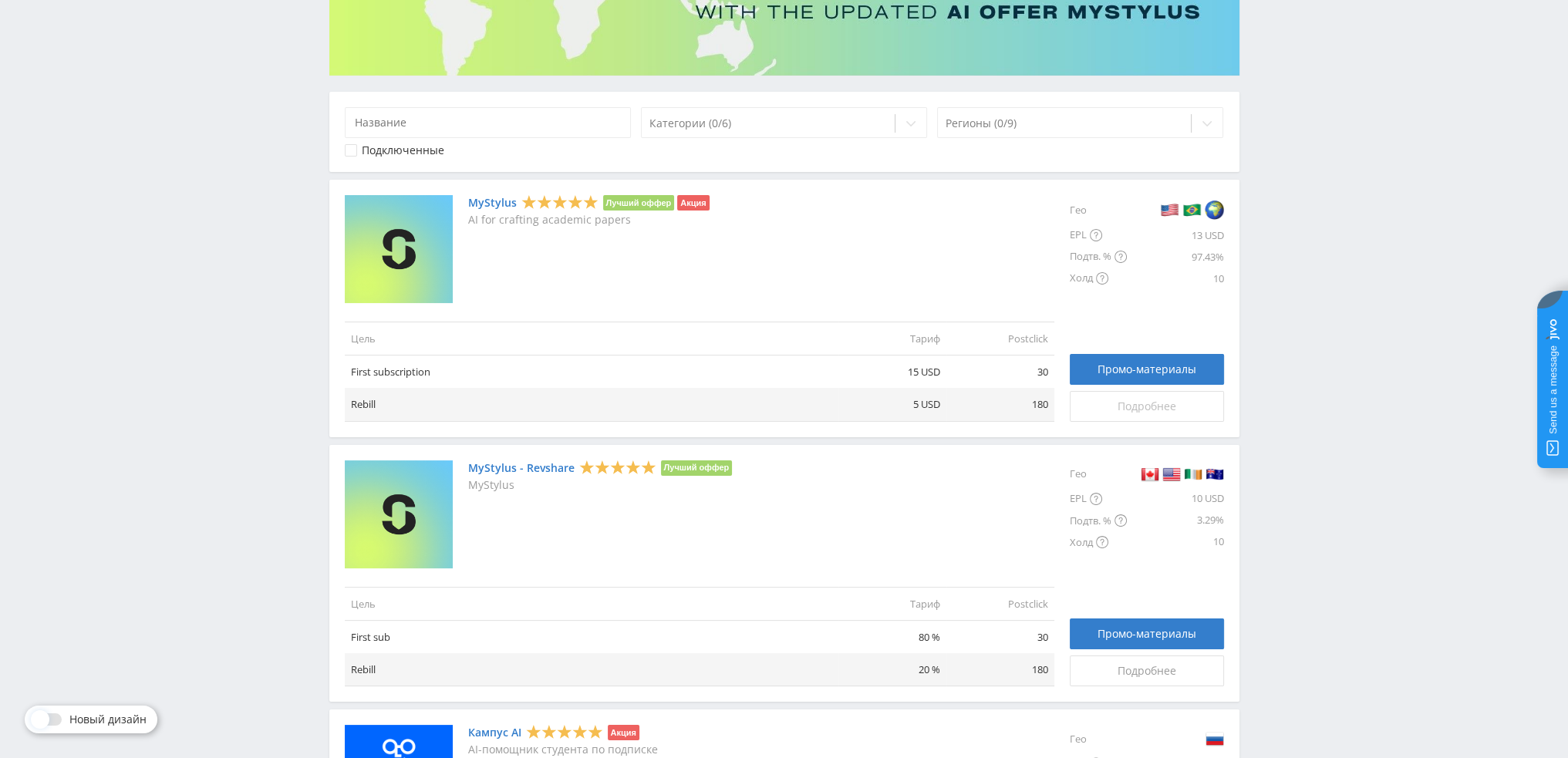
click at [1135, 405] on span "Подробнее" at bounding box center [1147, 406] width 59 height 13
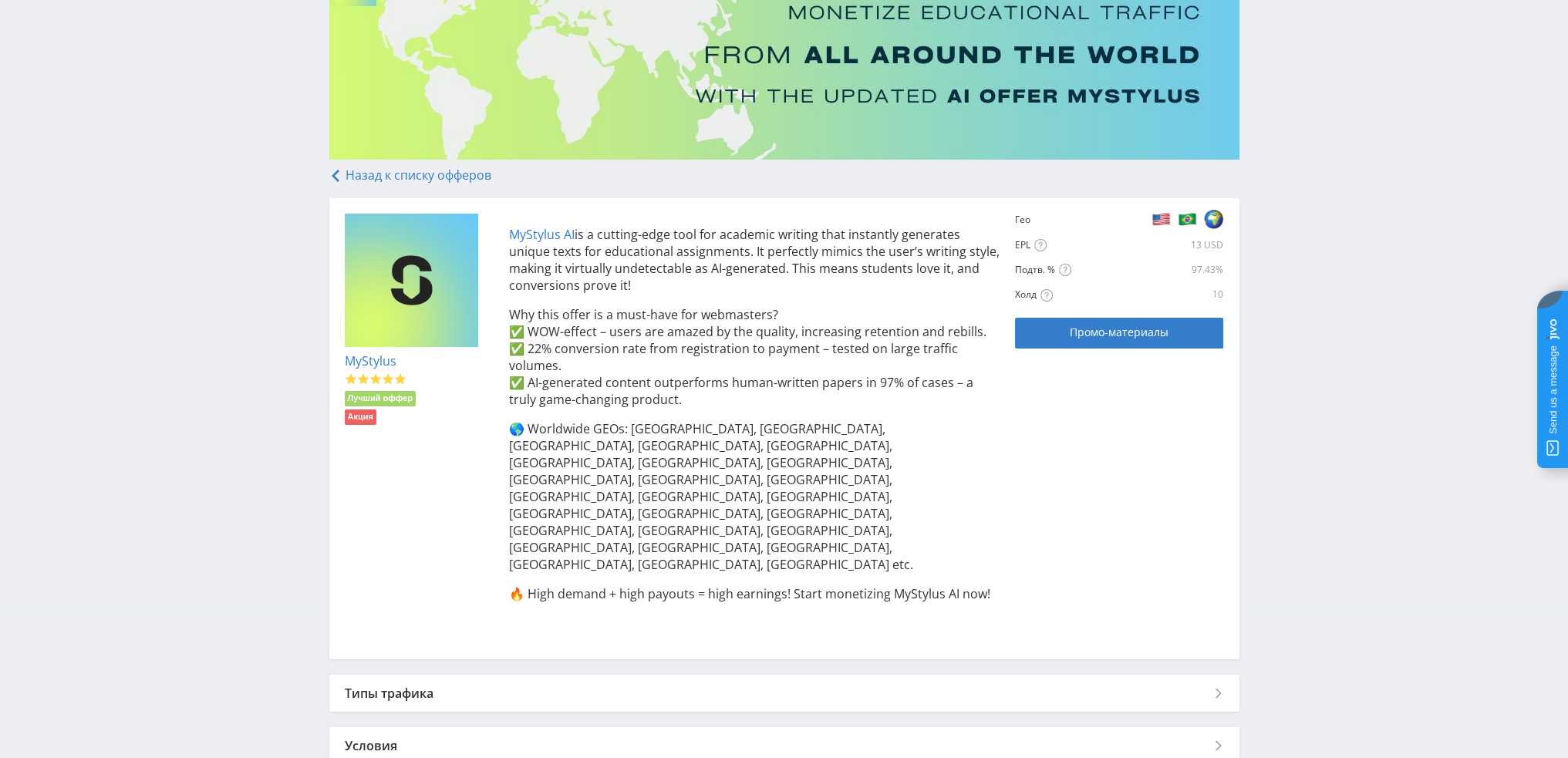
scroll to position [162, 0]
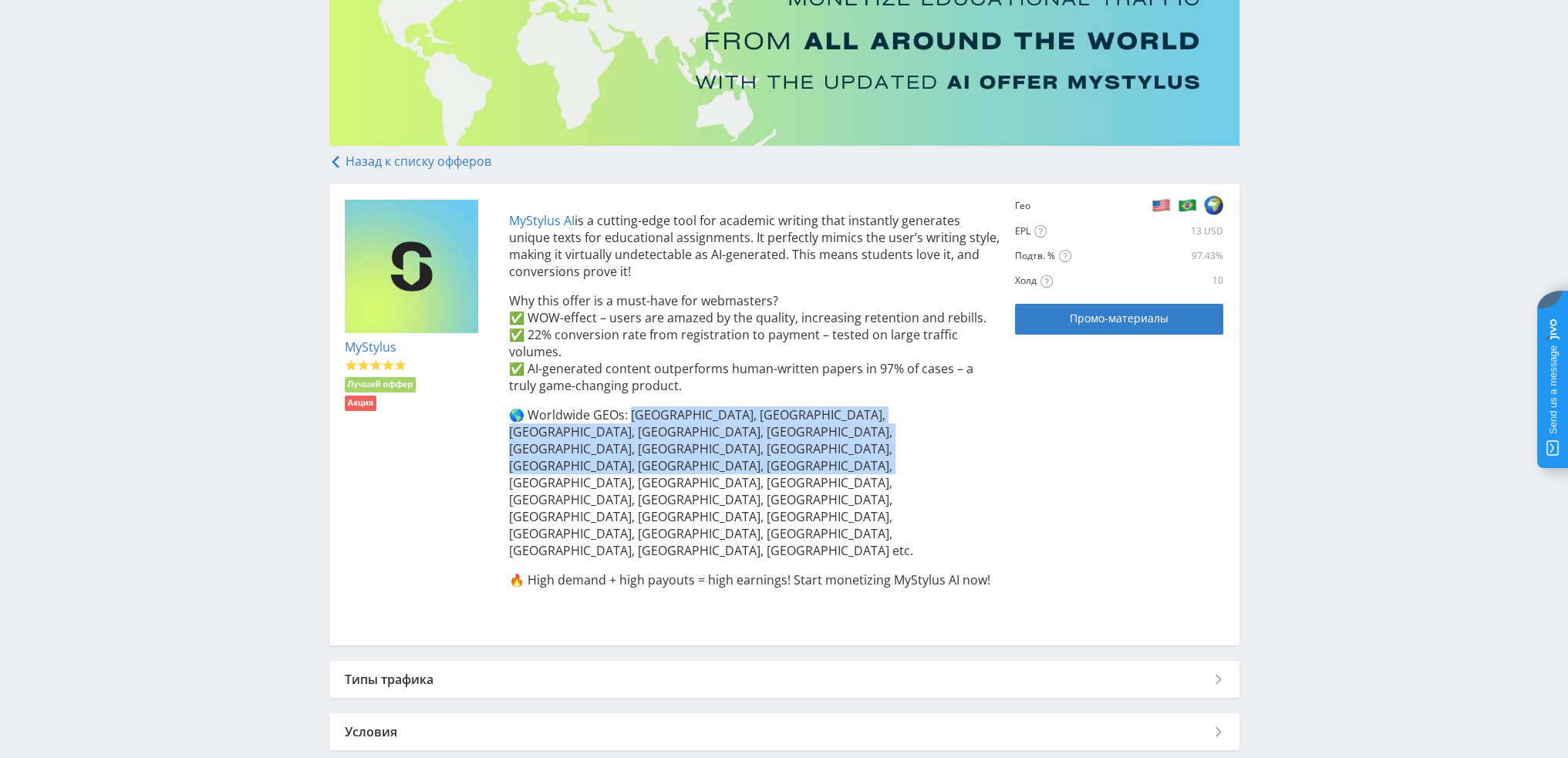
drag, startPoint x: 633, startPoint y: 412, endPoint x: 914, endPoint y: 448, distance: 283.3
click at [914, 448] on p "🌎 Worldwide GEOs: [GEOGRAPHIC_DATA], [GEOGRAPHIC_DATA], [GEOGRAPHIC_DATA], [GEO…" at bounding box center [755, 483] width 492 height 153
copy p "[GEOGRAPHIC_DATA], [GEOGRAPHIC_DATA], [GEOGRAPHIC_DATA], [GEOGRAPHIC_DATA], [GE…"
